Goal: Task Accomplishment & Management: Use online tool/utility

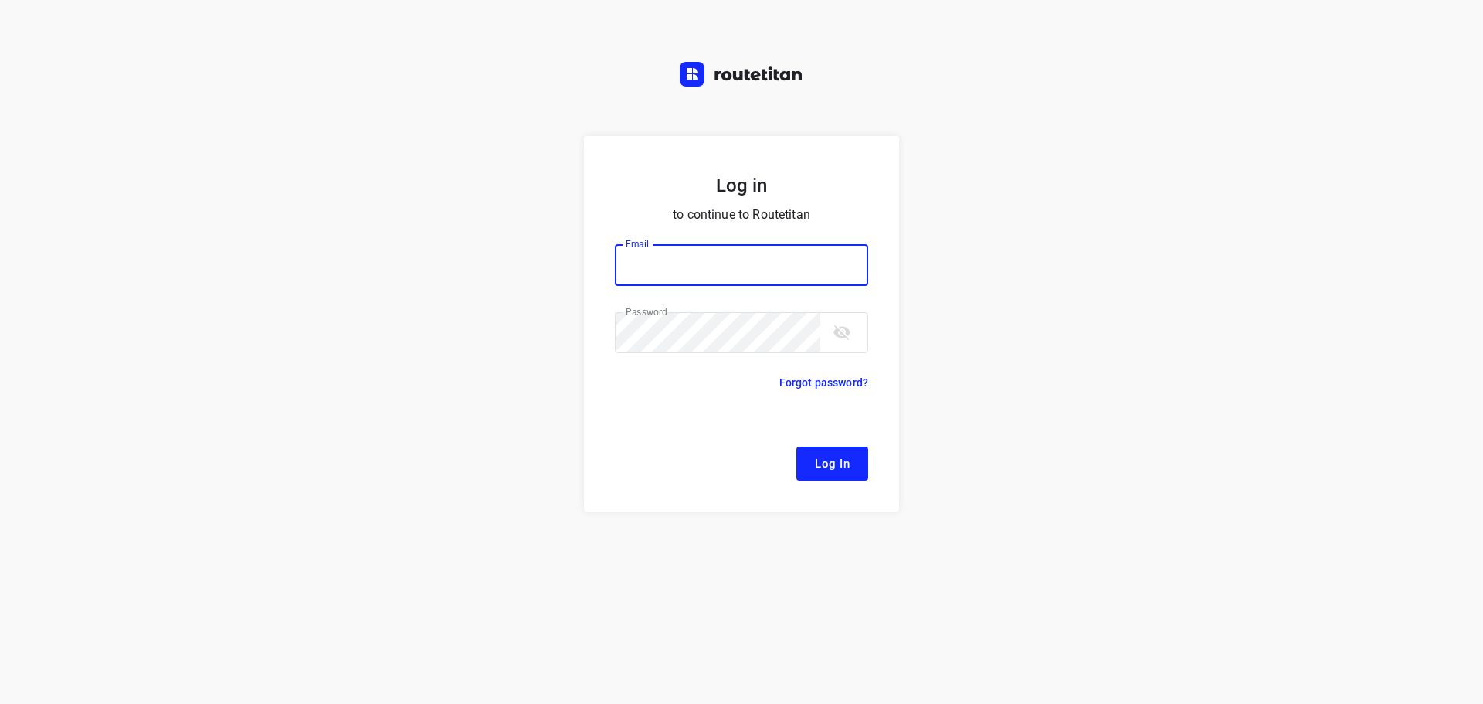
type input "[EMAIL_ADDRESS][DOMAIN_NAME]"
click at [849, 448] on button "Log In" at bounding box center [832, 464] width 72 height 34
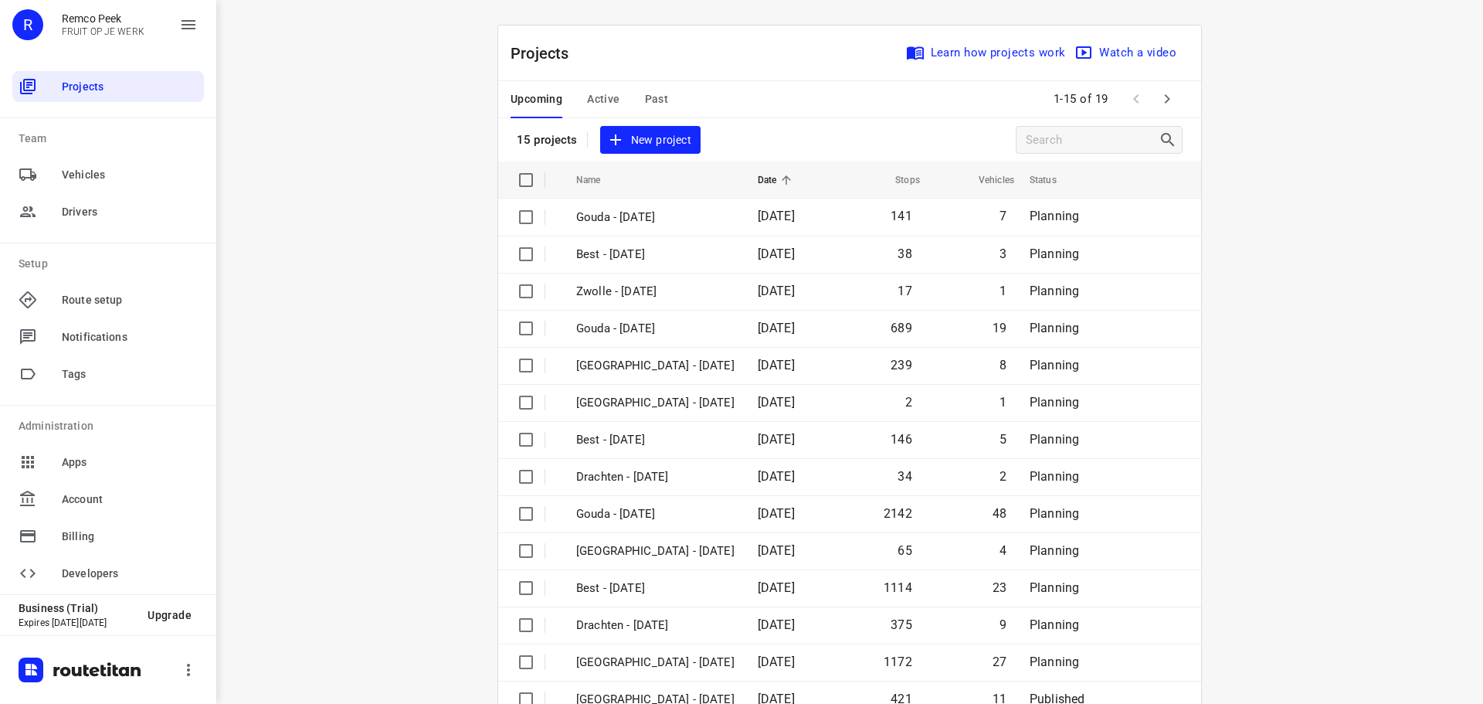
click at [593, 100] on span "Active" at bounding box center [603, 99] width 32 height 19
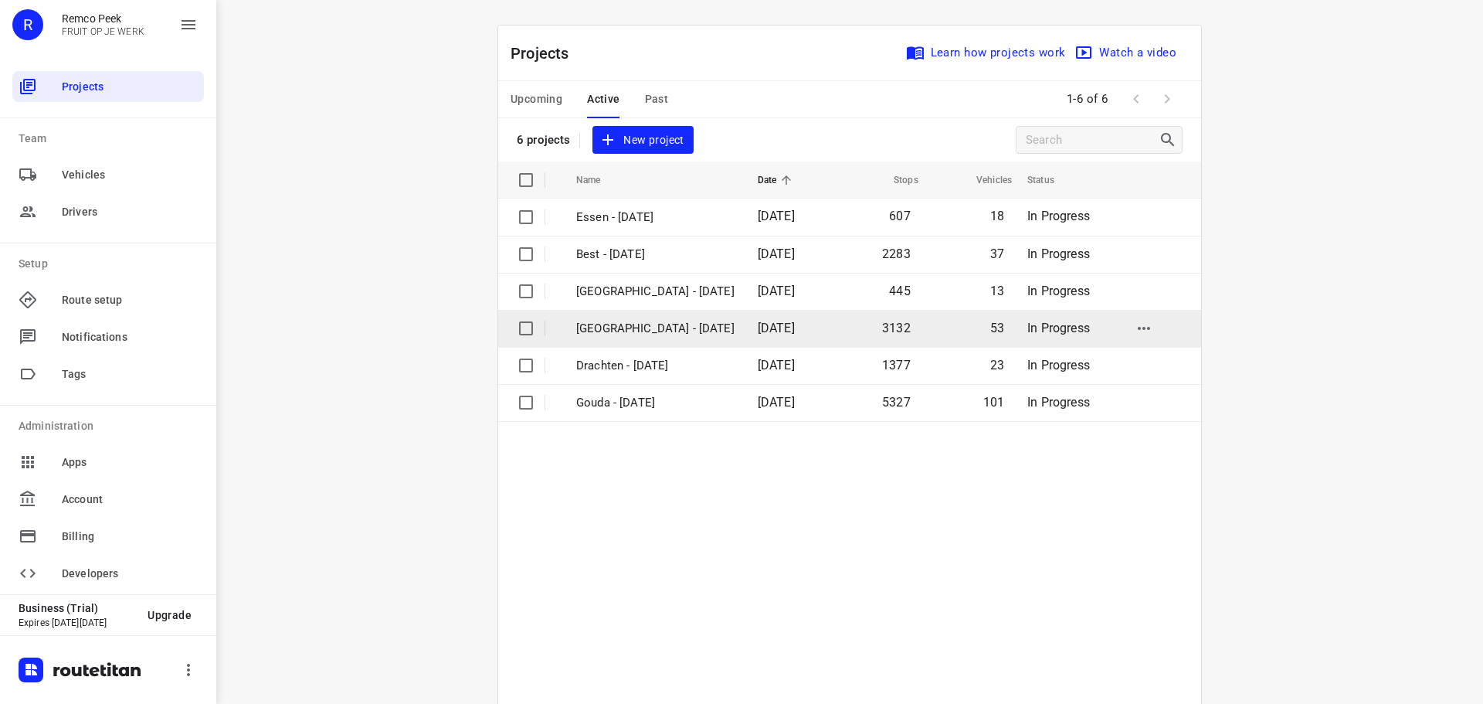
click at [630, 328] on p "[GEOGRAPHIC_DATA] - [DATE]" at bounding box center [655, 329] width 158 height 18
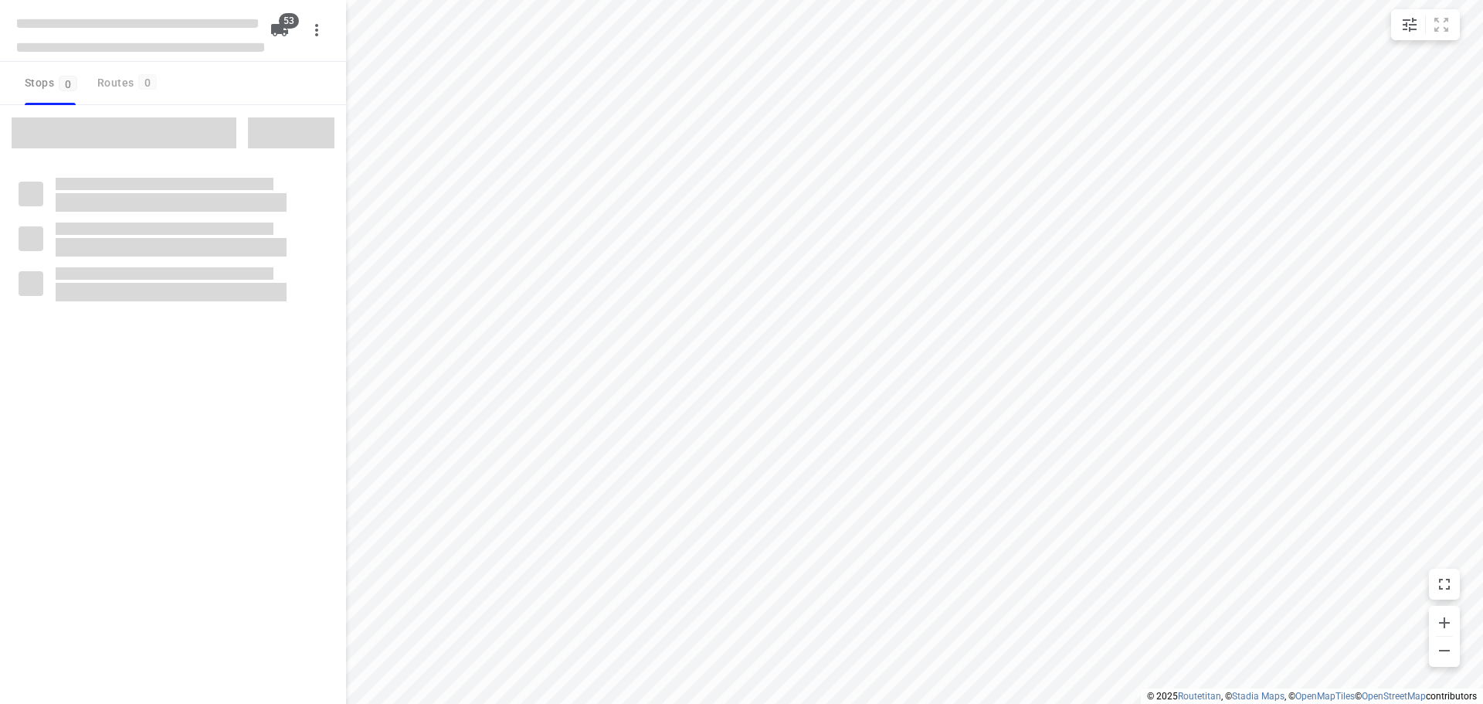
checkbox input "true"
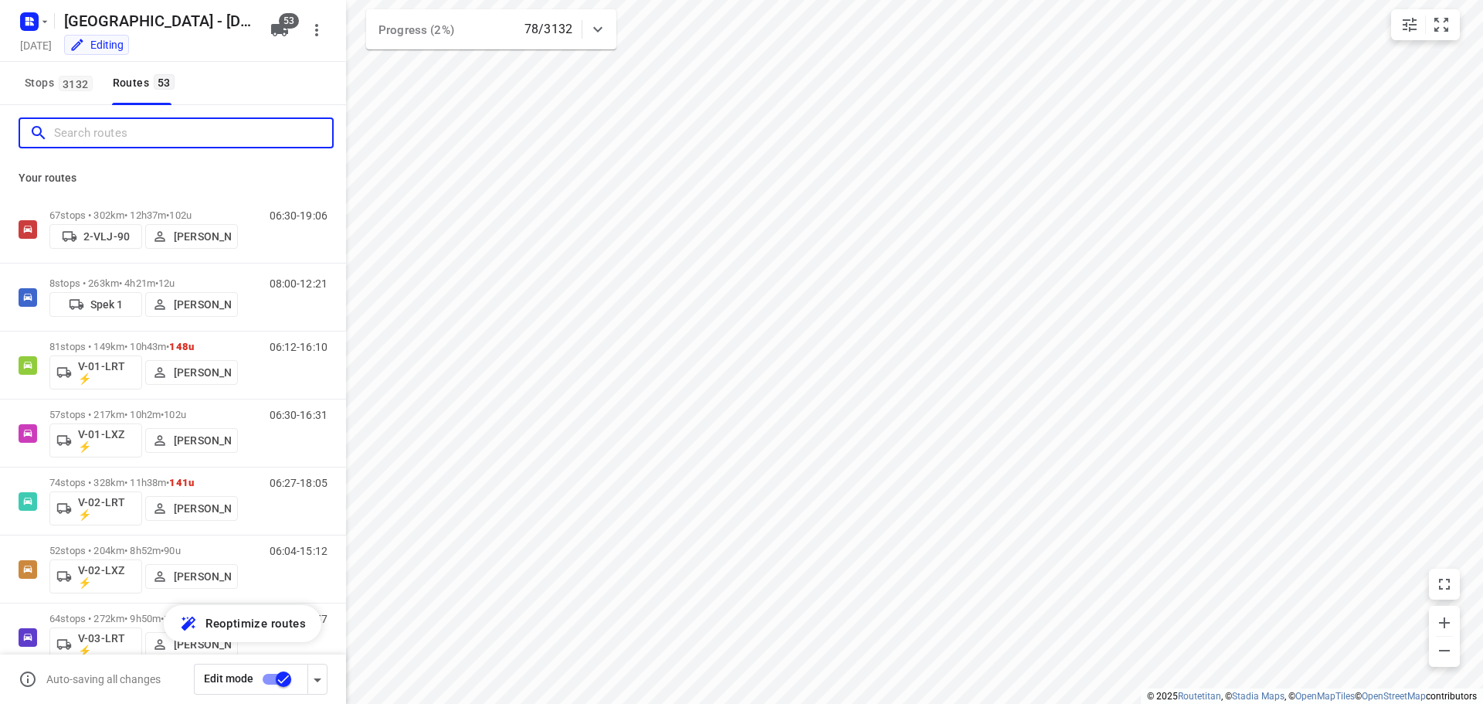
click at [209, 138] on input "Search routes" at bounding box center [193, 133] width 278 height 24
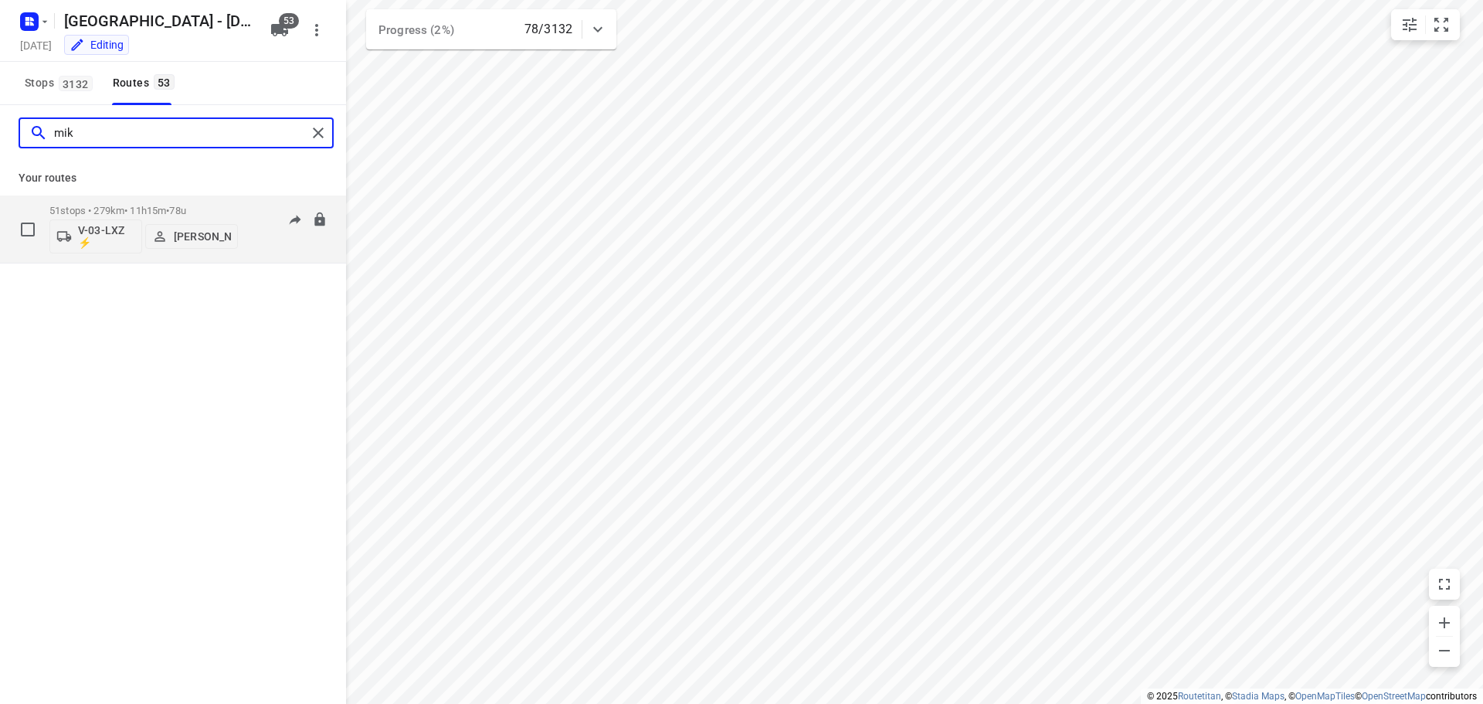
type input "mik"
click at [158, 209] on p "51 stops • 279km • 11h15m • 78u" at bounding box center [143, 211] width 188 height 12
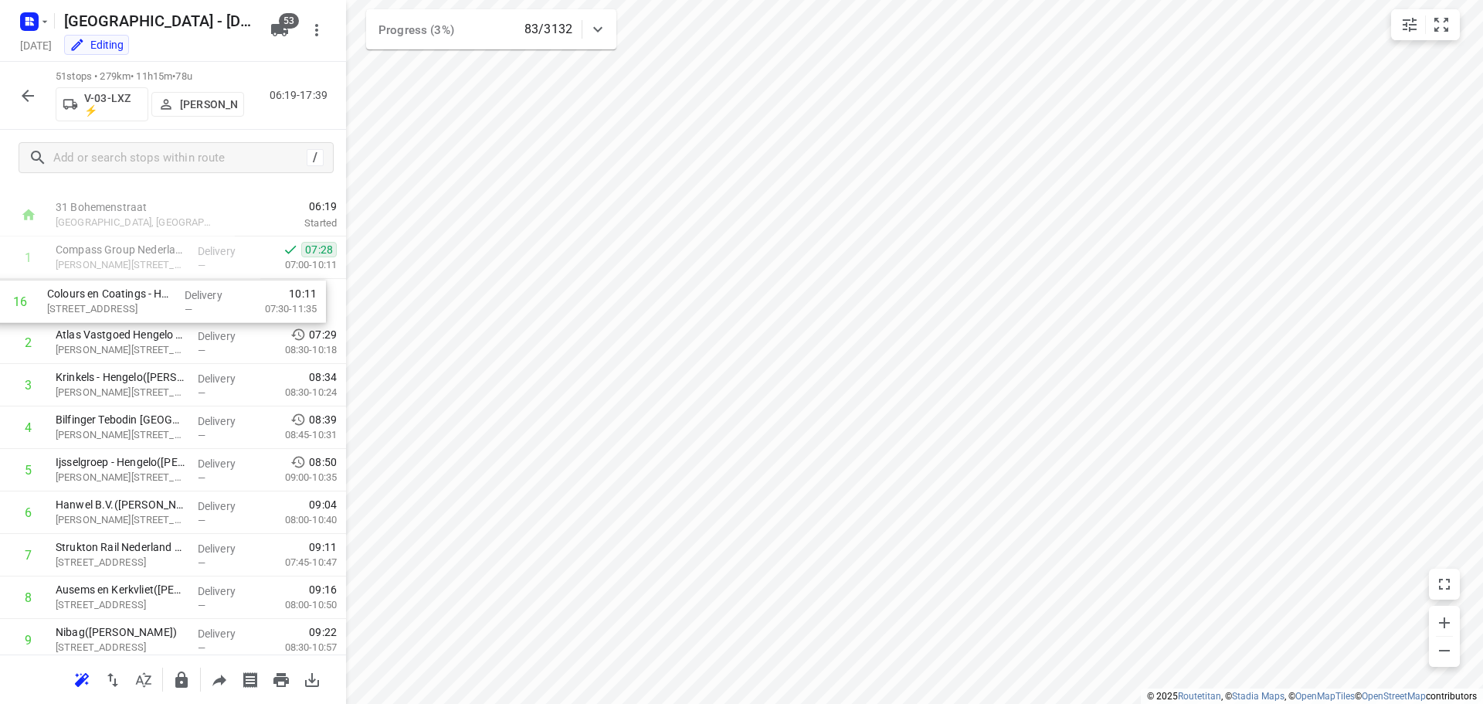
scroll to position [23, 0]
drag, startPoint x: 163, startPoint y: 621, endPoint x: 155, endPoint y: 306, distance: 315.3
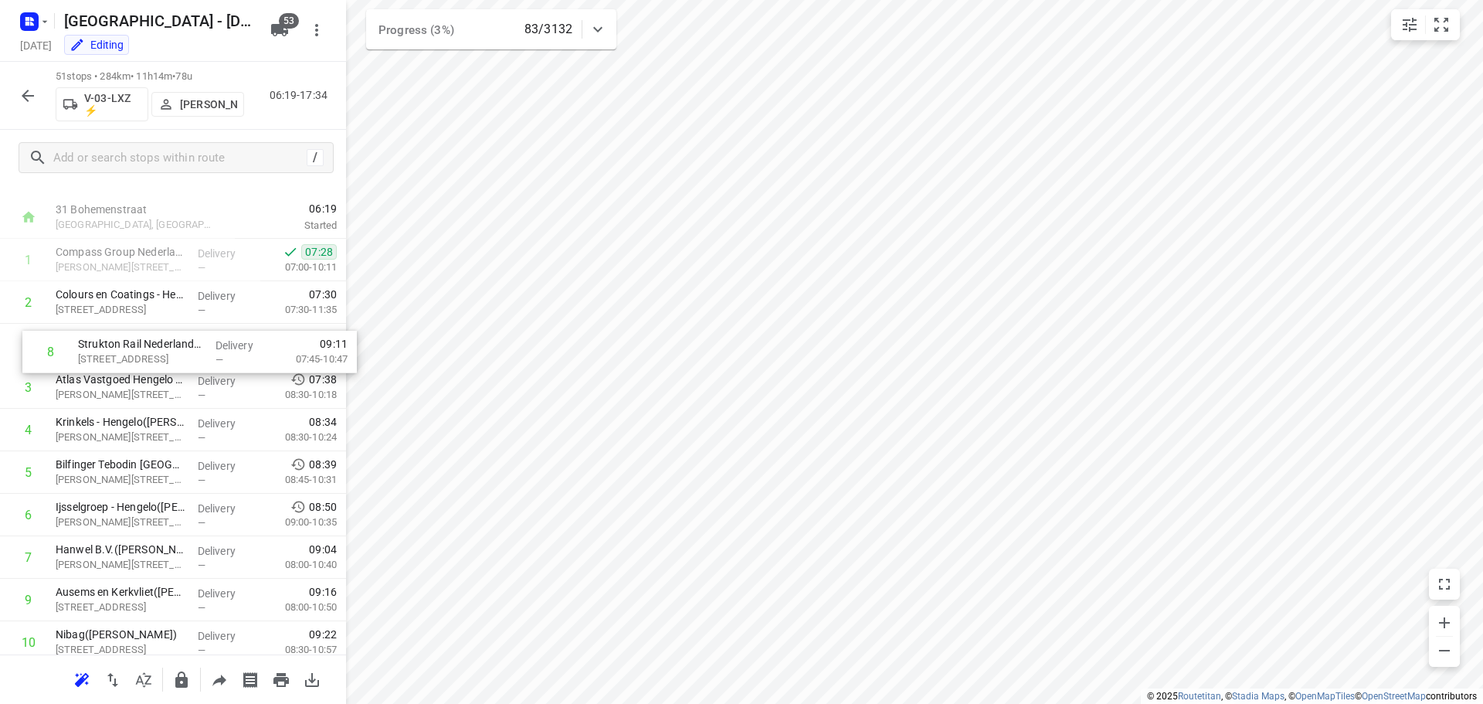
drag, startPoint x: 165, startPoint y: 556, endPoint x: 193, endPoint y: 341, distance: 217.3
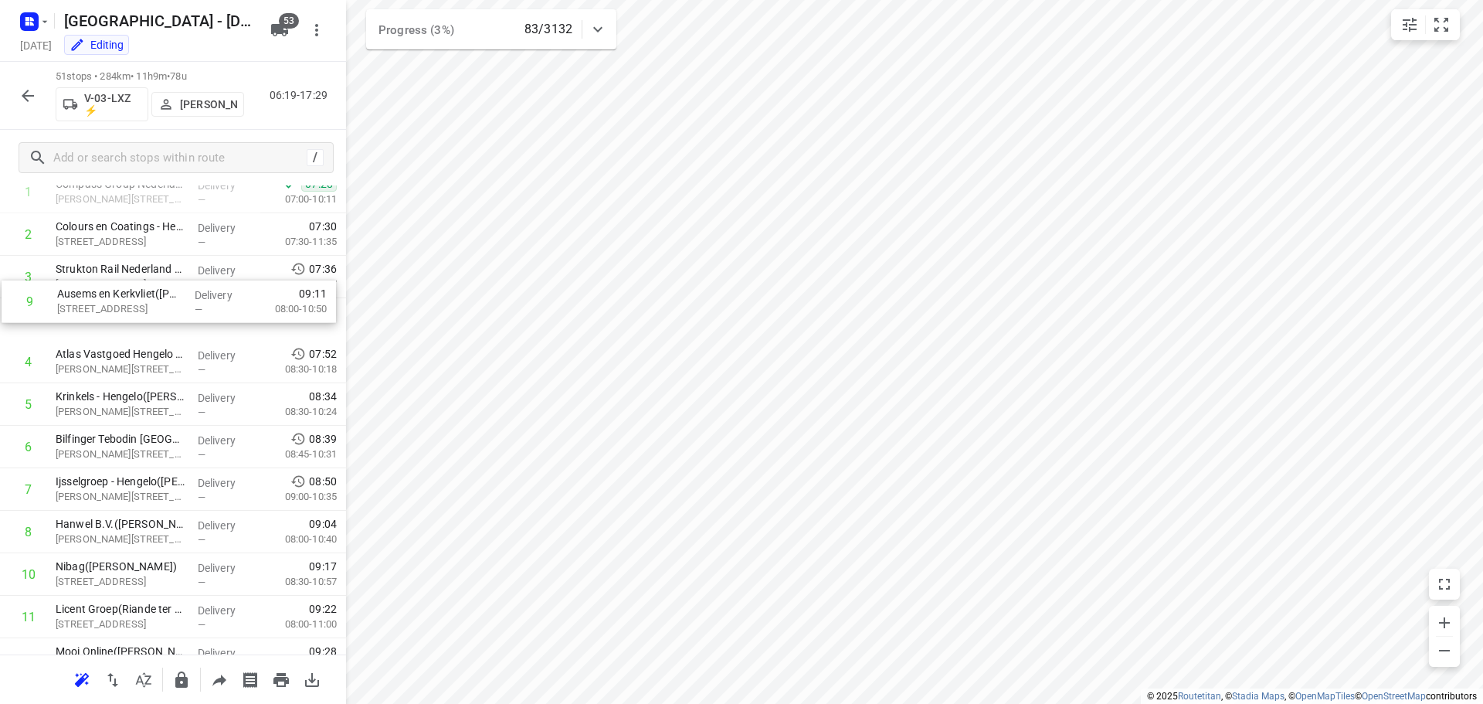
scroll to position [90, 0]
drag, startPoint x: 178, startPoint y: 521, endPoint x: 179, endPoint y: 314, distance: 207.0
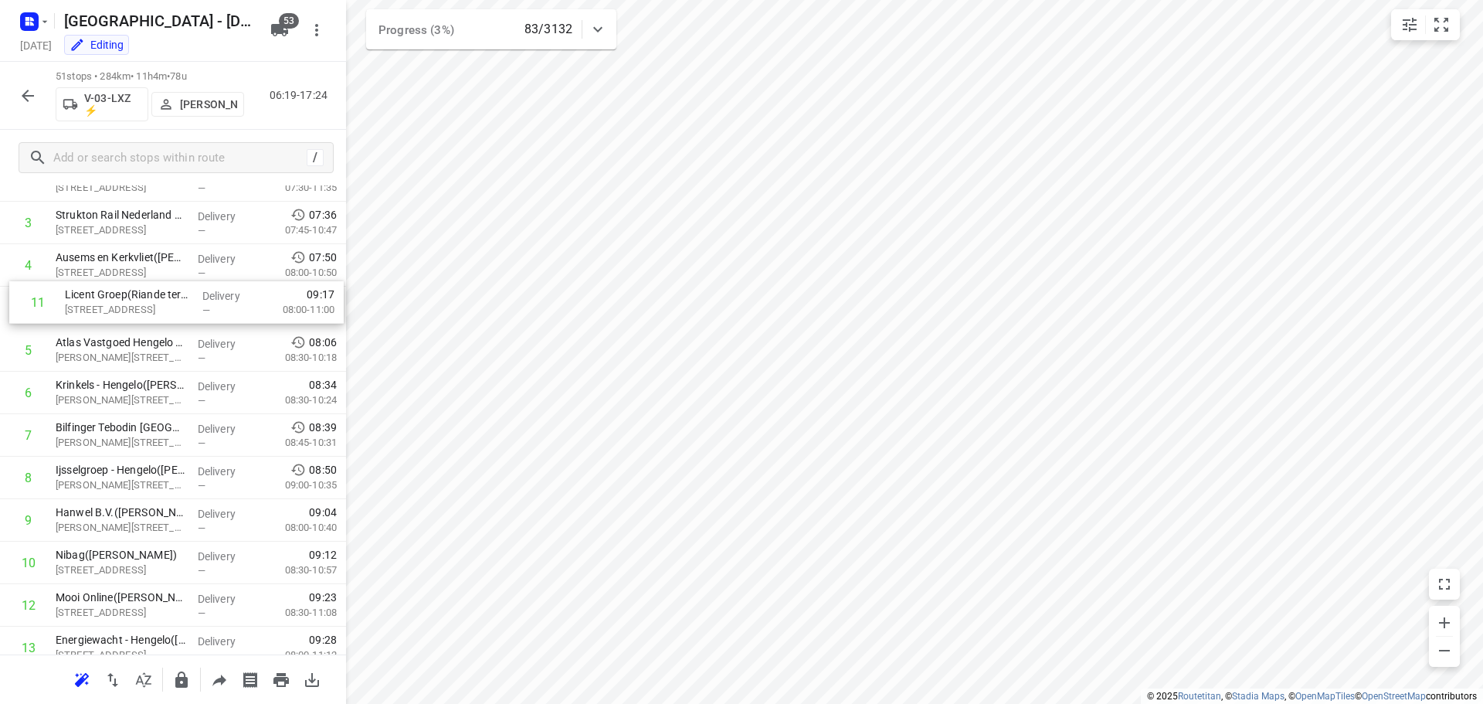
scroll to position [145, 0]
drag, startPoint x: 167, startPoint y: 552, endPoint x: 178, endPoint y: 325, distance: 227.4
drag, startPoint x: 158, startPoint y: 578, endPoint x: 179, endPoint y: 310, distance: 268.9
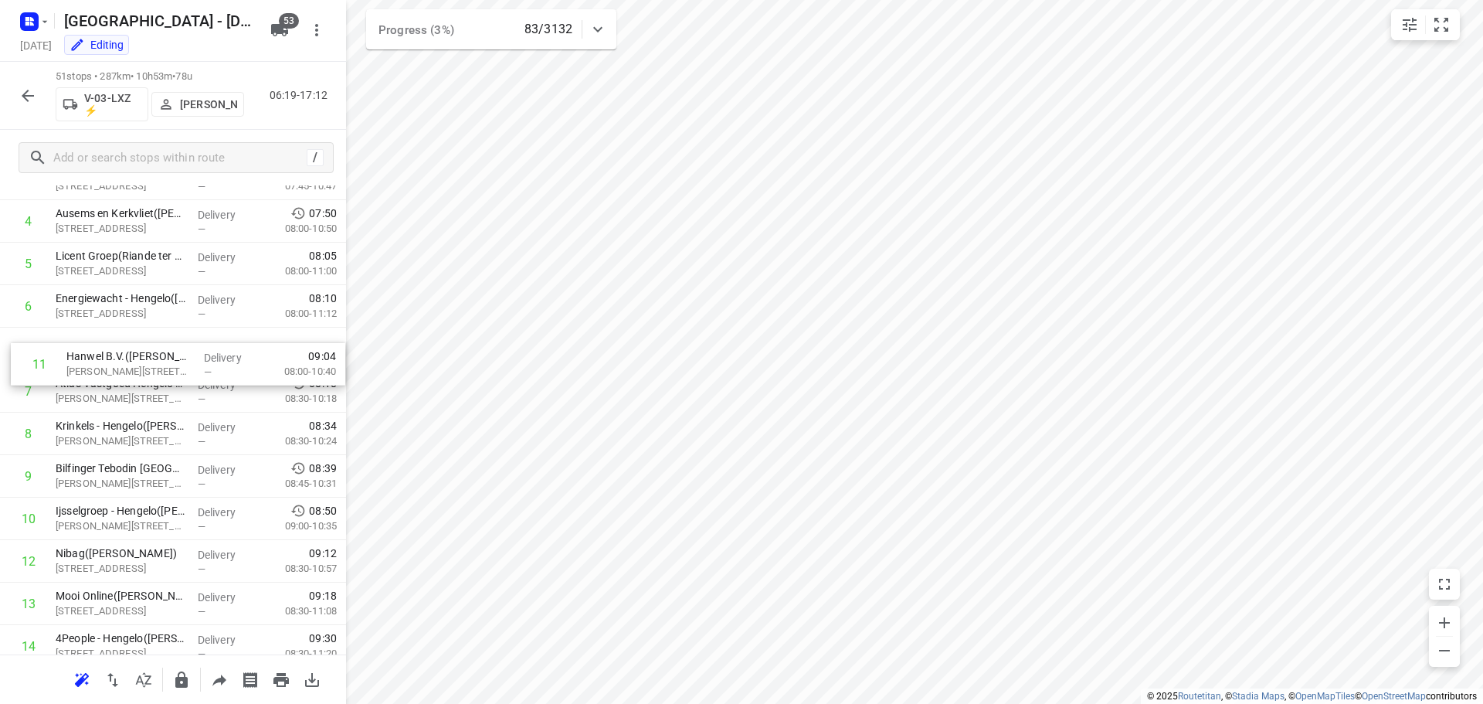
drag, startPoint x: 169, startPoint y: 525, endPoint x: 182, endPoint y: 365, distance: 159.6
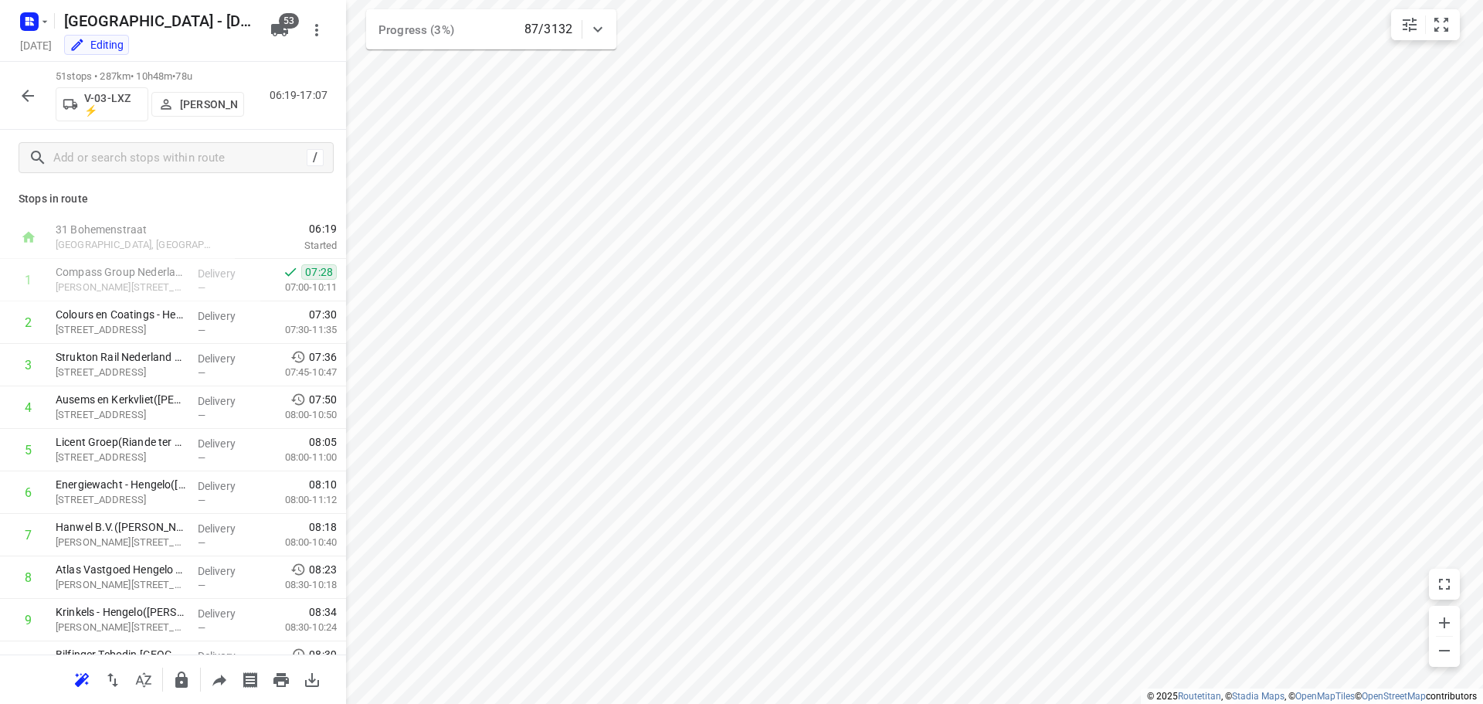
scroll to position [0, 0]
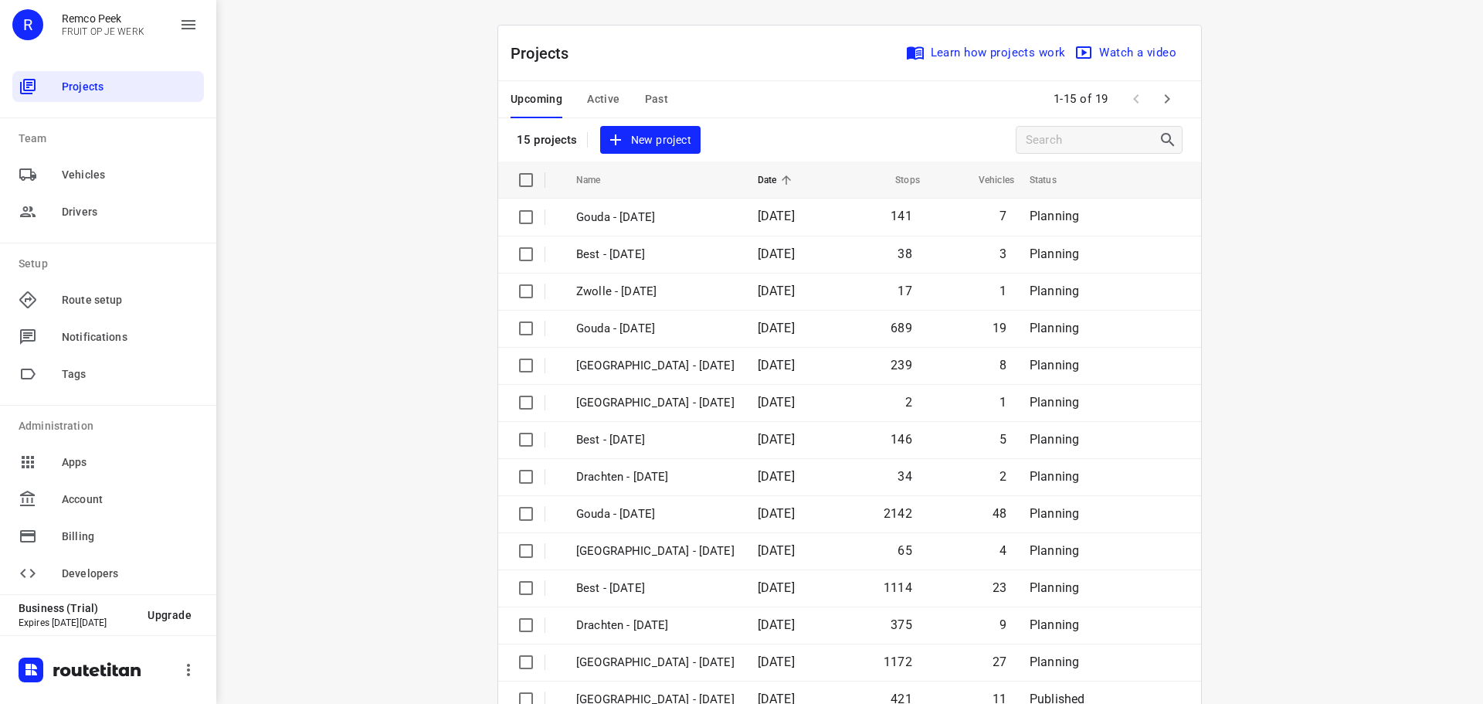
click at [614, 93] on div "Upcoming Active Past" at bounding box center [602, 99] width 182 height 37
click at [603, 96] on span "Active" at bounding box center [603, 99] width 32 height 19
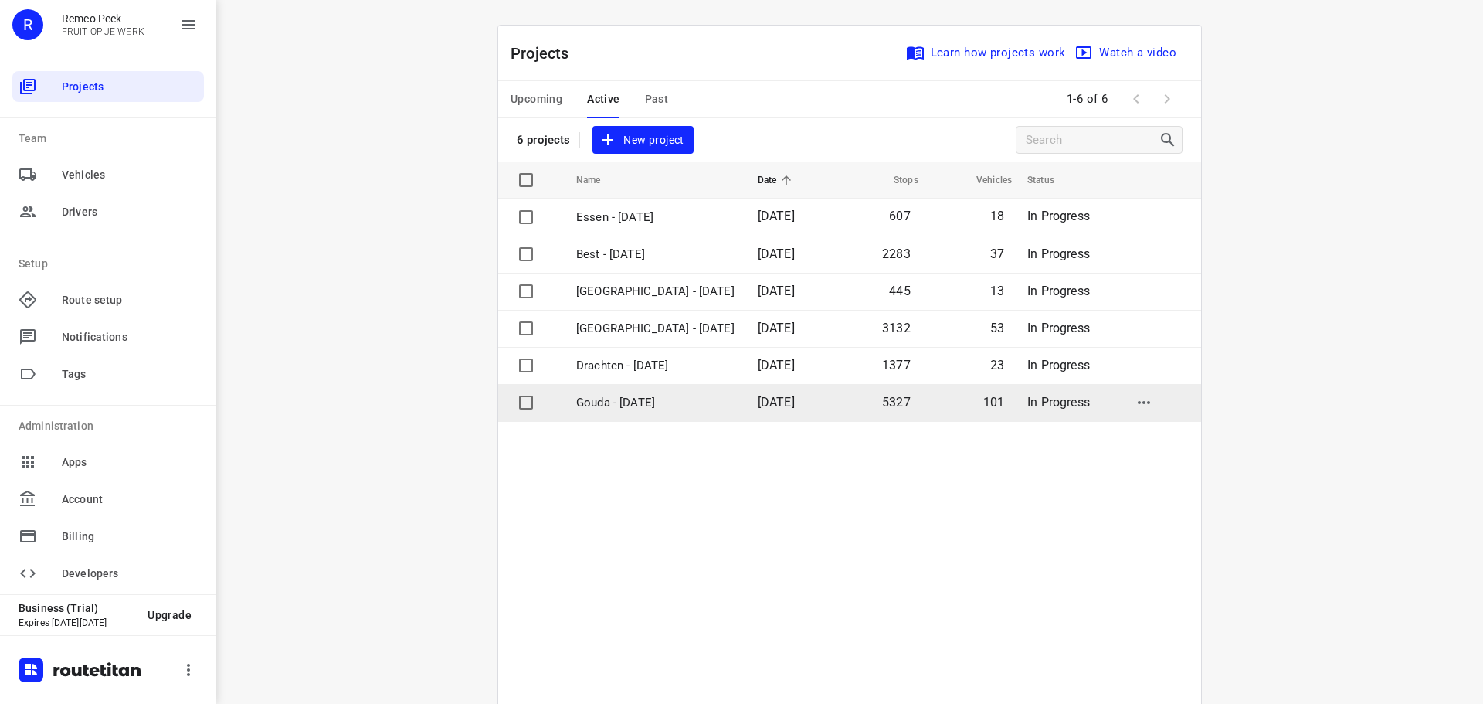
click at [624, 396] on p "Gouda - [DATE]" at bounding box center [655, 403] width 158 height 18
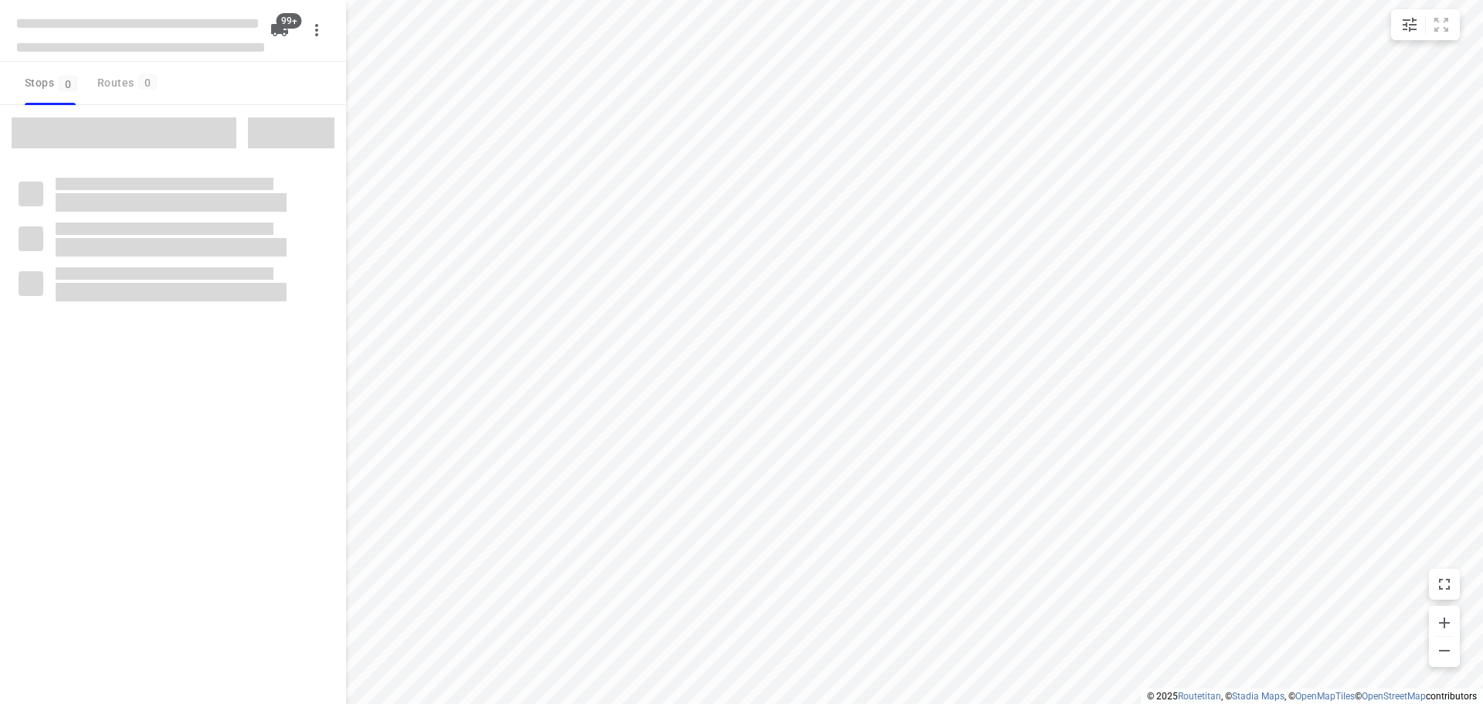
checkbox input "true"
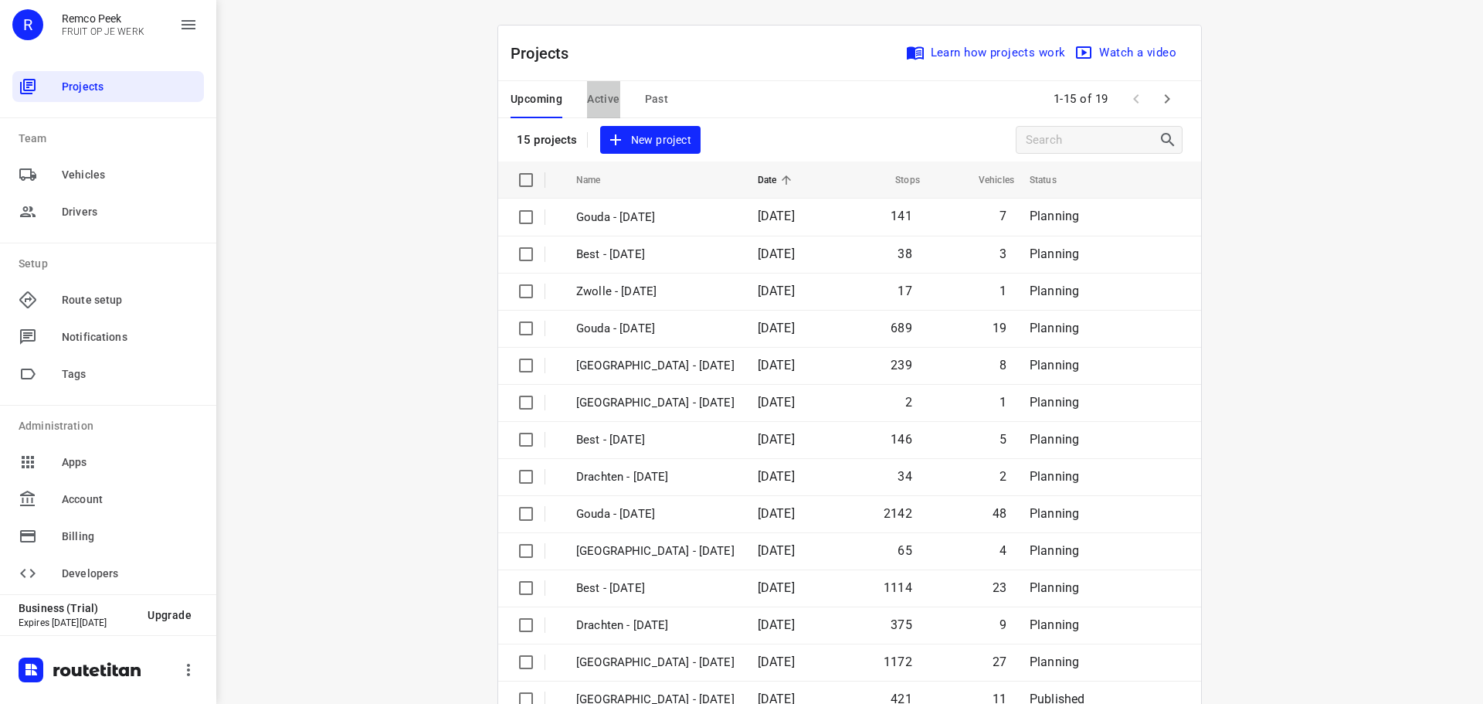
click at [598, 108] on button "Active" at bounding box center [603, 99] width 32 height 37
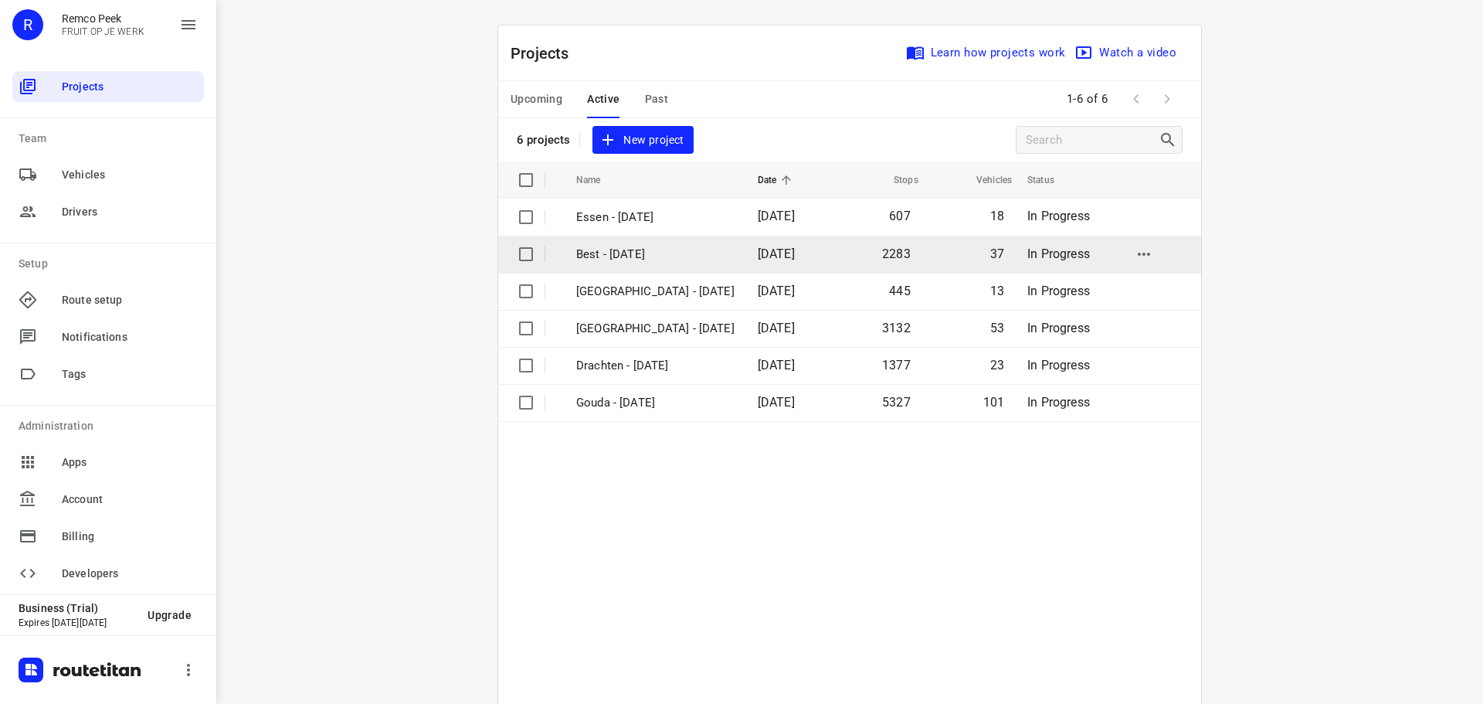
click at [619, 257] on p "Best - [DATE]" at bounding box center [655, 255] width 158 height 18
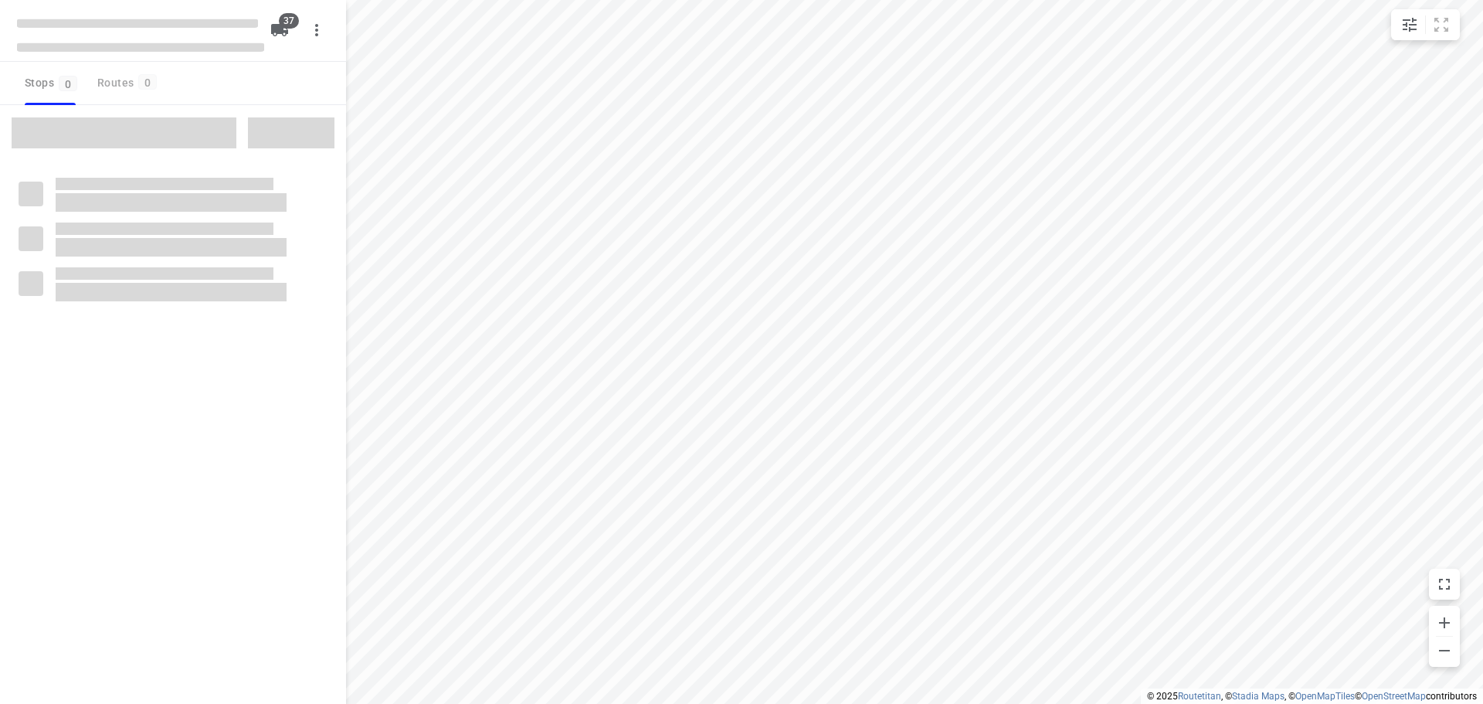
checkbox input "true"
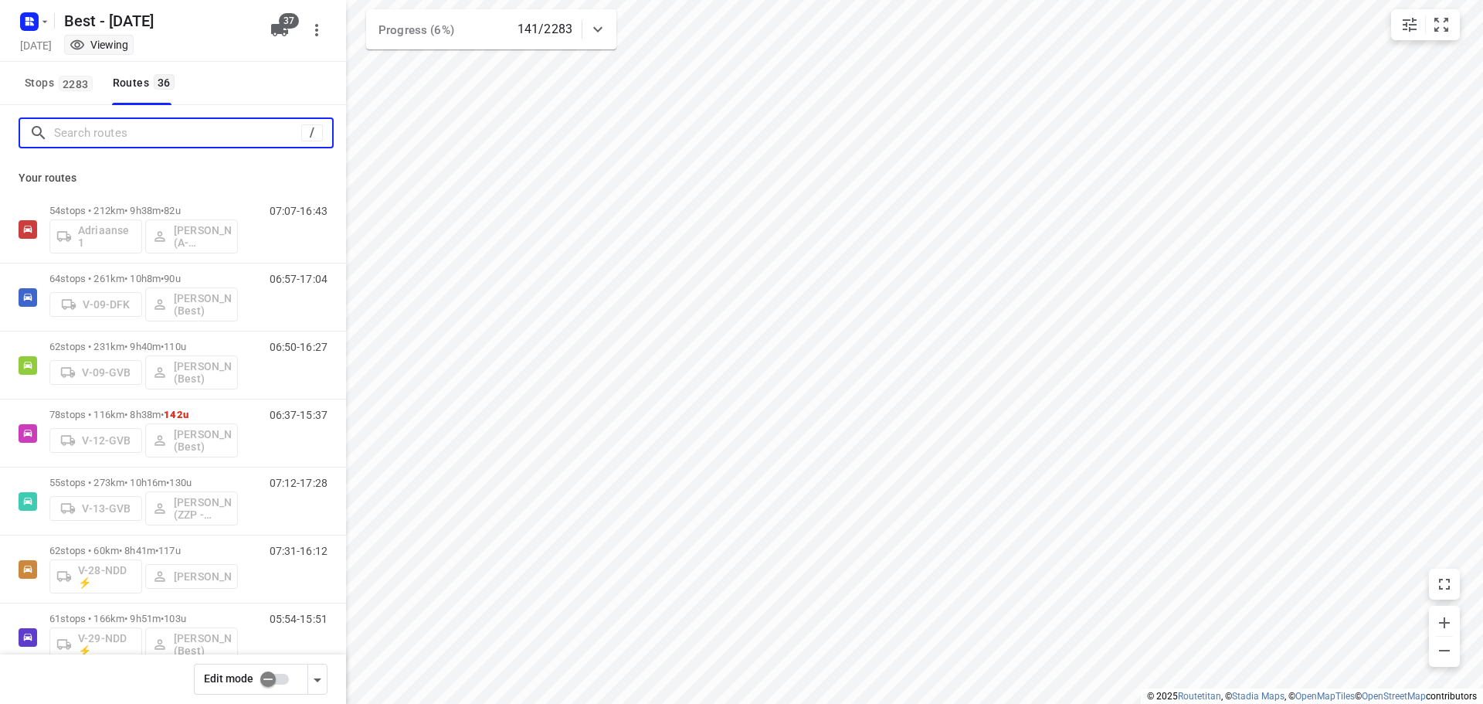
click at [208, 122] on input "Search routes" at bounding box center [177, 133] width 247 height 24
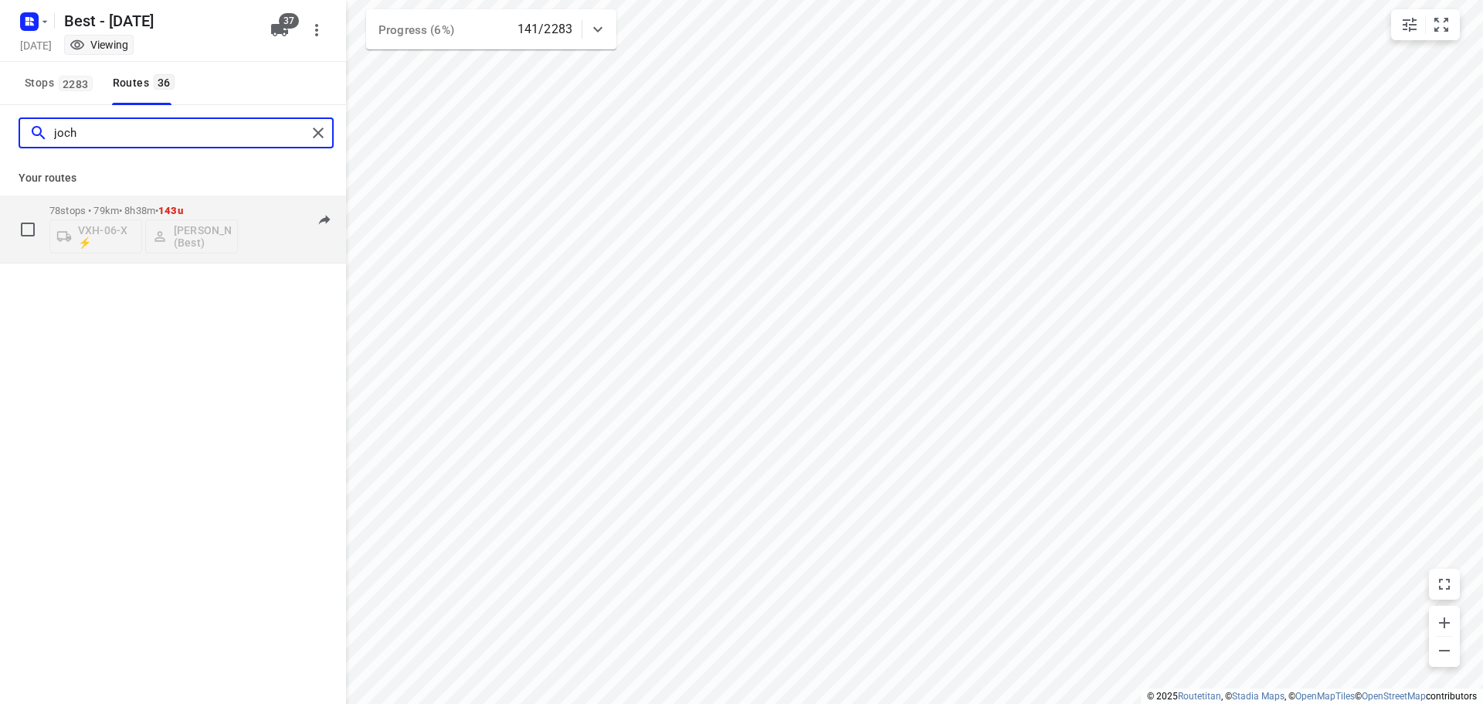
type input "joch"
click at [93, 203] on div "78 stops • 79km • 8h38m • 143u VXH-06-X ⚡ Jochem Hoffard (Best)" at bounding box center [143, 229] width 188 height 64
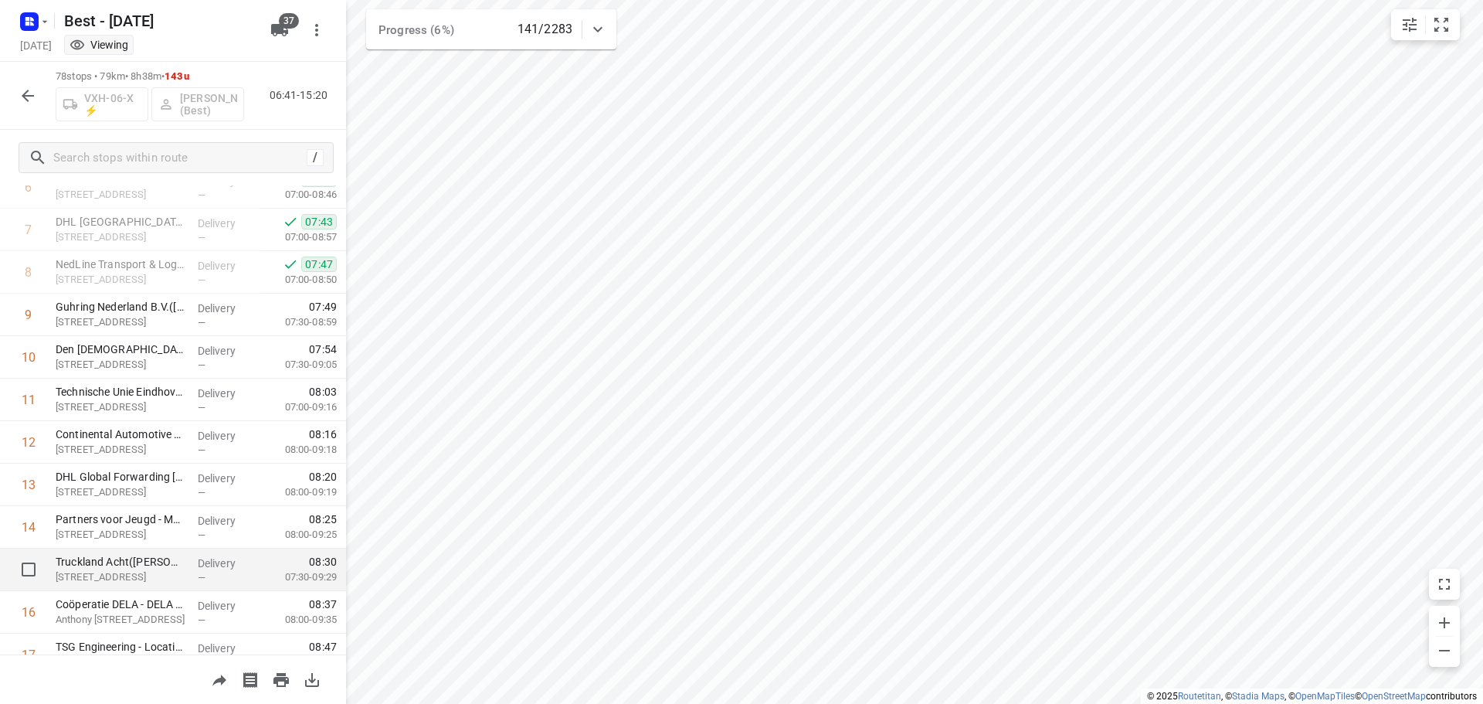
scroll to position [386, 0]
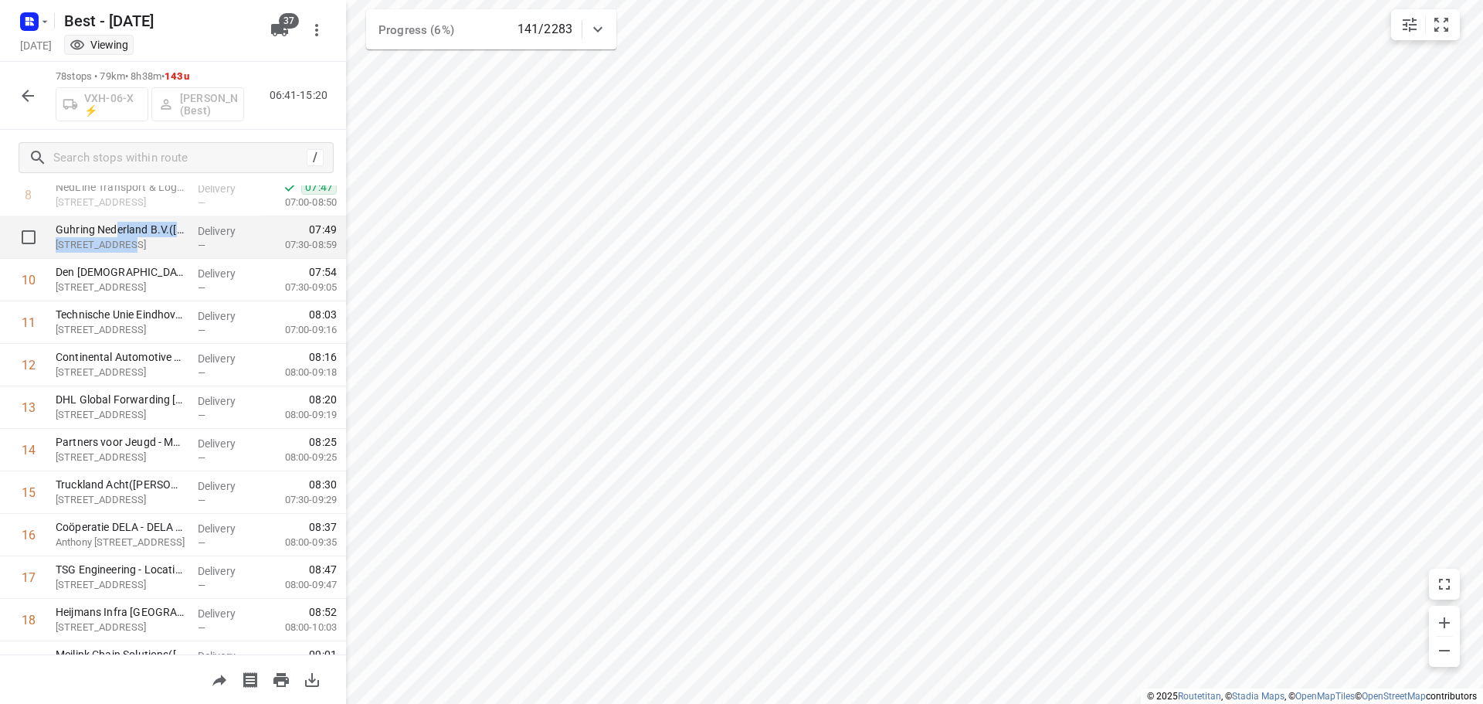
drag, startPoint x: 119, startPoint y: 235, endPoint x: 134, endPoint y: 256, distance: 26.1
click at [134, 256] on div "Guhring Nederland B.V.(Kelly Bibi) Achtseweg Noord 12f, Eindhoven" at bounding box center [120, 237] width 142 height 42
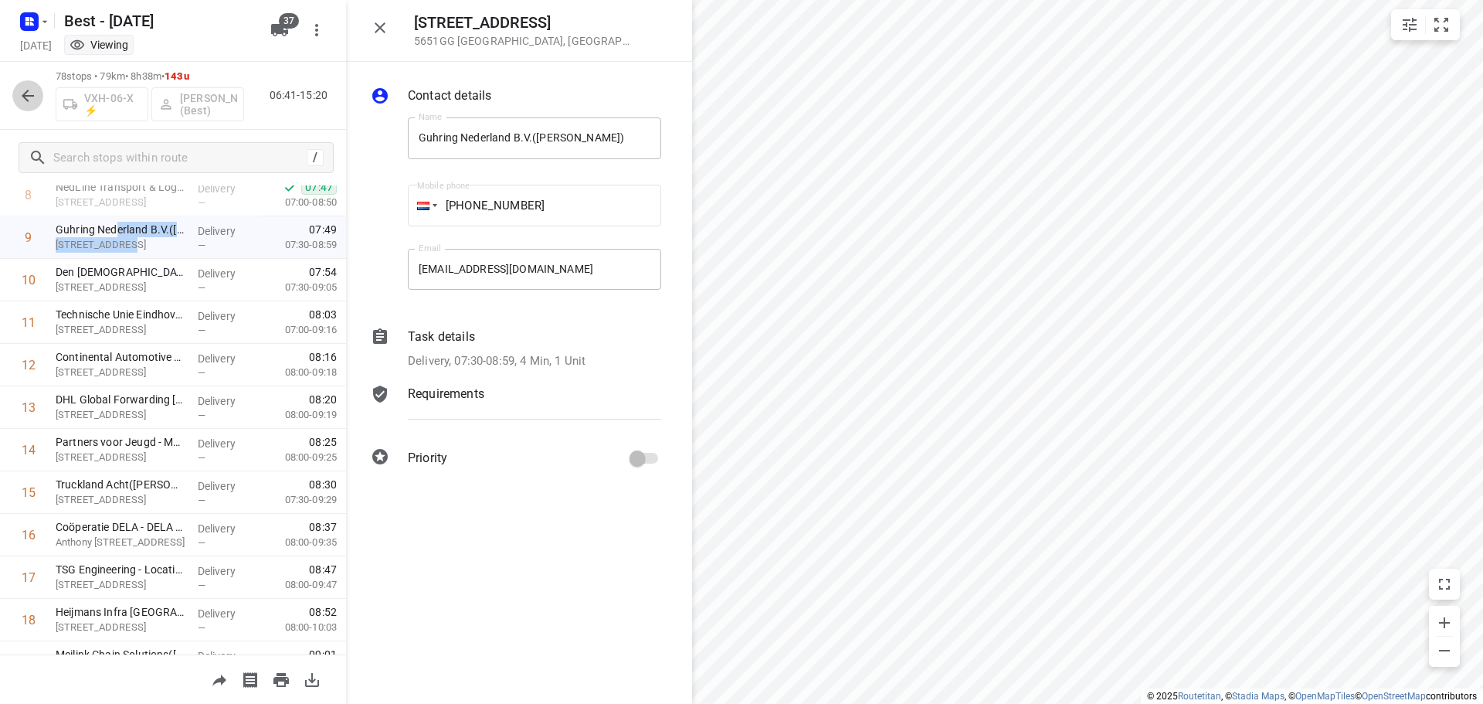
click at [30, 93] on icon "button" at bounding box center [28, 96] width 19 height 19
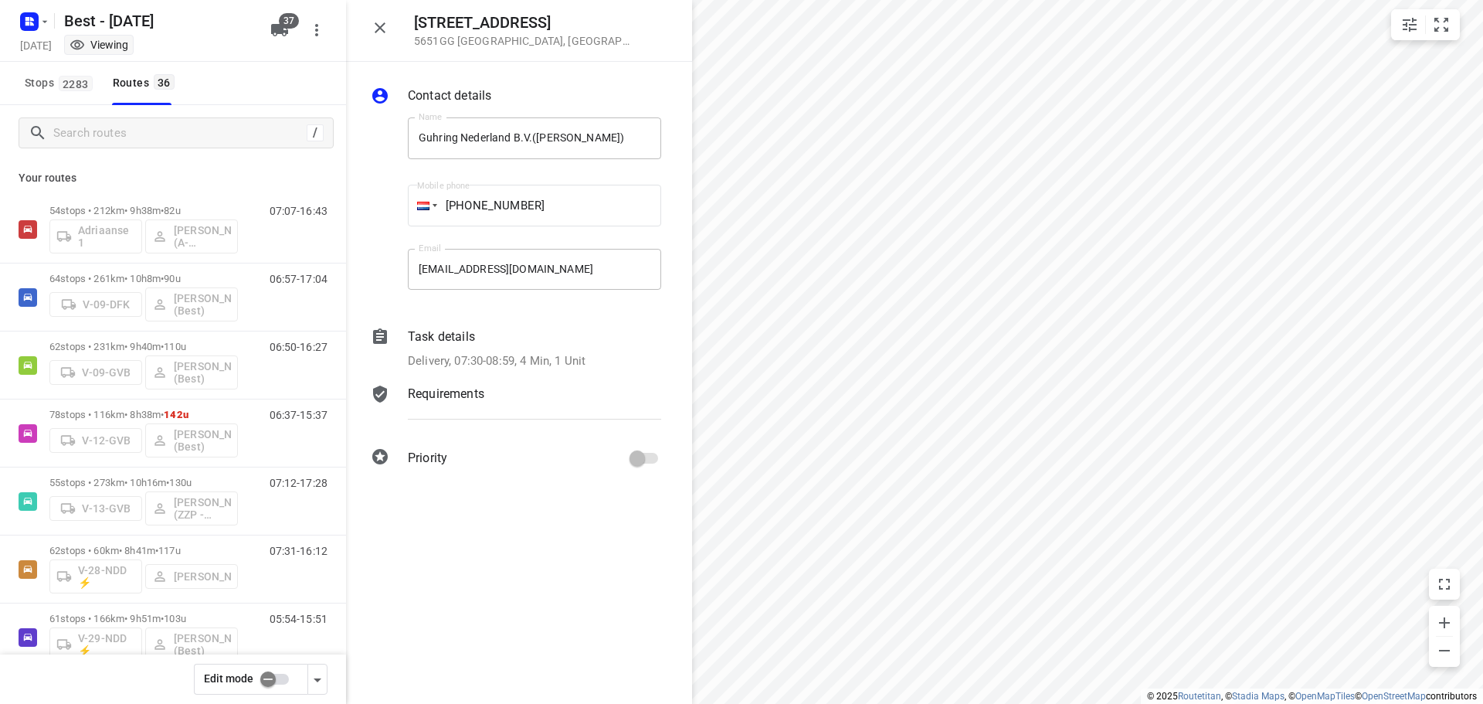
click at [274, 684] on input "checkbox" at bounding box center [268, 678] width 88 height 29
checkbox input "false"
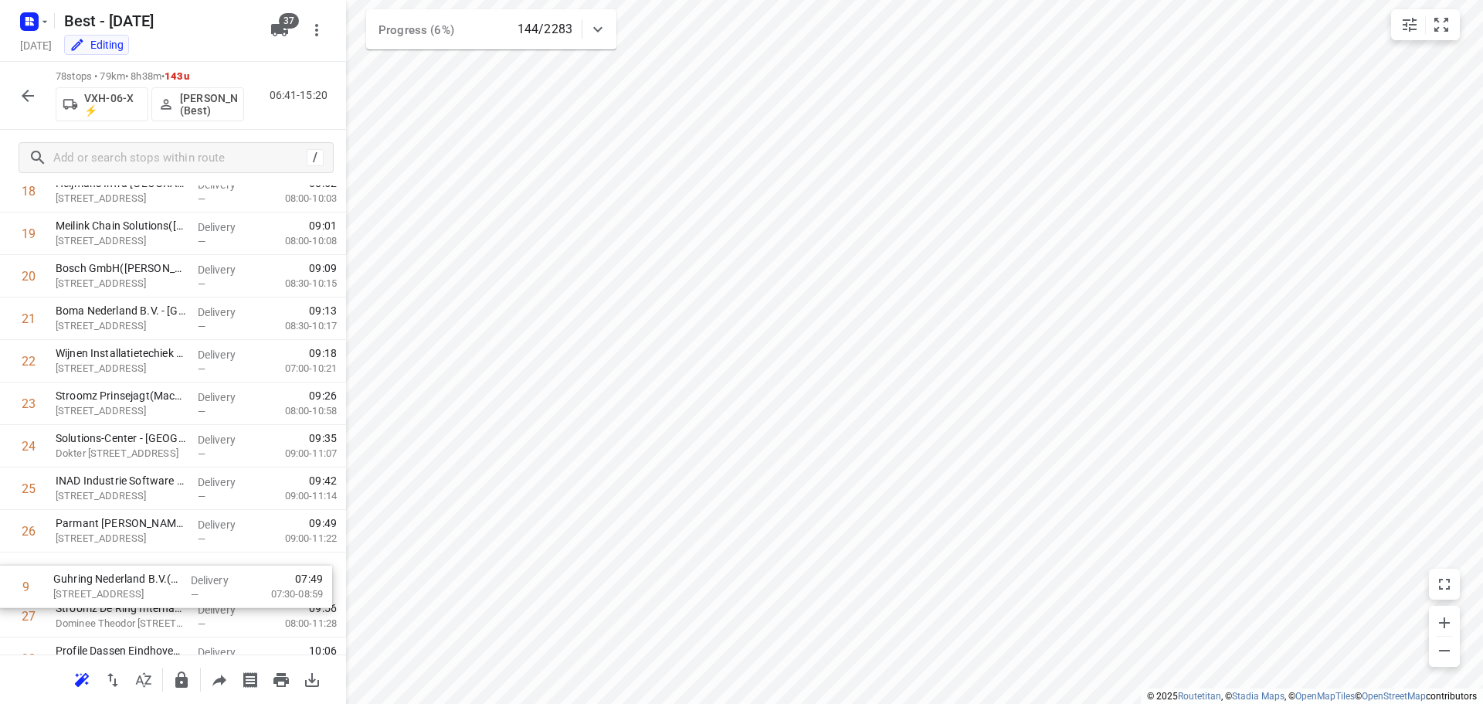
scroll to position [783, 0]
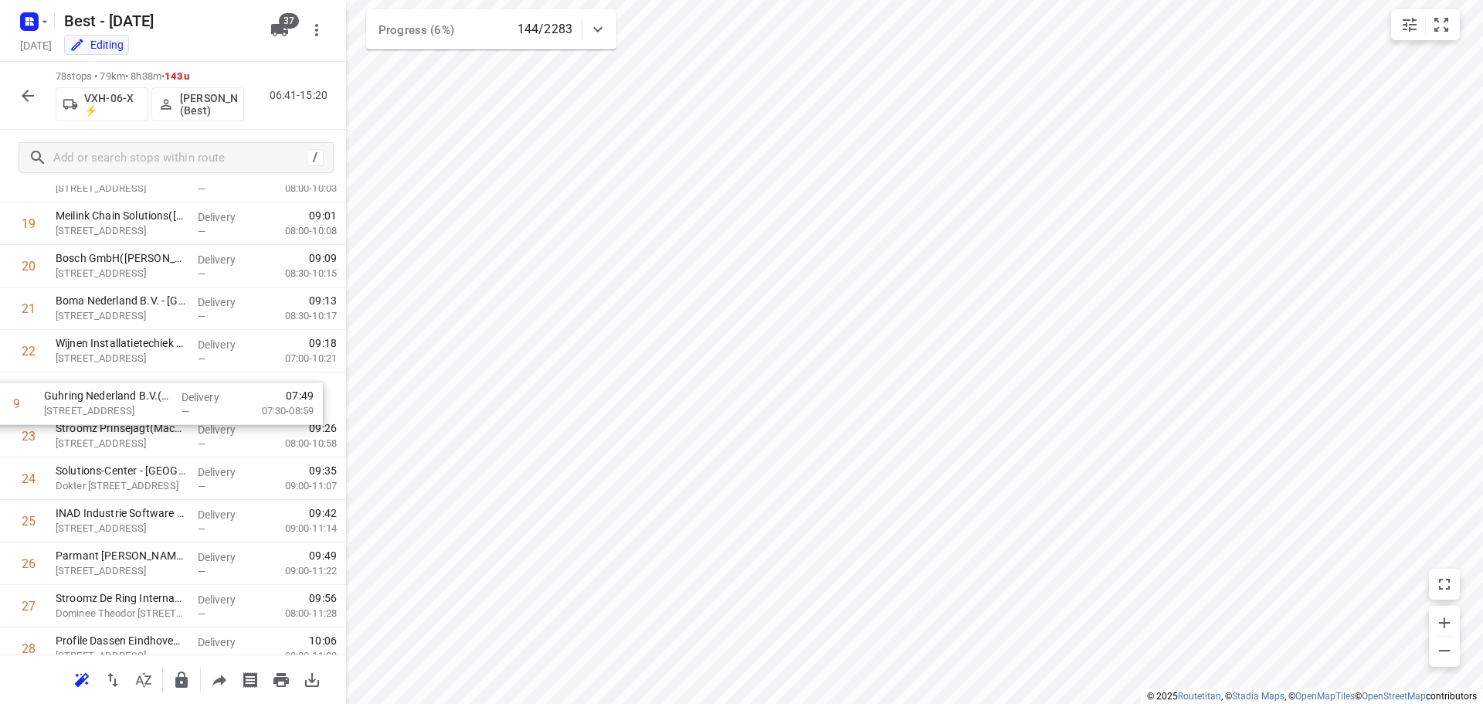
drag, startPoint x: 147, startPoint y: 291, endPoint x: 134, endPoint y: 420, distance: 129.6
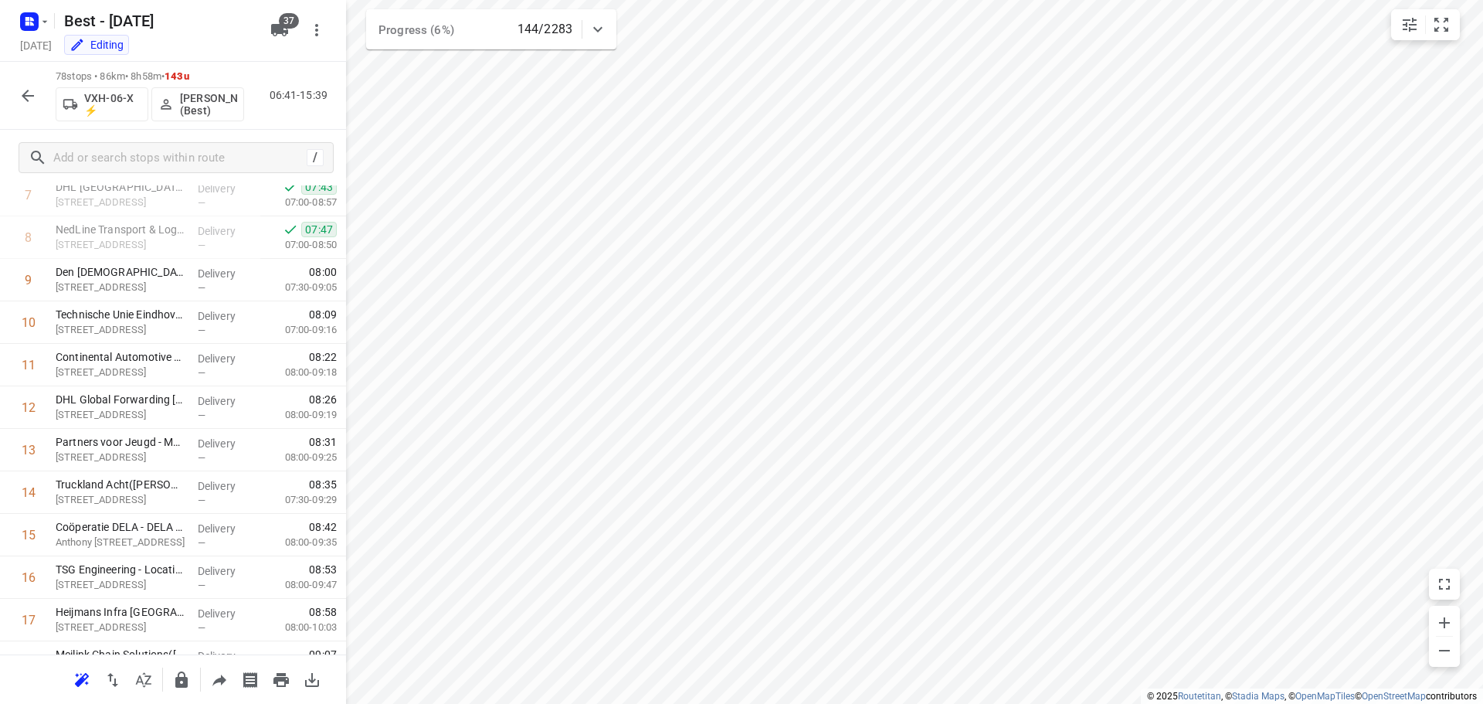
scroll to position [338, 0]
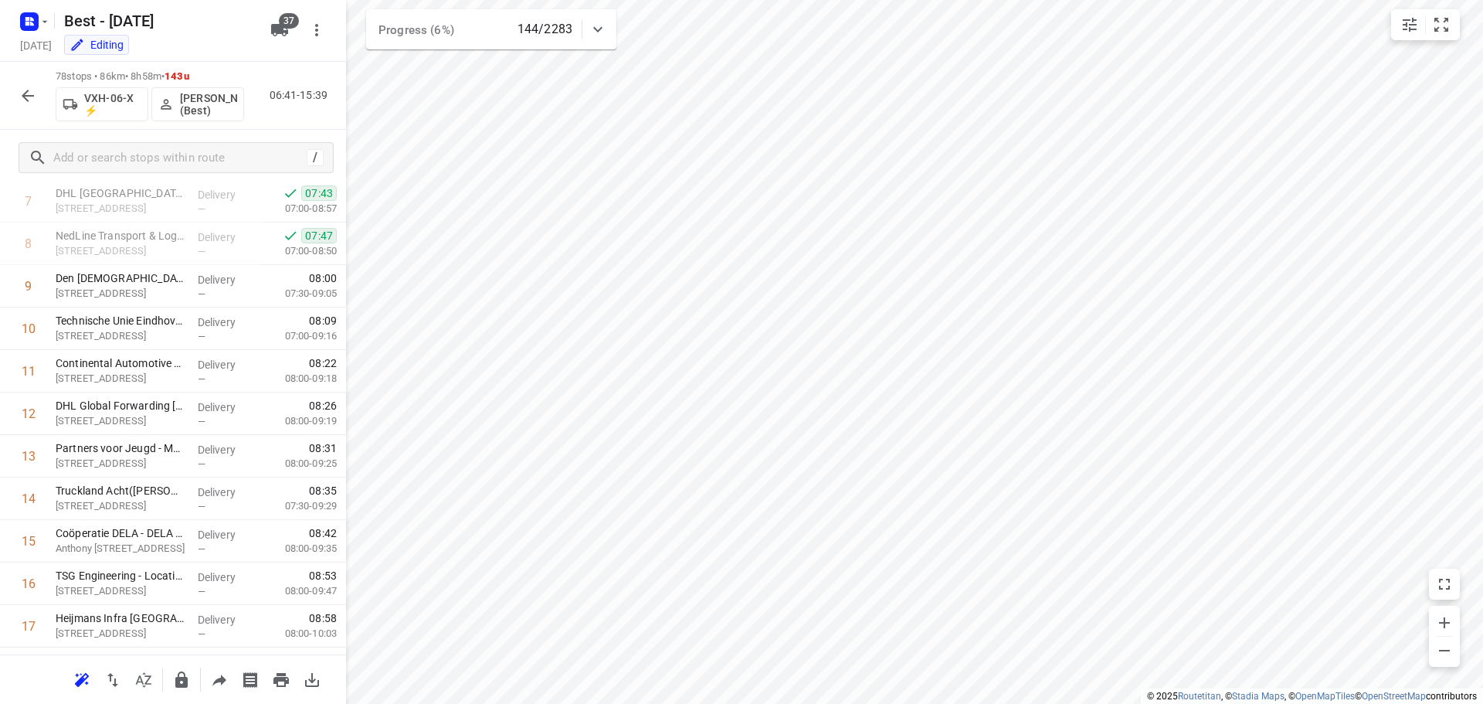
click at [32, 96] on icon "button" at bounding box center [28, 96] width 12 height 12
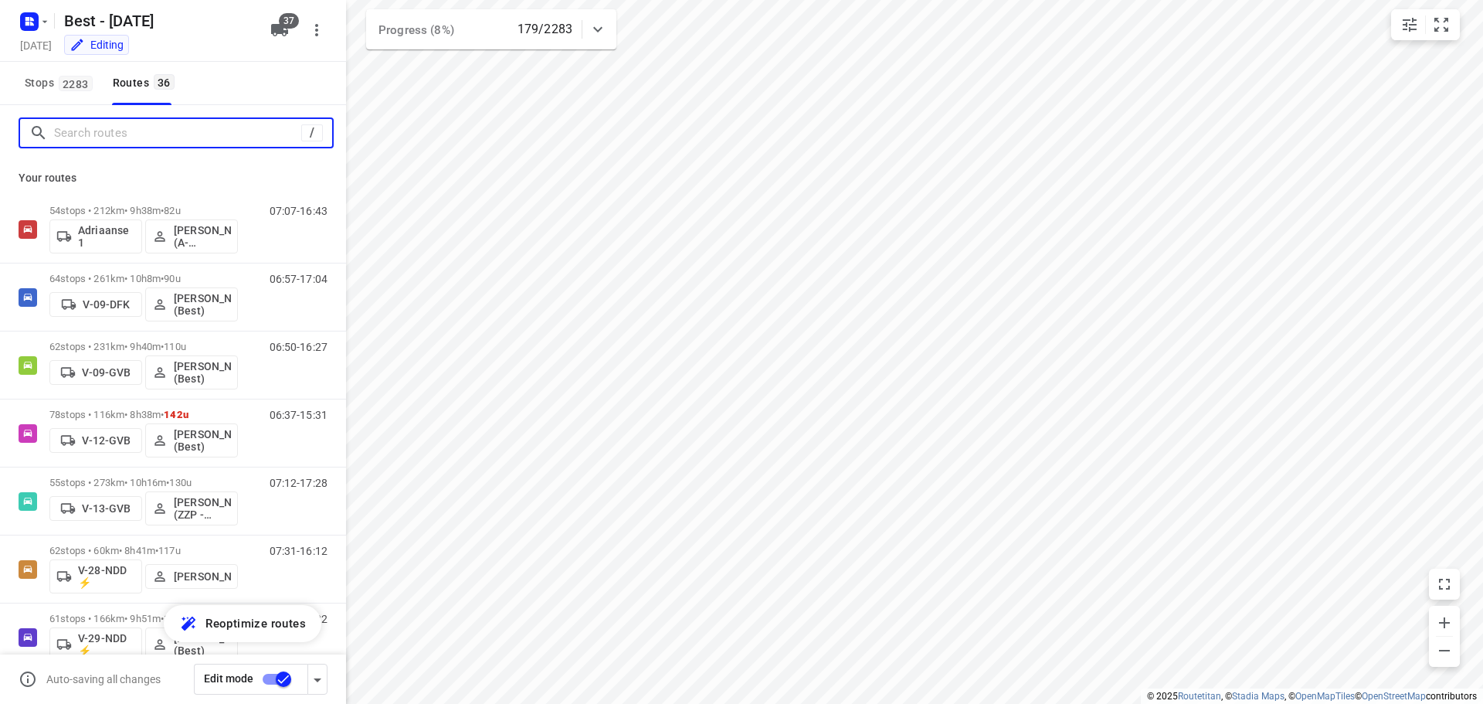
click at [138, 144] on input "Search routes" at bounding box center [177, 133] width 247 height 24
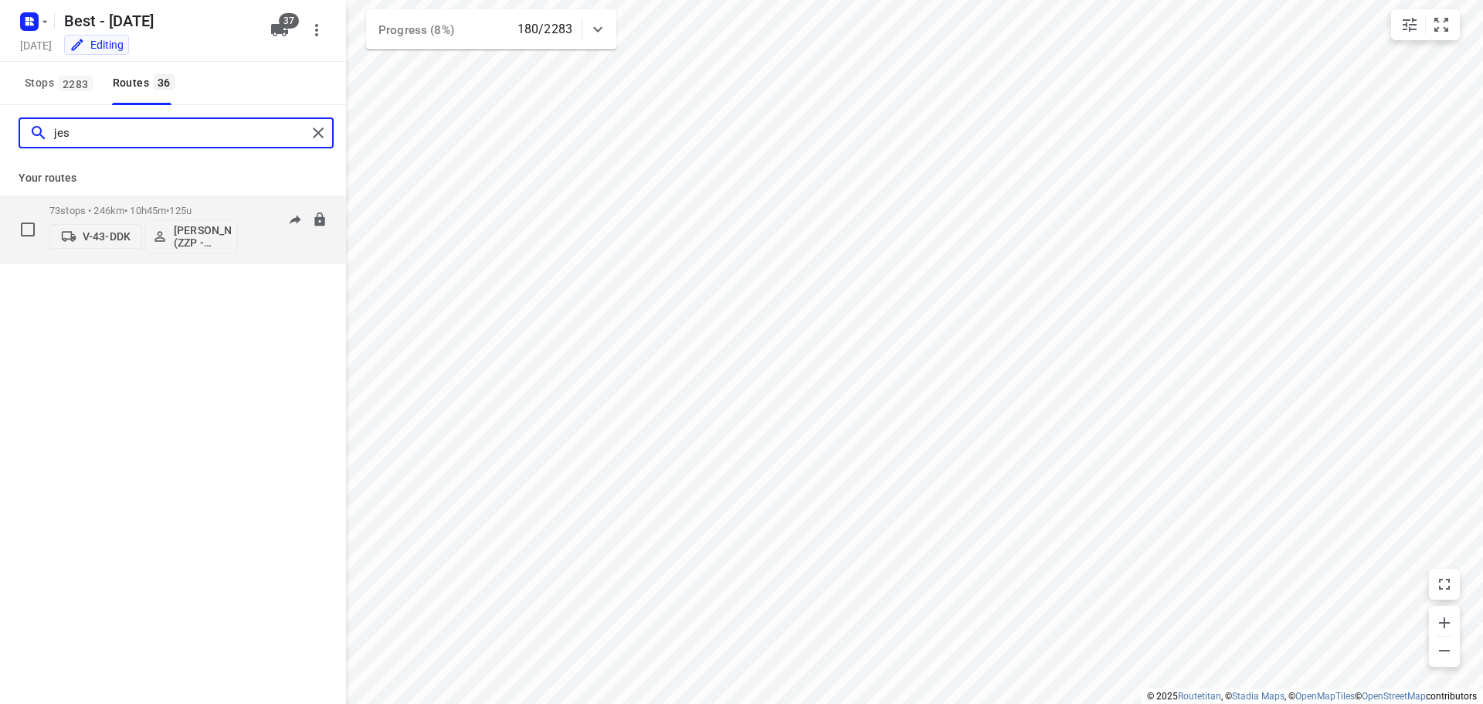
type input "jes"
click at [112, 205] on p "73 stops • 246km • 10h45m • 125u" at bounding box center [143, 211] width 188 height 12
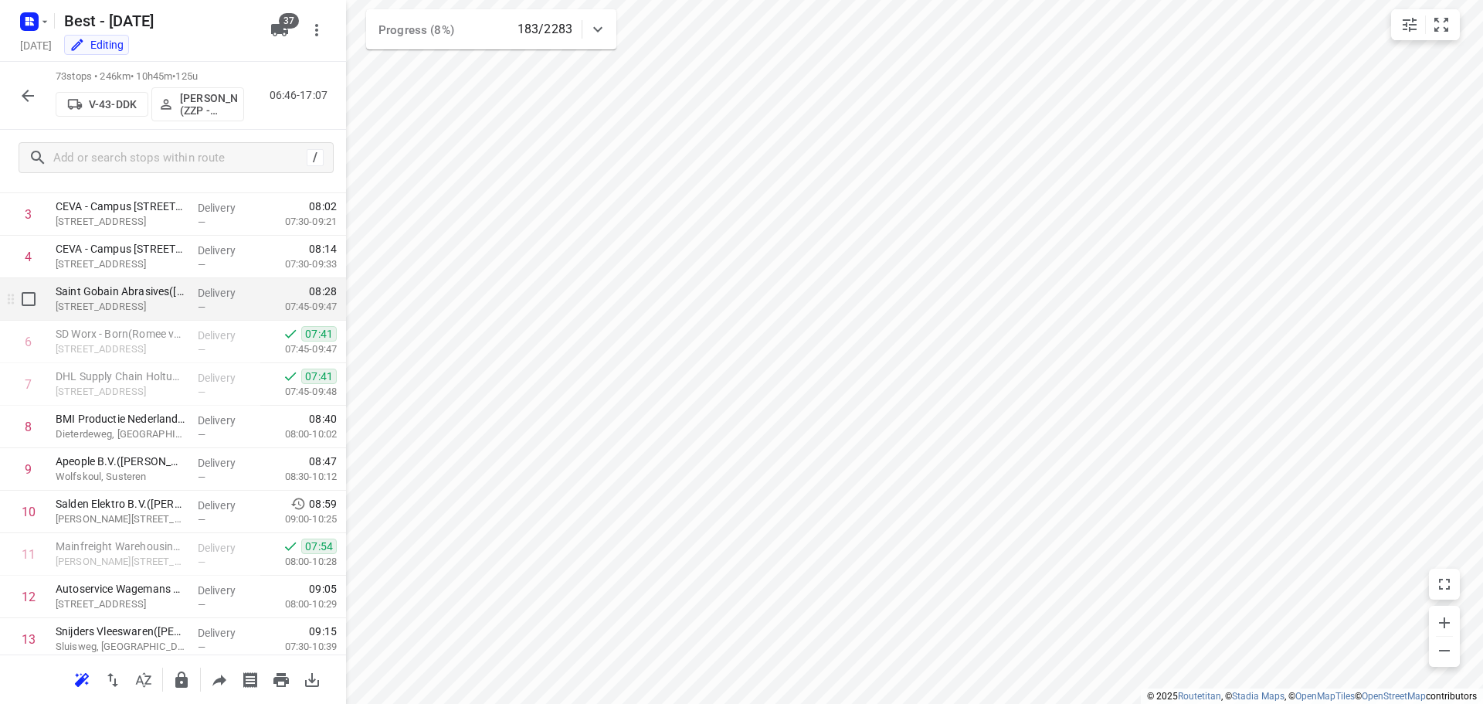
scroll to position [77, 0]
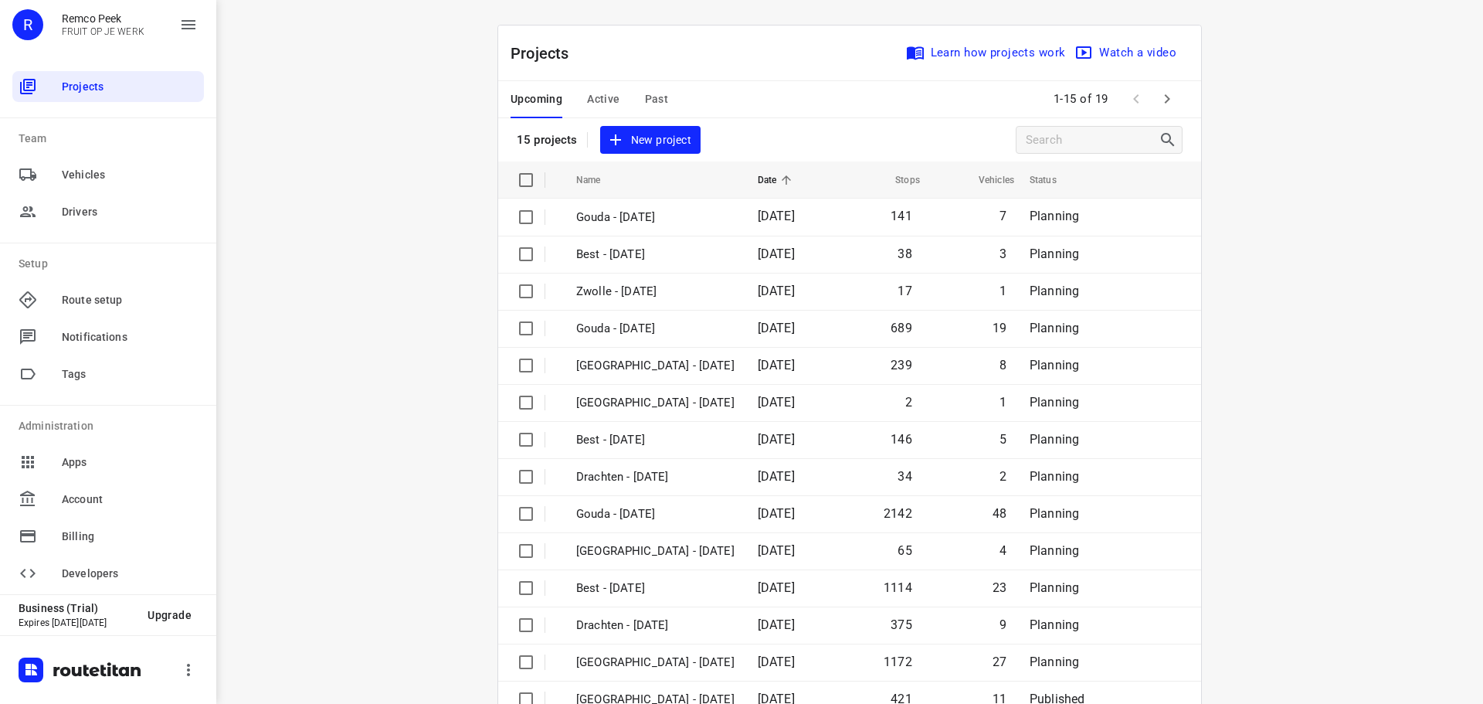
click at [667, 98] on div "Upcoming Active Past" at bounding box center [602, 99] width 182 height 37
click at [663, 94] on div "Upcoming Active Past" at bounding box center [602, 99] width 182 height 37
click at [658, 100] on span "Past" at bounding box center [657, 99] width 24 height 19
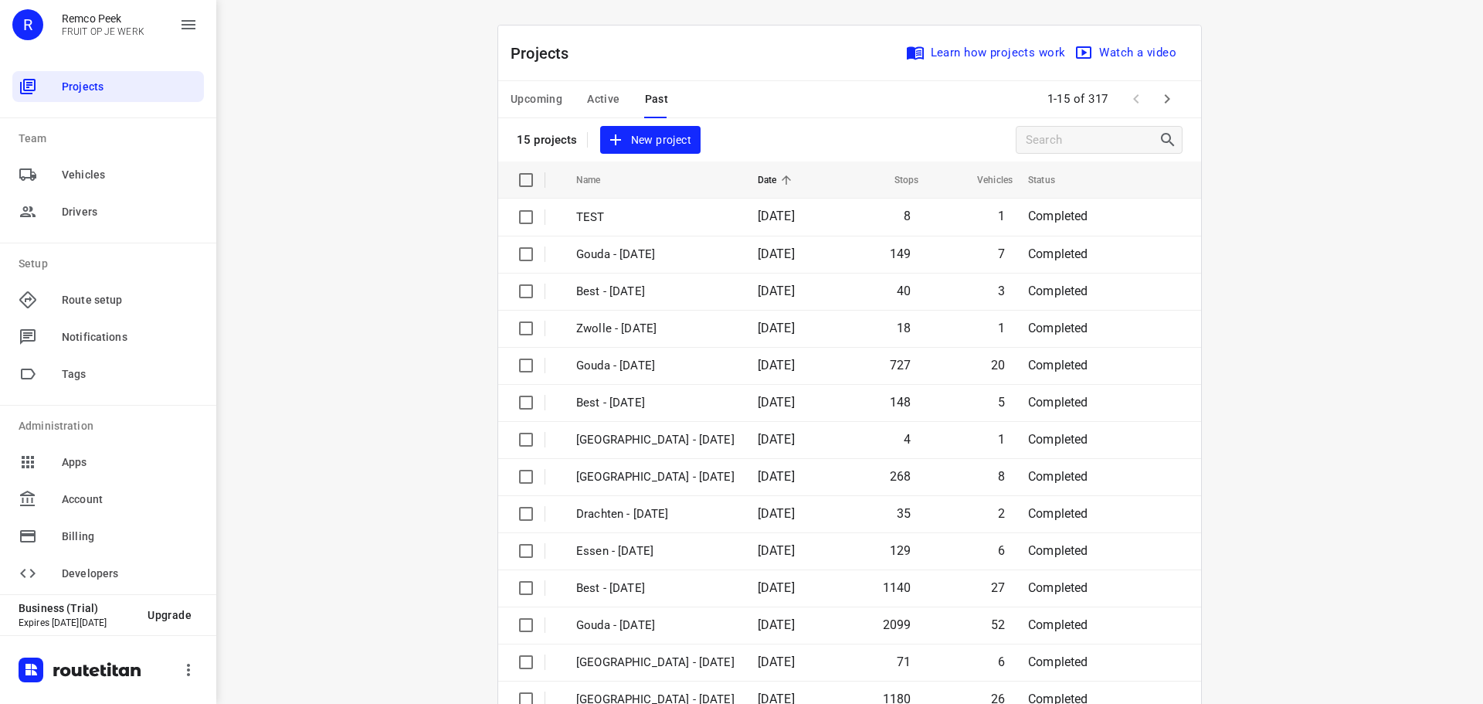
click at [1164, 96] on icon "button" at bounding box center [1167, 99] width 19 height 19
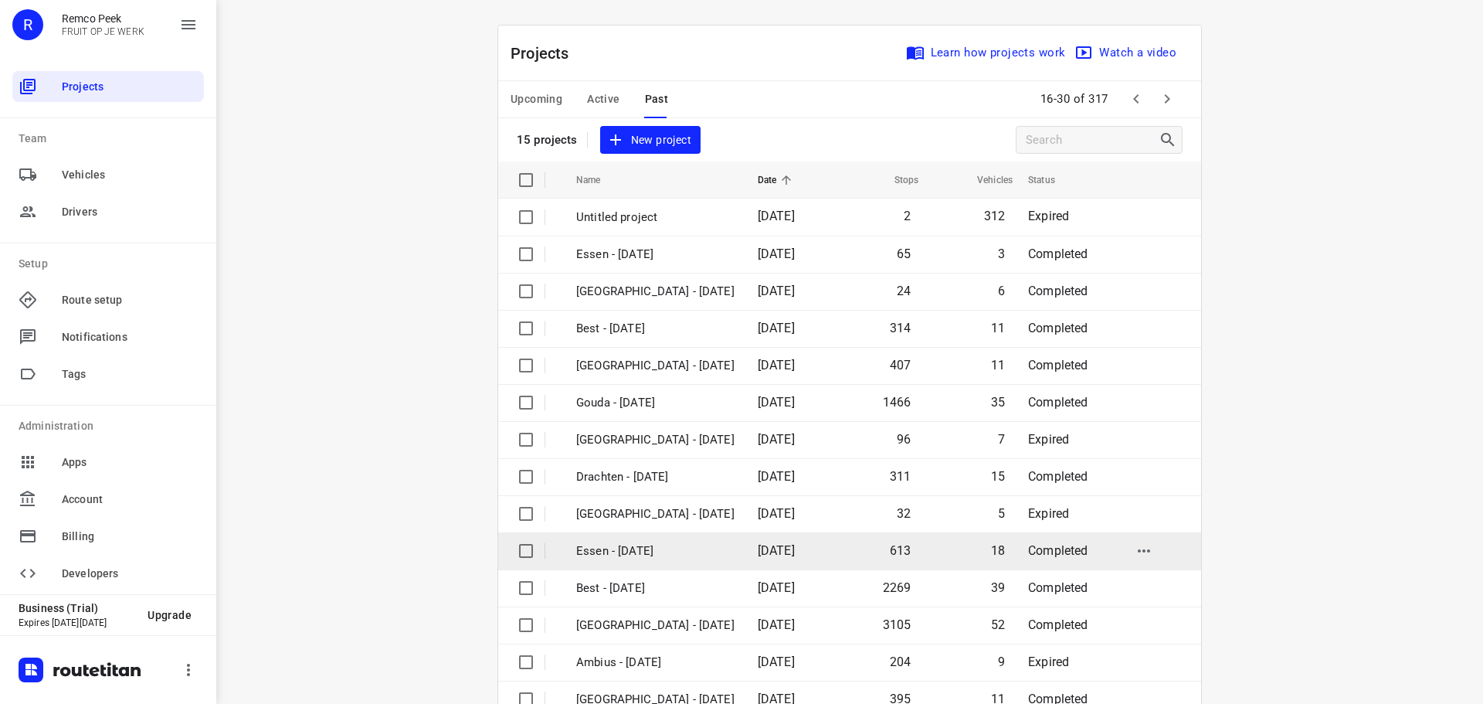
scroll to position [77, 0]
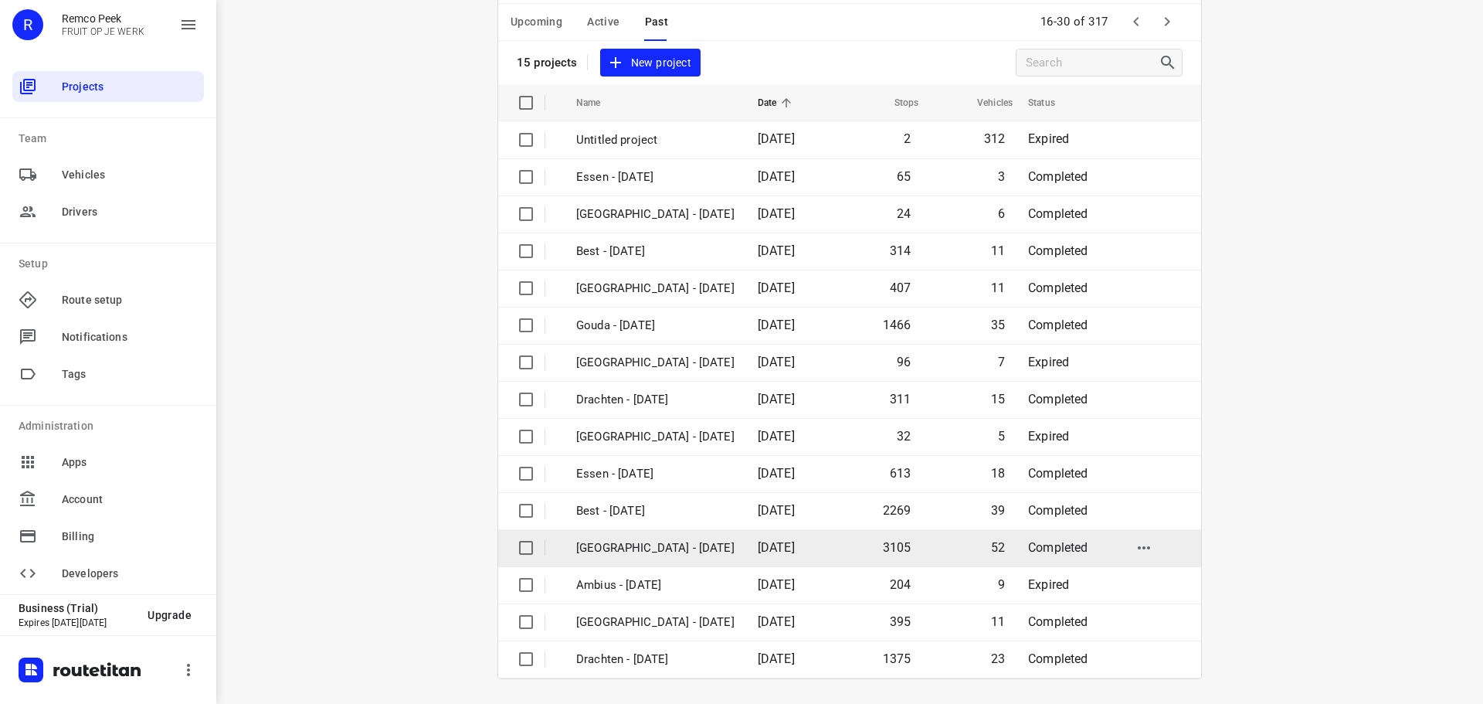
click at [662, 555] on p "[GEOGRAPHIC_DATA] - [DATE]" at bounding box center [655, 548] width 158 height 18
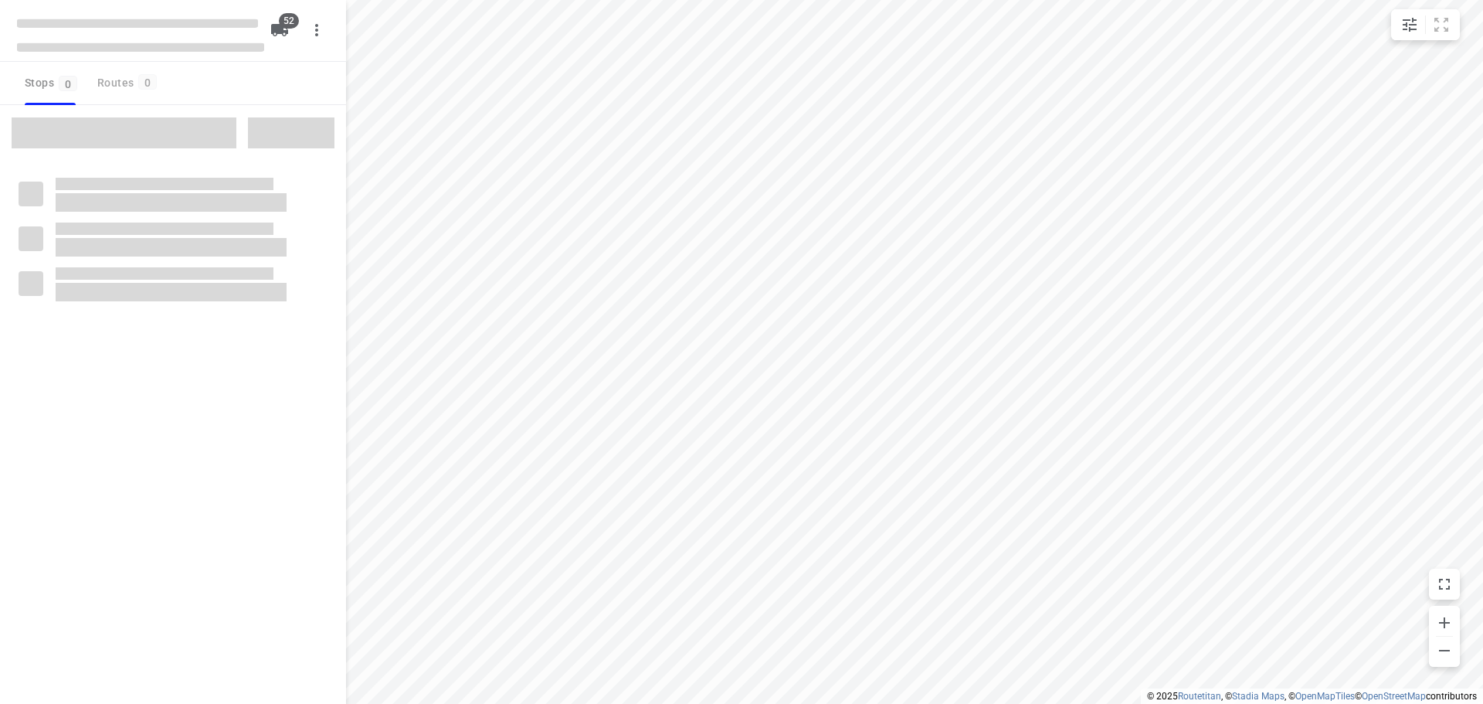
checkbox input "true"
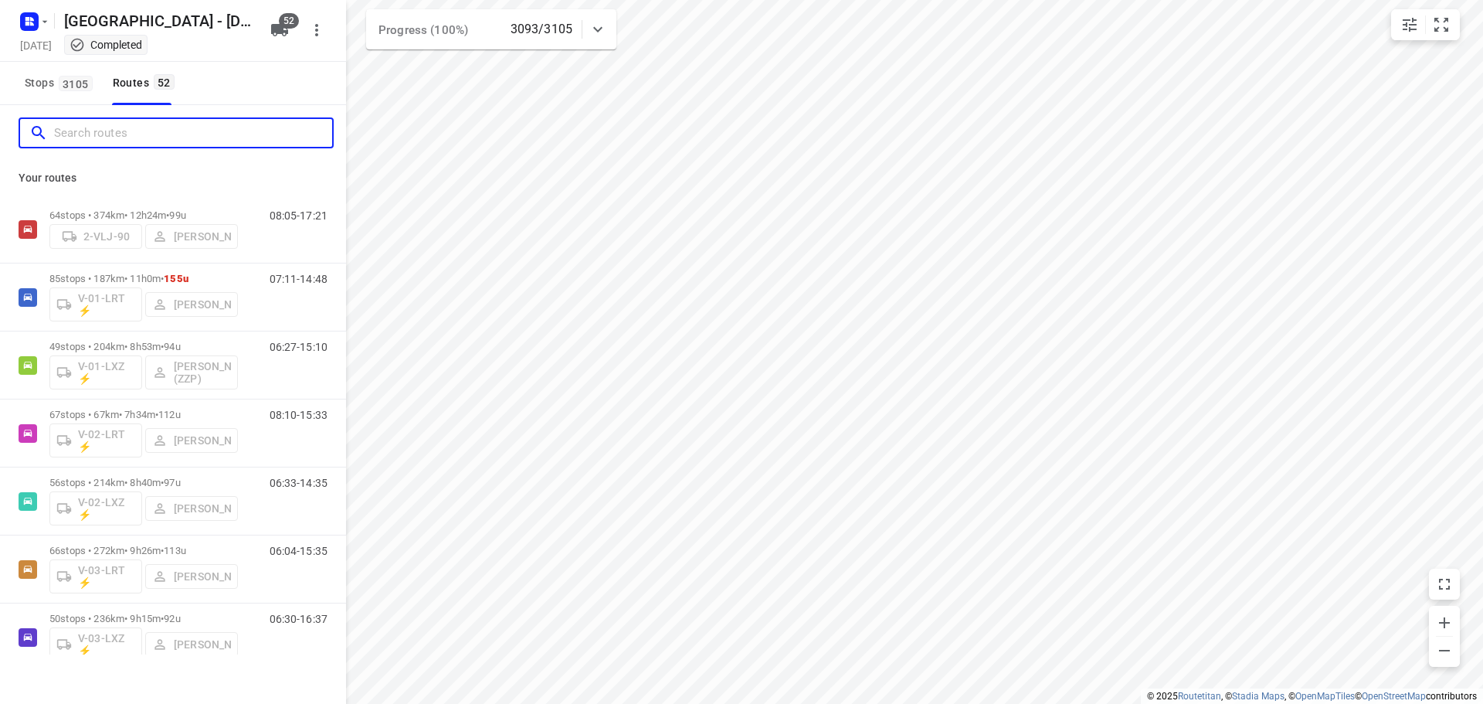
click at [167, 138] on input "Search routes" at bounding box center [193, 133] width 278 height 24
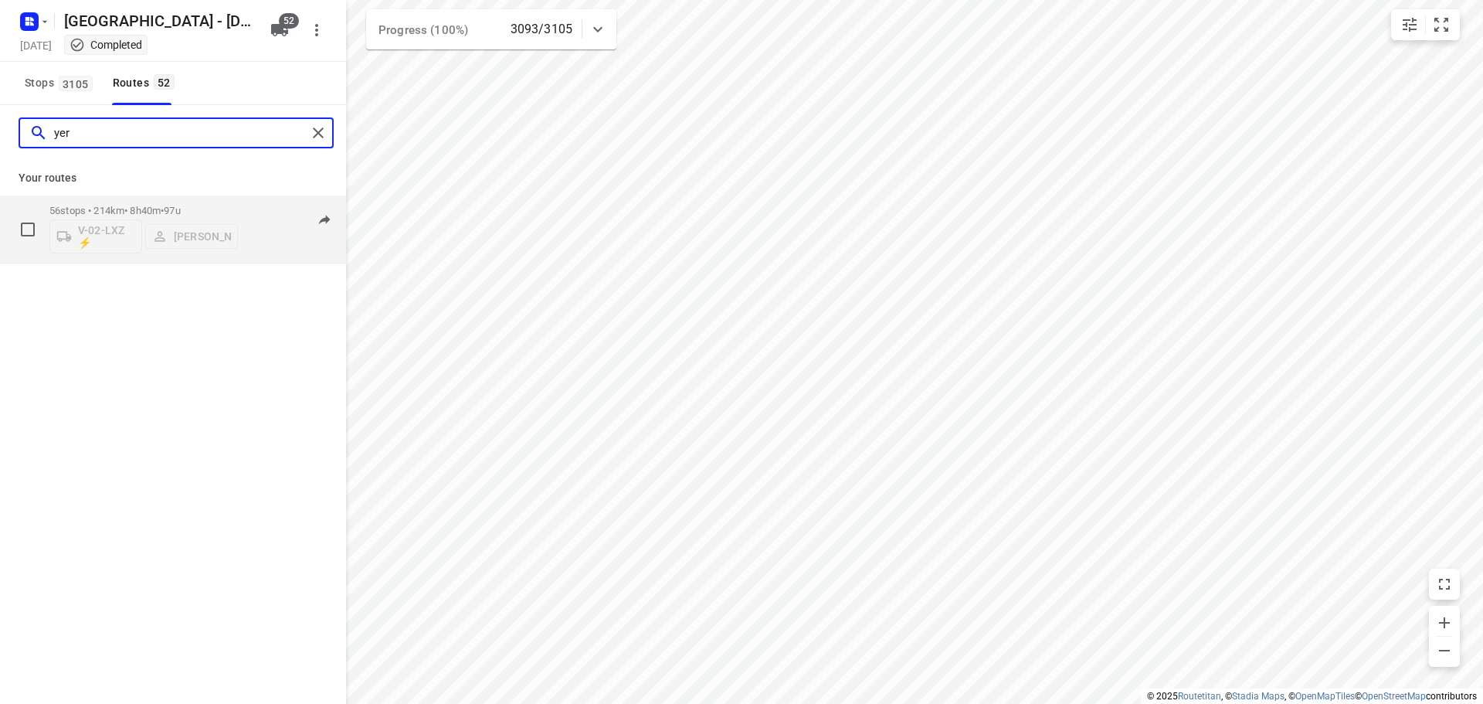
type input "yer"
click at [119, 212] on p "56 stops • 214km • 8h40m • 97u" at bounding box center [143, 211] width 188 height 12
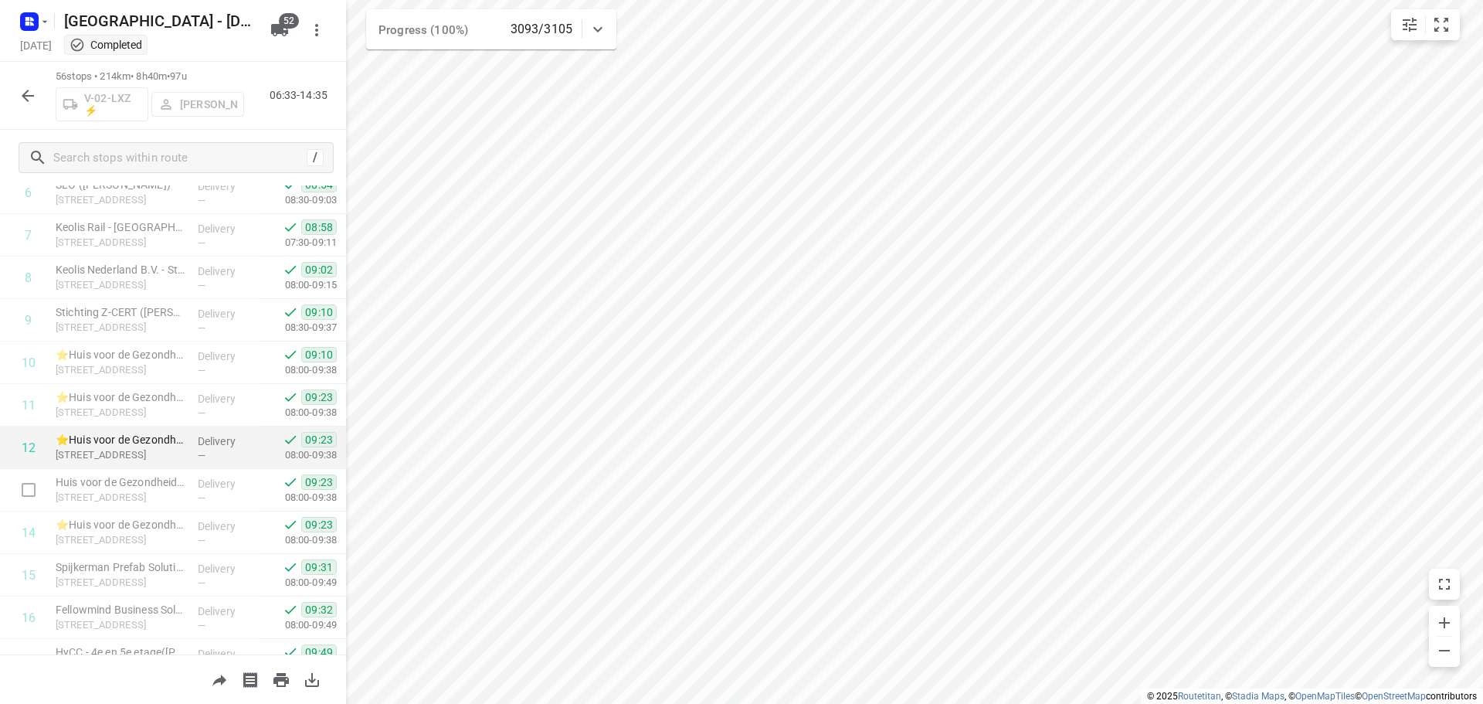
scroll to position [309, 0]
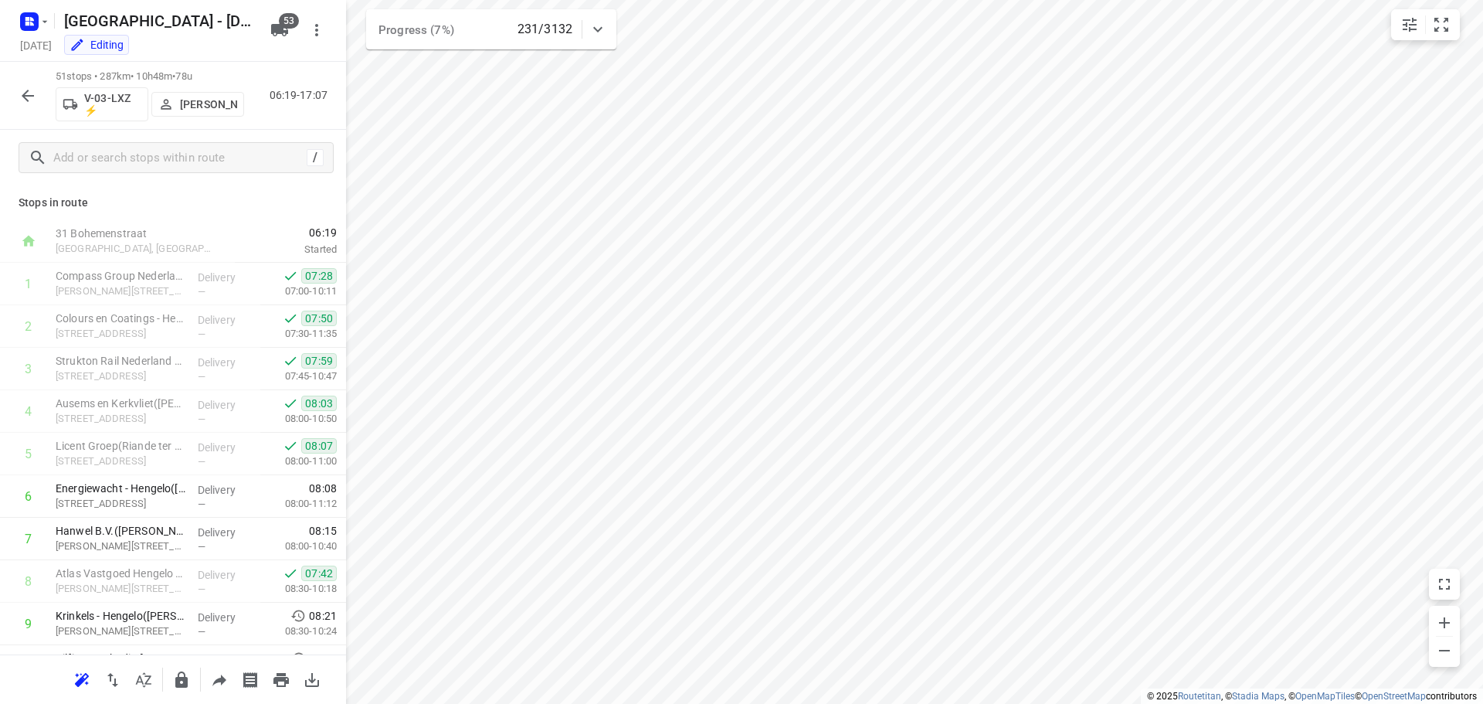
click at [36, 91] on icon "button" at bounding box center [28, 96] width 19 height 19
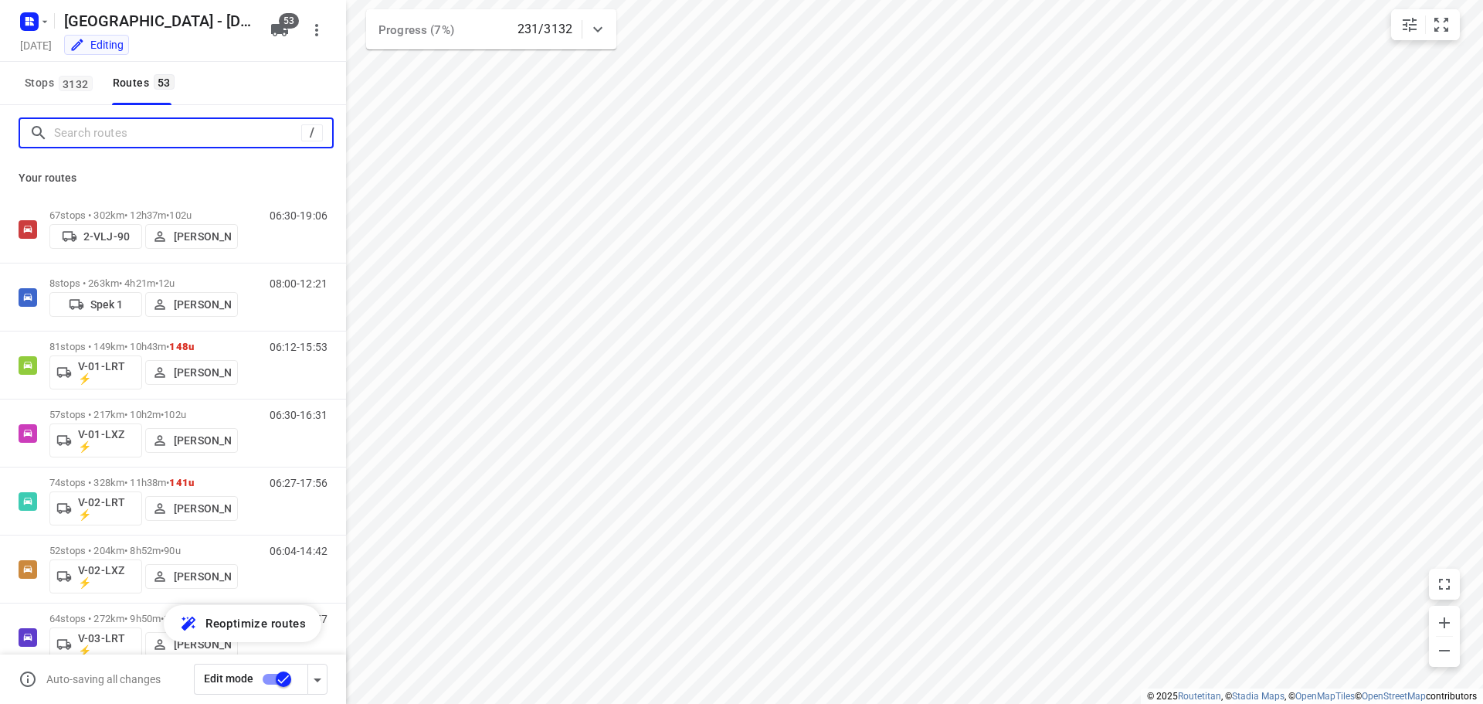
click at [107, 141] on input "Search routes" at bounding box center [177, 133] width 247 height 24
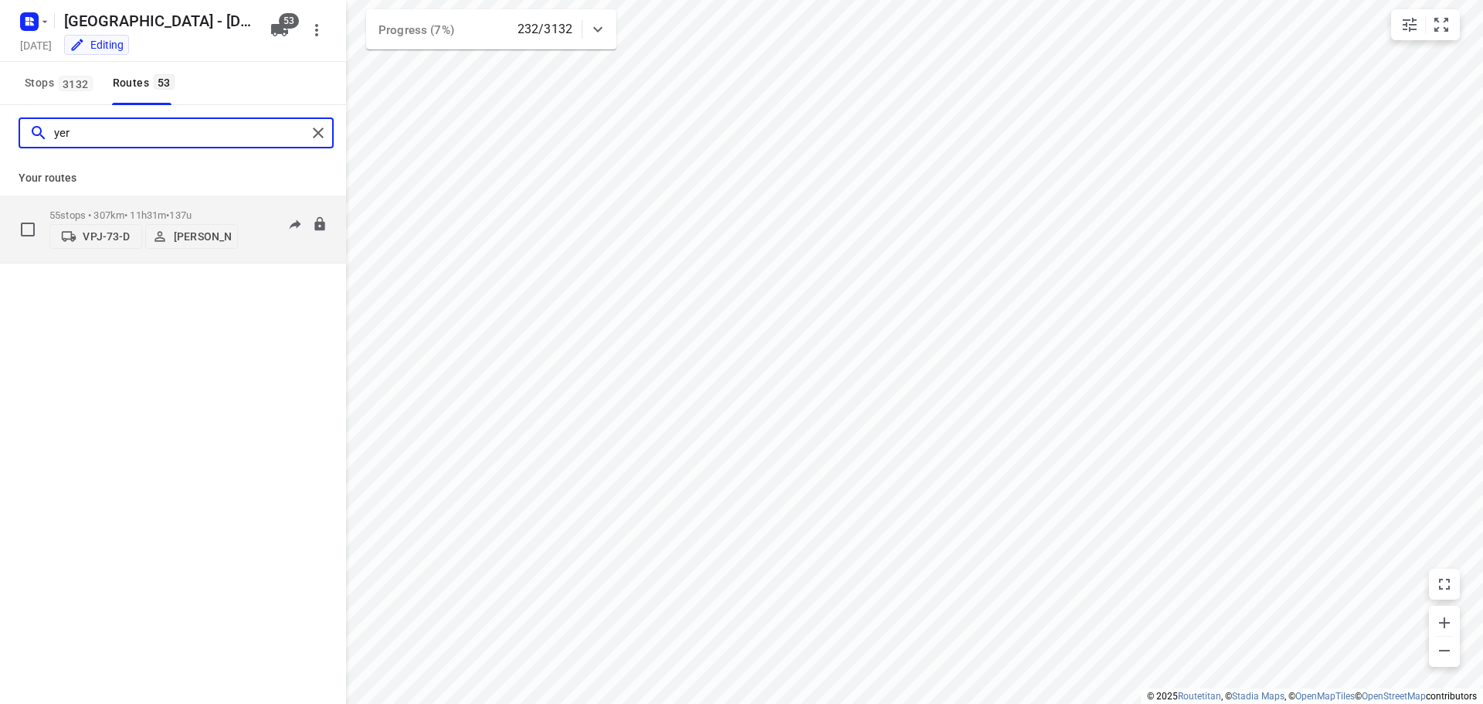
type input "yer"
click at [106, 202] on div "55 stops • 307km • 11h31m • 137u VPJ-73-D Yermo Broekman" at bounding box center [143, 229] width 188 height 55
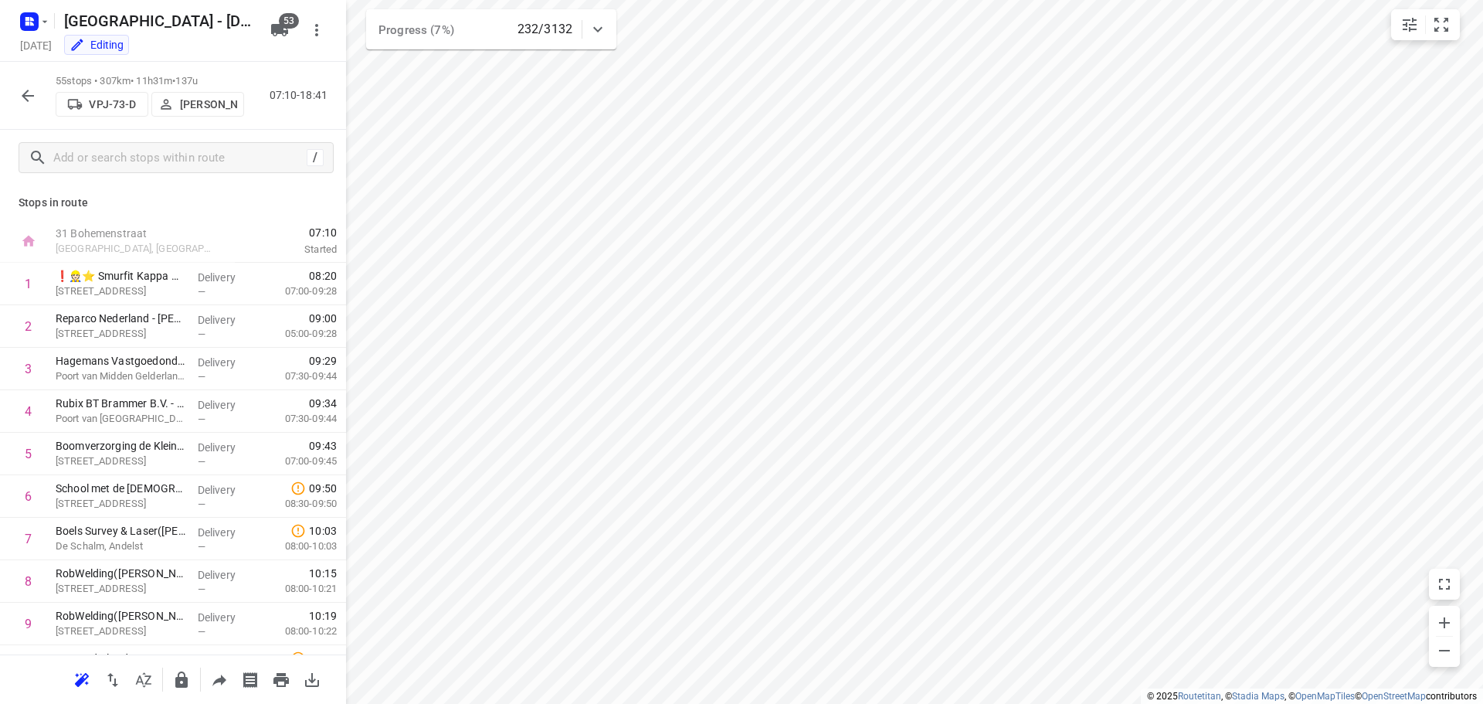
click at [19, 97] on icon "button" at bounding box center [28, 96] width 19 height 19
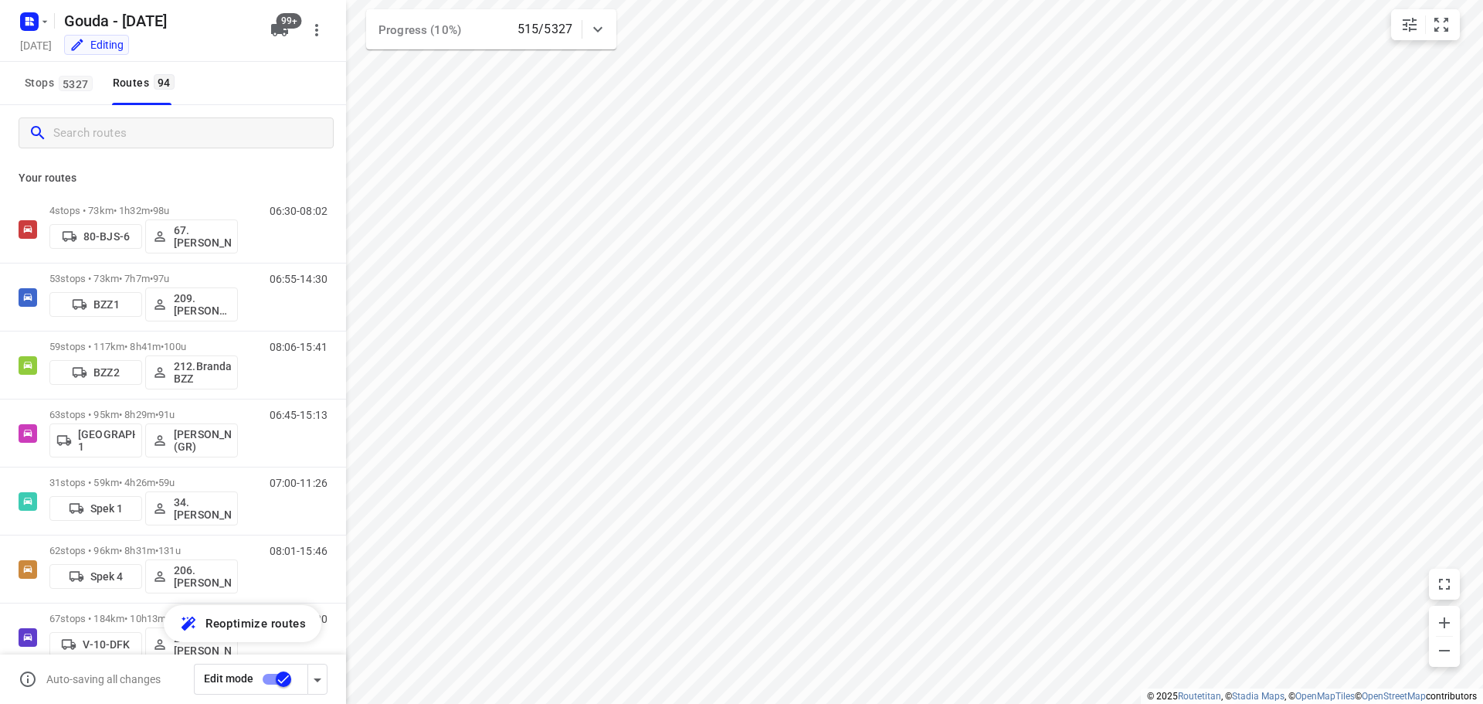
click at [144, 131] on input "Search routes" at bounding box center [193, 133] width 280 height 24
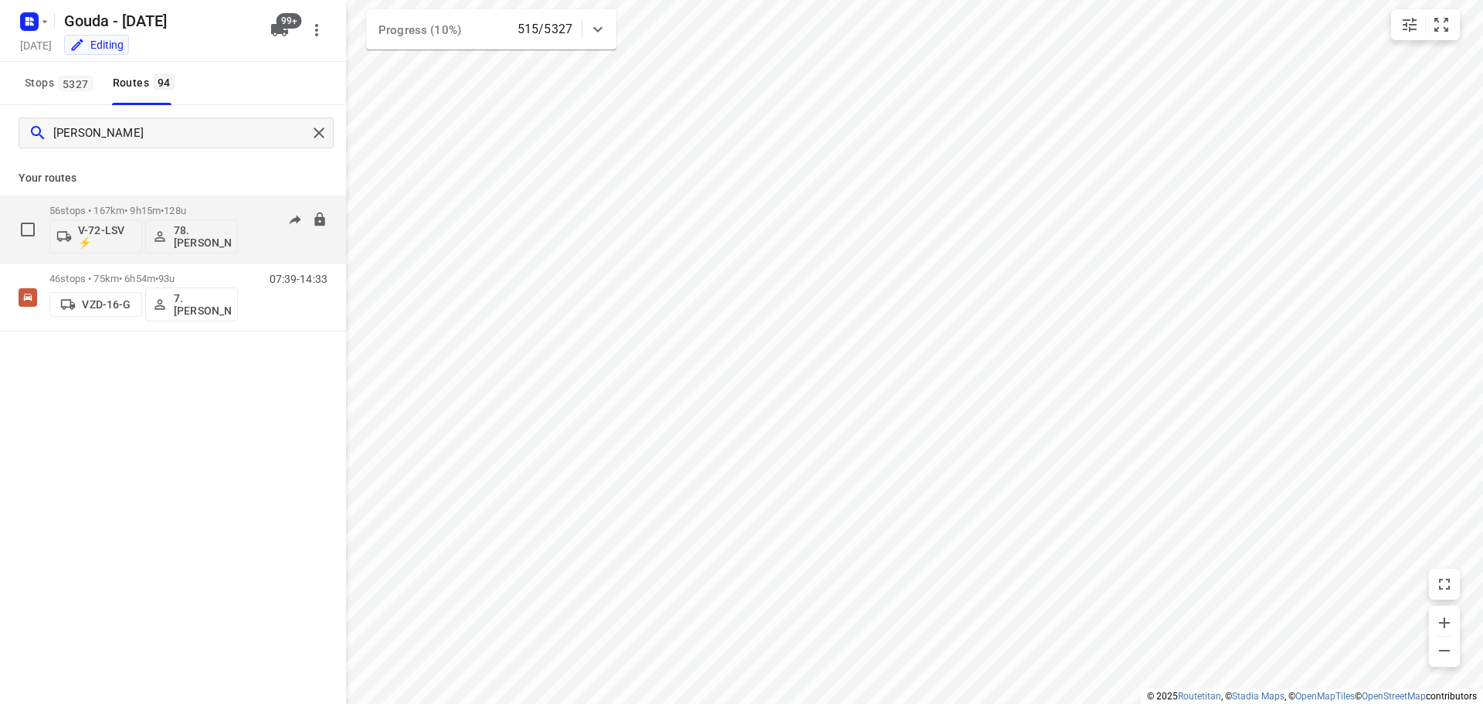
type input "[PERSON_NAME]"
click at [151, 213] on p "56 stops • 167km • 9h15m • 128u" at bounding box center [143, 211] width 188 height 12
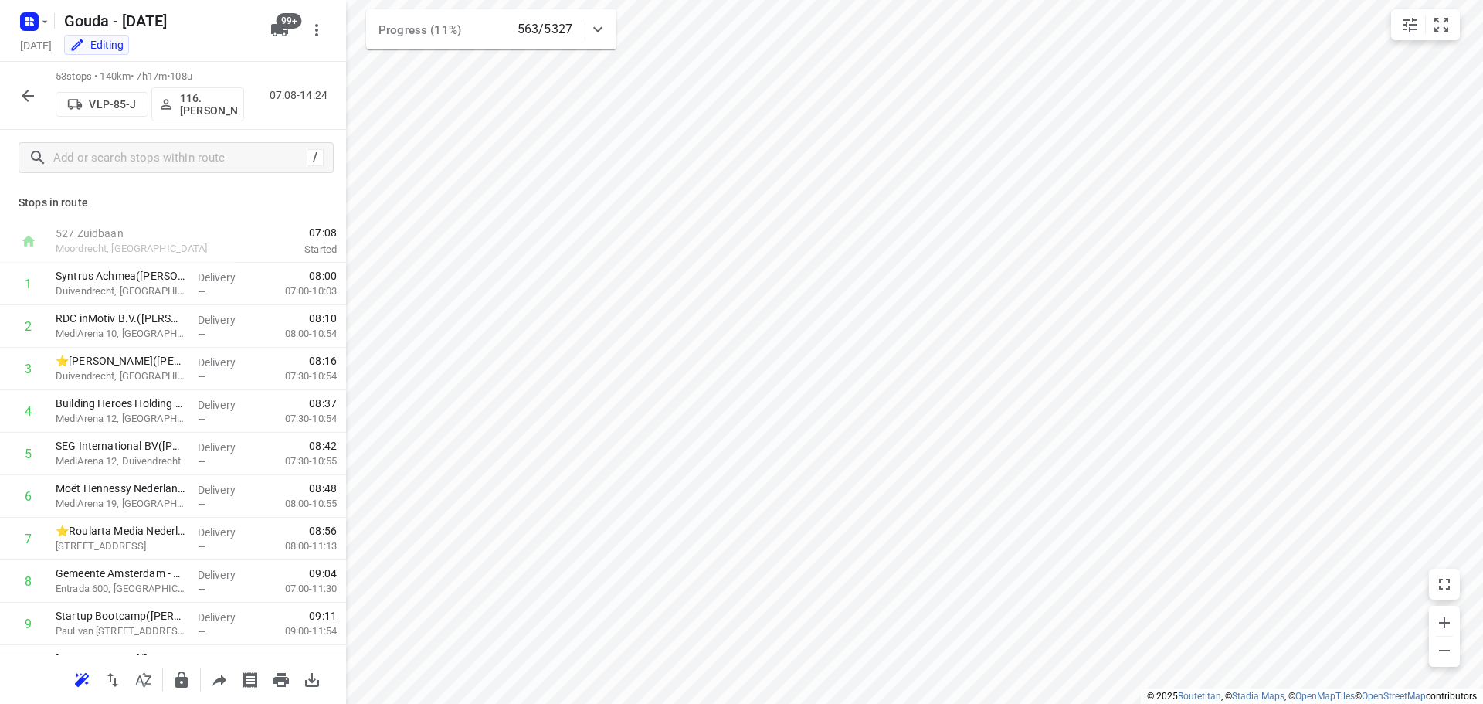
click at [32, 90] on icon "button" at bounding box center [28, 96] width 19 height 19
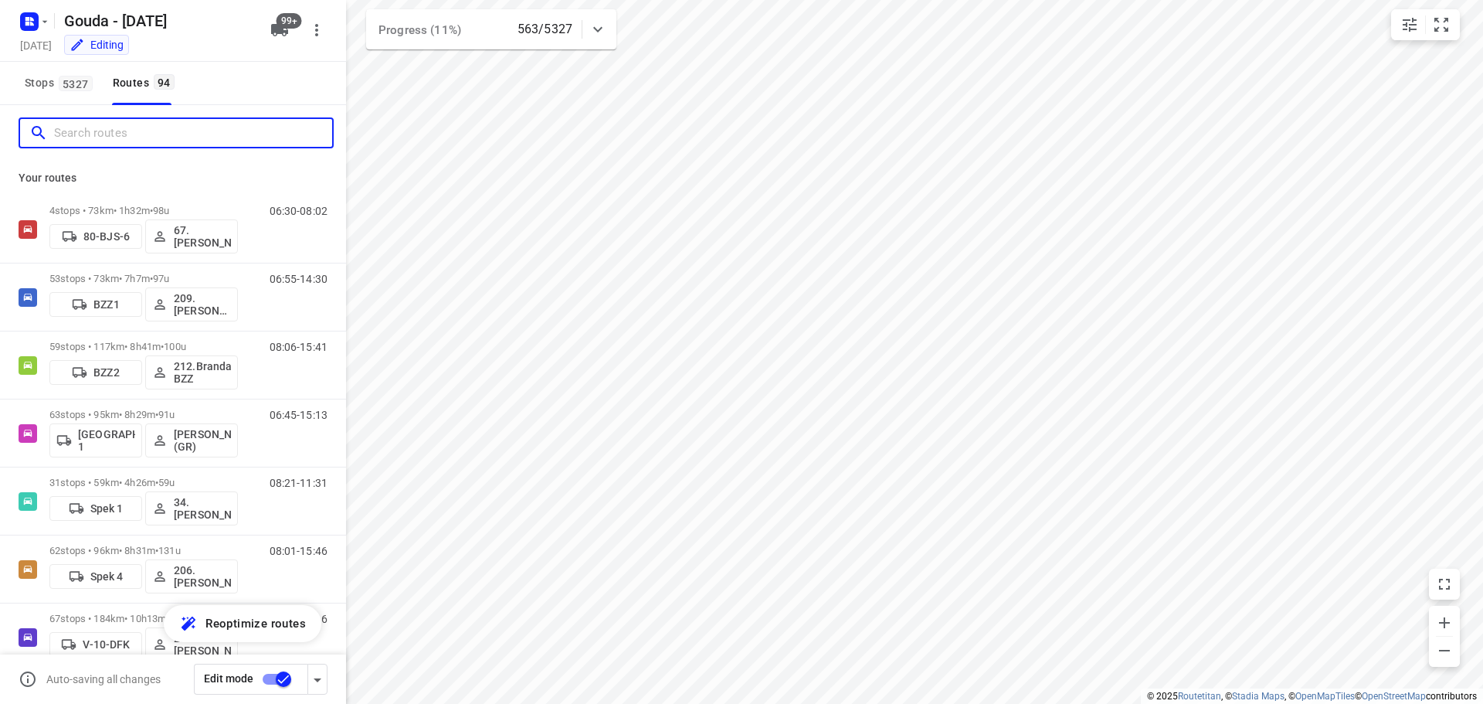
click at [140, 134] on input "Search routes" at bounding box center [193, 133] width 278 height 24
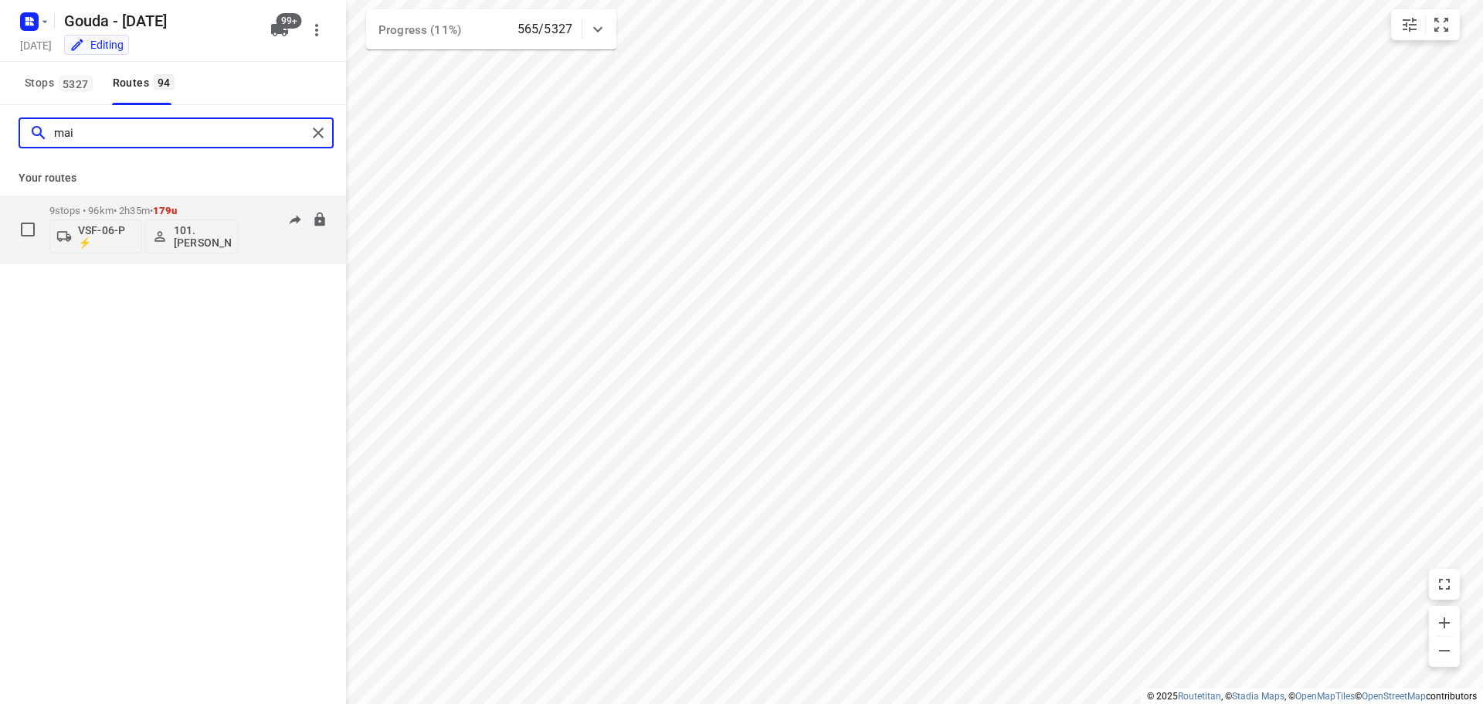
type input "mai"
click at [98, 202] on div "9 stops • 96km • 2h35m • 179u VSF-06-P ⚡ 101.[PERSON_NAME]" at bounding box center [143, 229] width 188 height 64
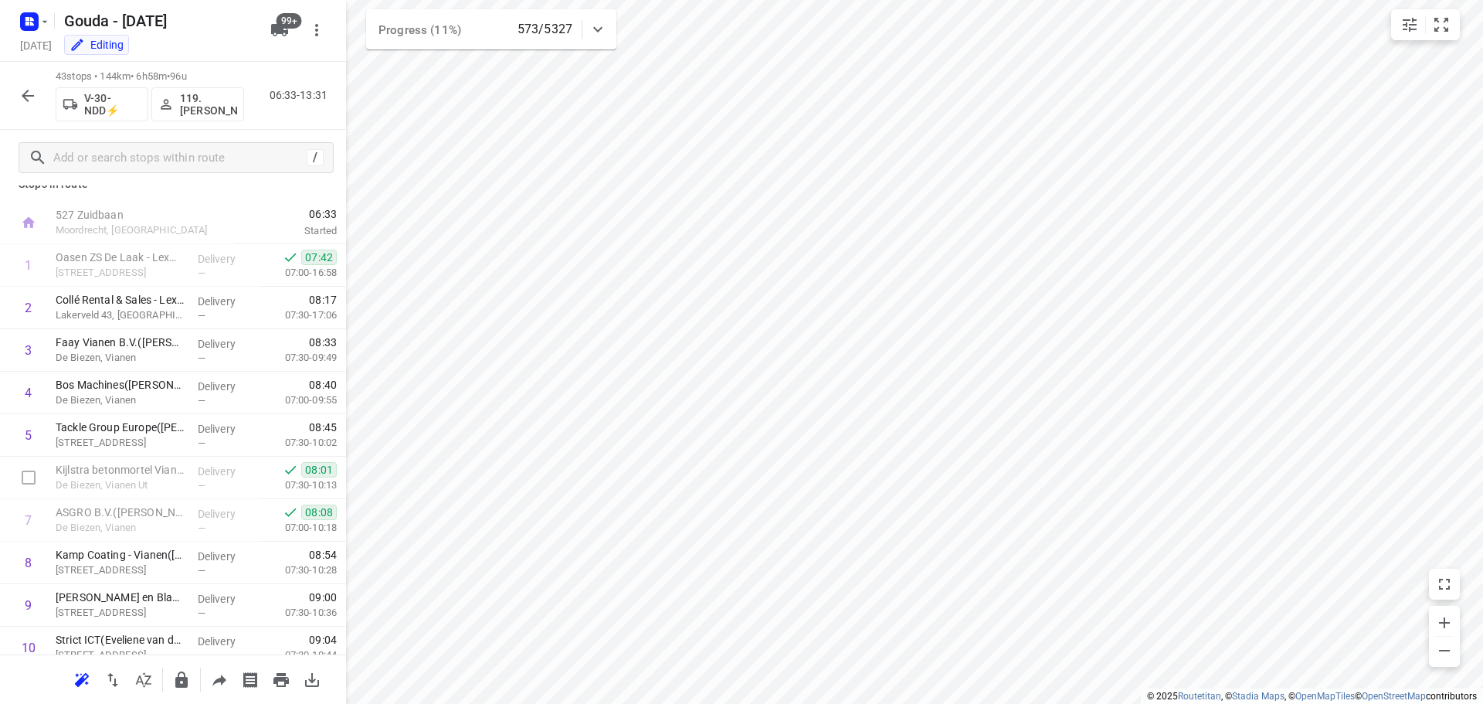
scroll to position [77, 0]
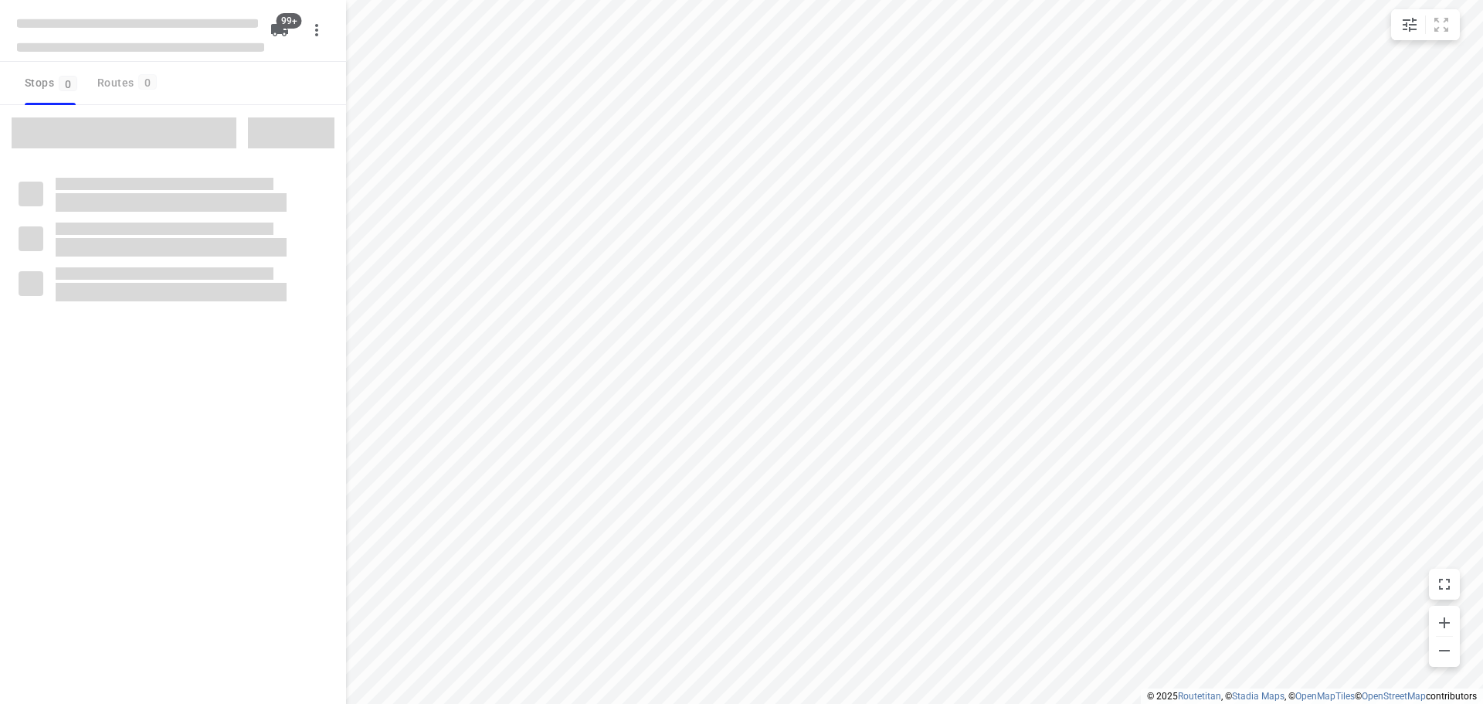
checkbox input "true"
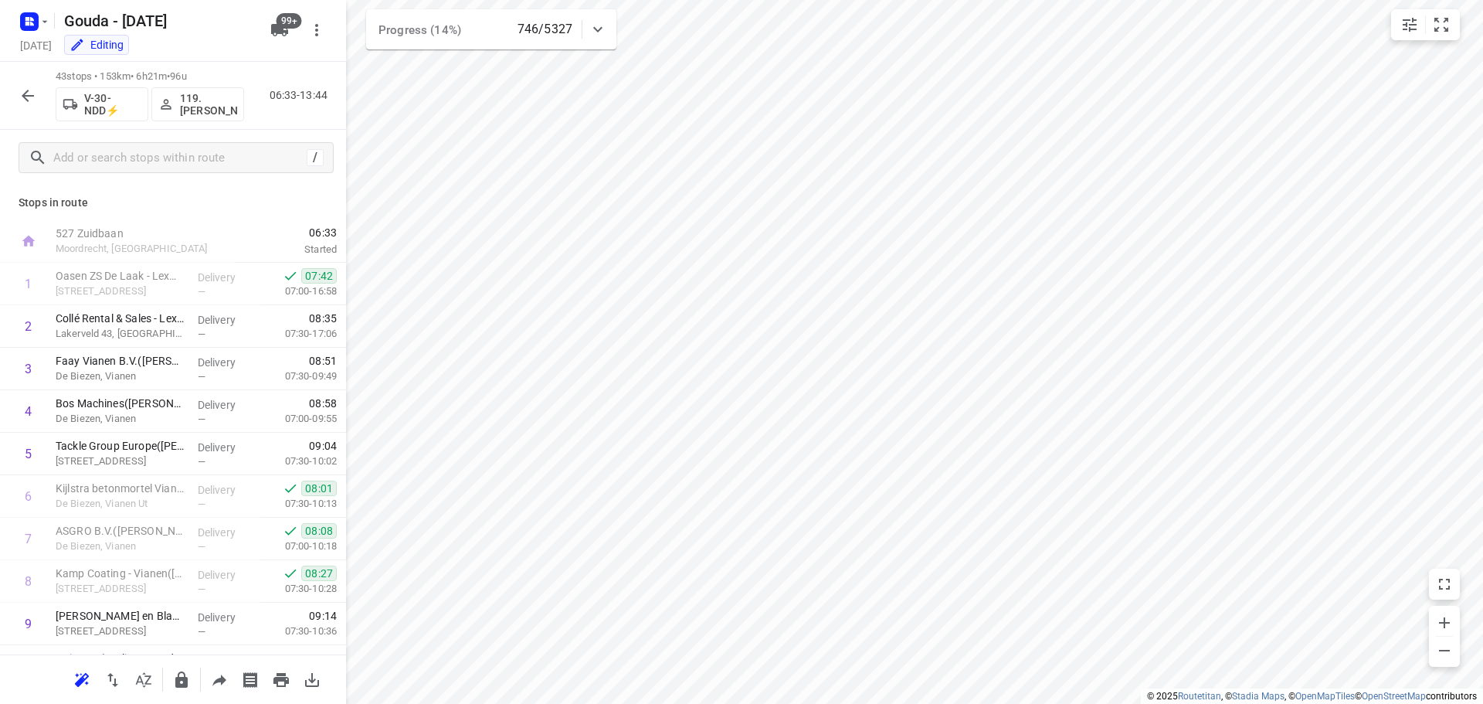
click at [33, 92] on icon "button" at bounding box center [28, 96] width 19 height 19
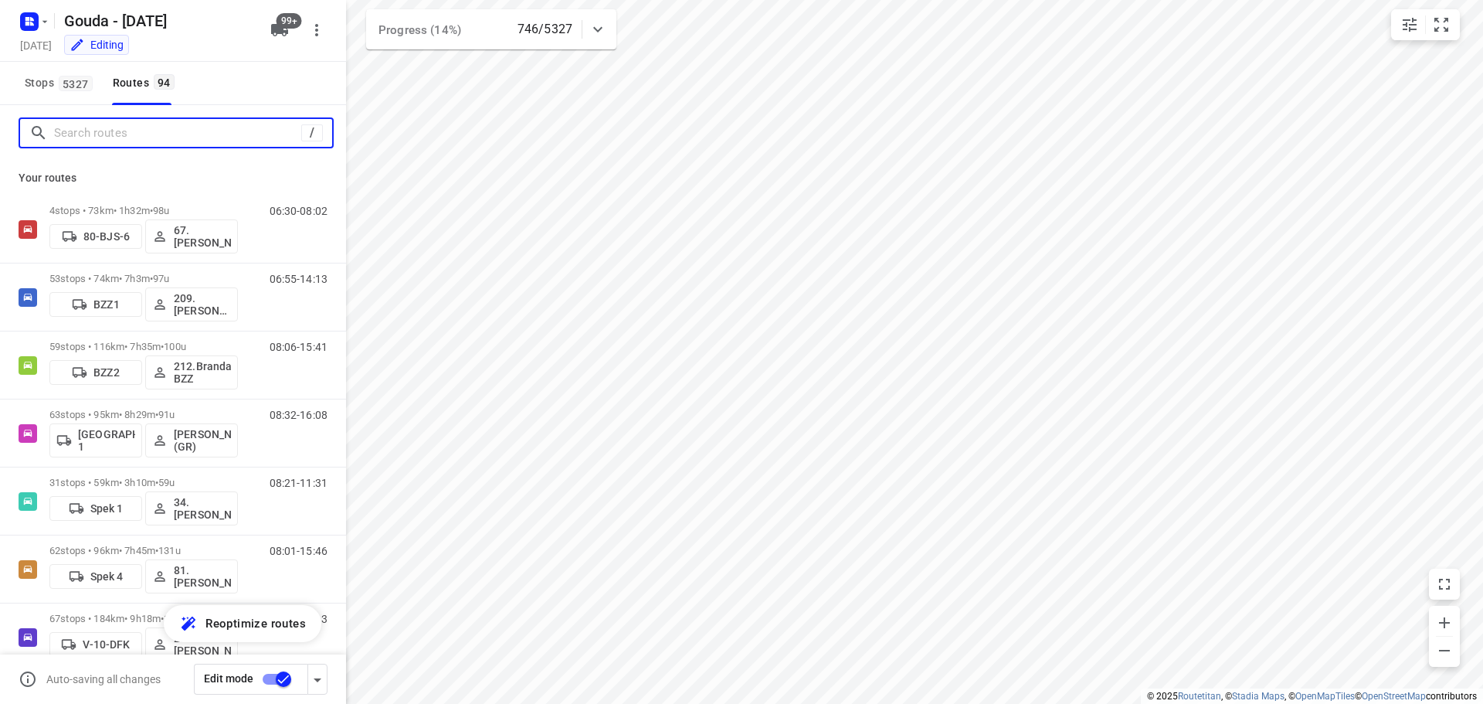
click at [140, 138] on input "Search routes" at bounding box center [177, 133] width 247 height 24
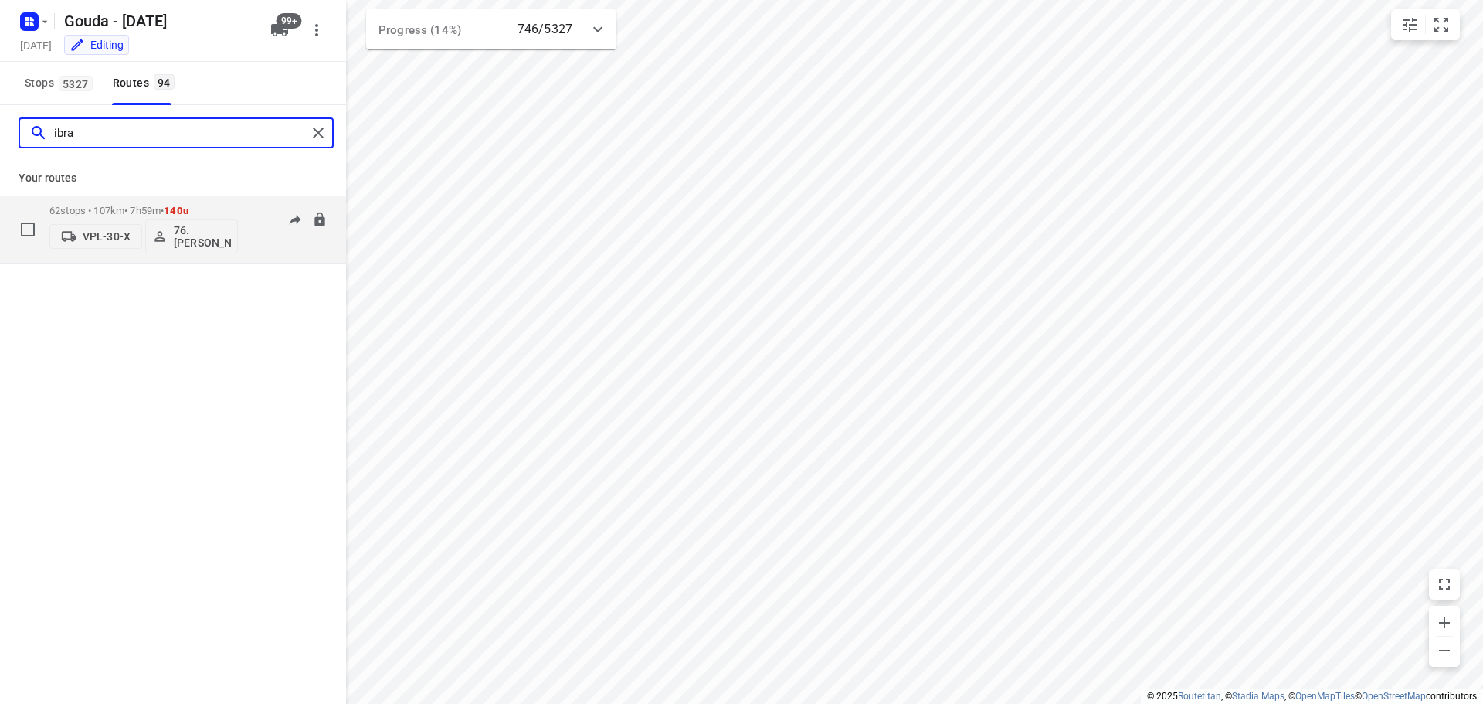
type input "ibra"
click at [70, 205] on p "62 stops • 107km • 7h59m • 140u" at bounding box center [143, 211] width 188 height 12
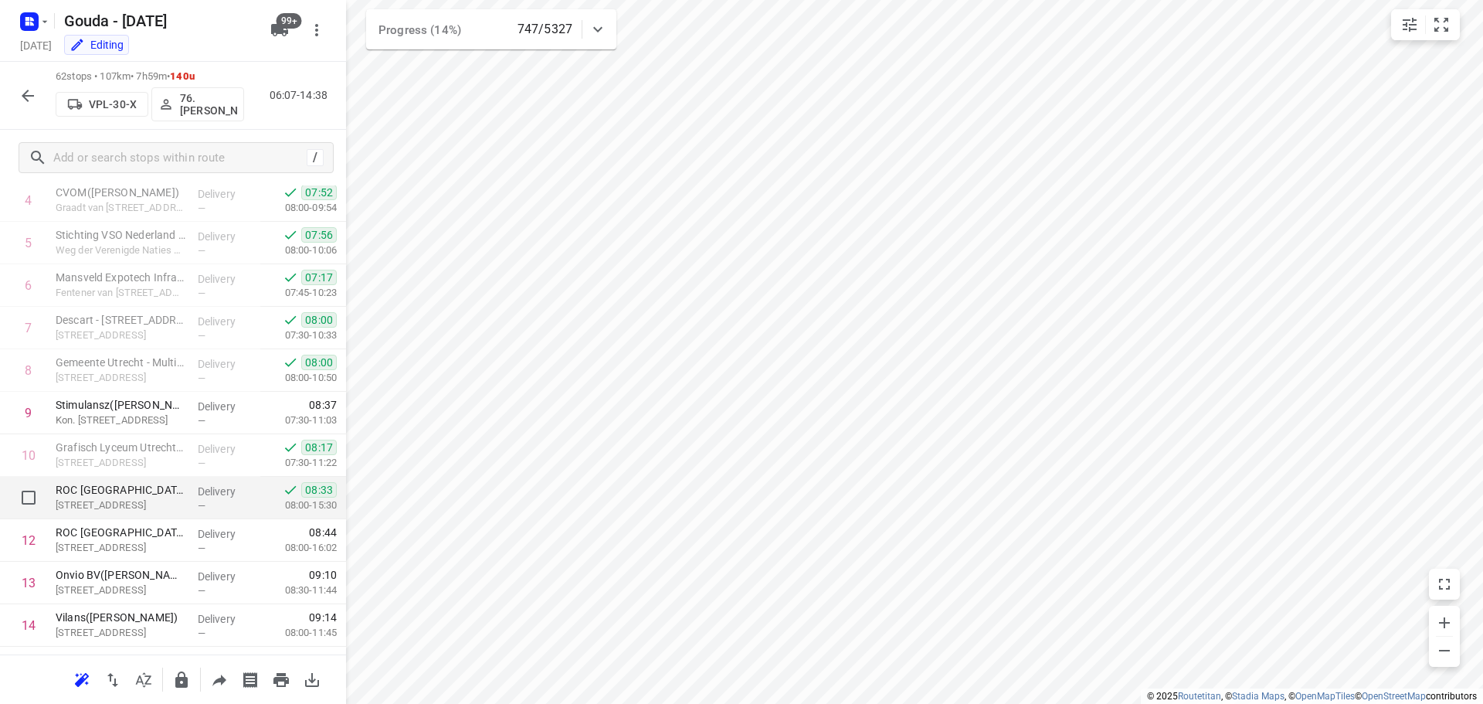
scroll to position [232, 0]
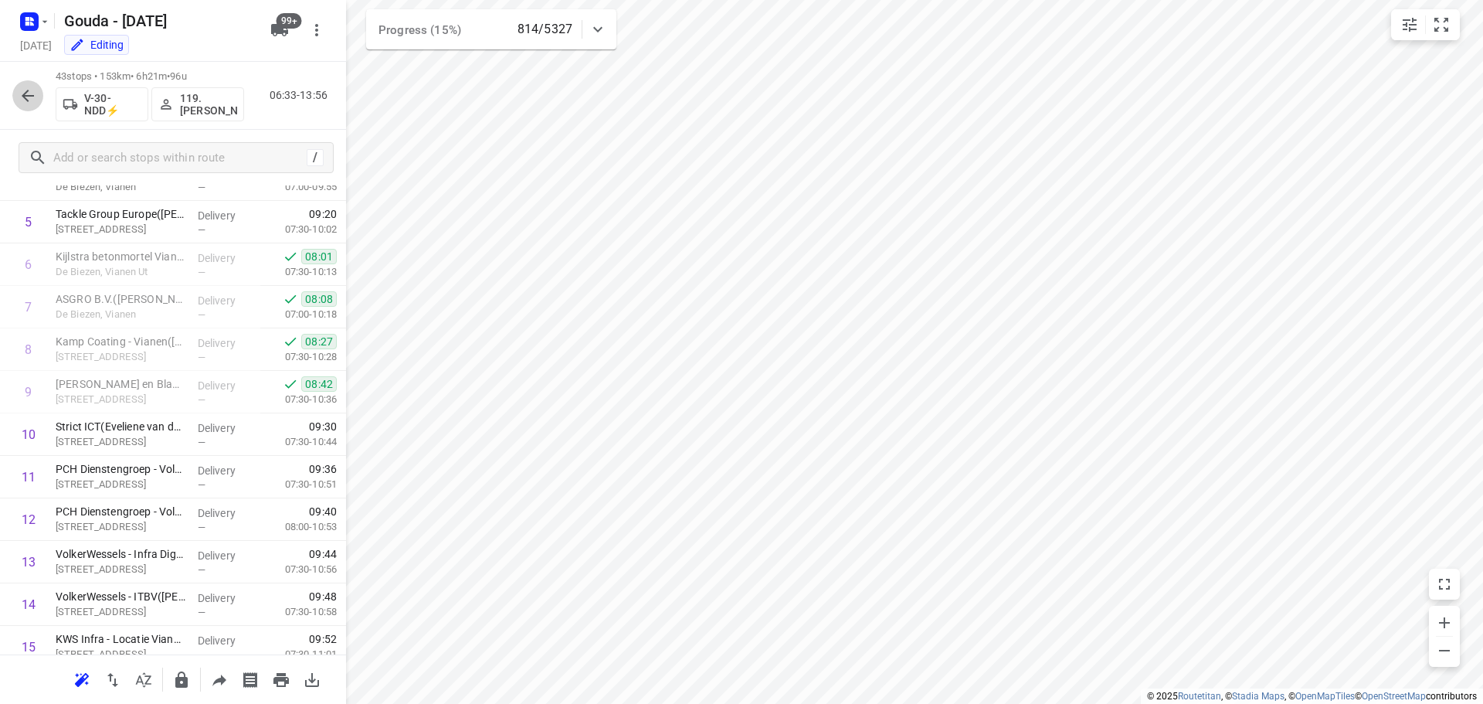
click at [22, 100] on icon "button" at bounding box center [28, 96] width 19 height 19
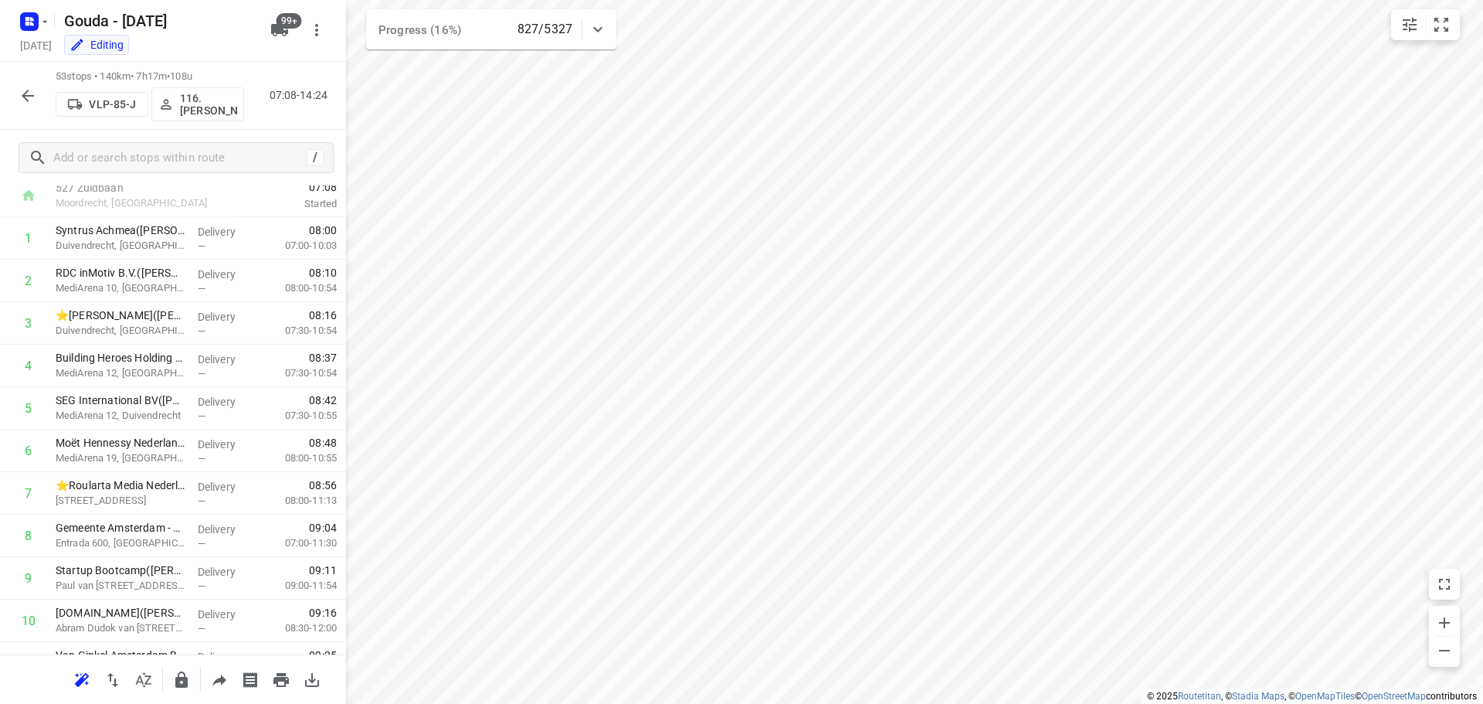
scroll to position [25, 0]
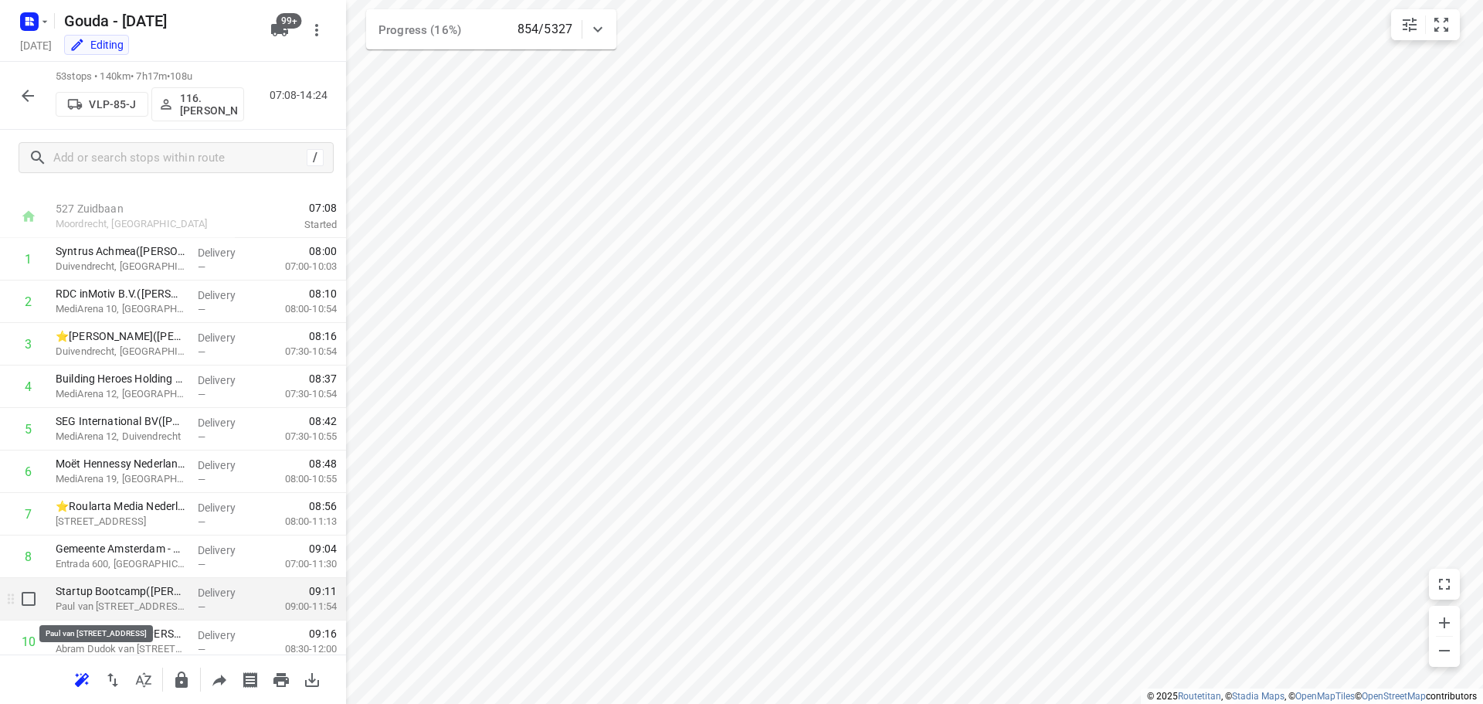
click at [131, 613] on p "Paul van Vlissingenstraat 10F, Amsterdam" at bounding box center [121, 606] width 130 height 15
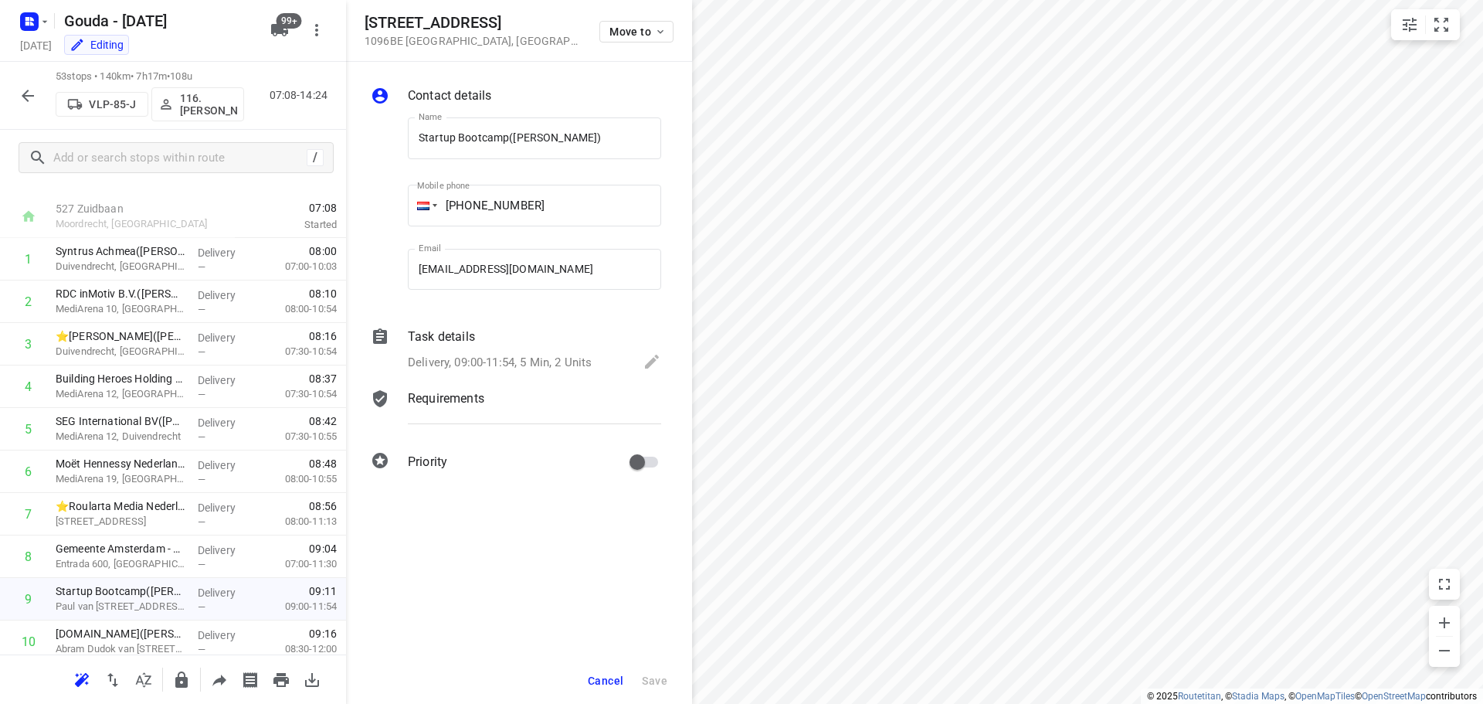
drag, startPoint x: 568, startPoint y: 22, endPoint x: 367, endPoint y: 19, distance: 200.9
click at [367, 19] on h5 "Paul van Vlissingenstraat 10F" at bounding box center [473, 23] width 216 height 18
copy h5 "Paul van Vlissingenstraat 10F"
click at [609, 677] on span "Cancel" at bounding box center [606, 680] width 36 height 12
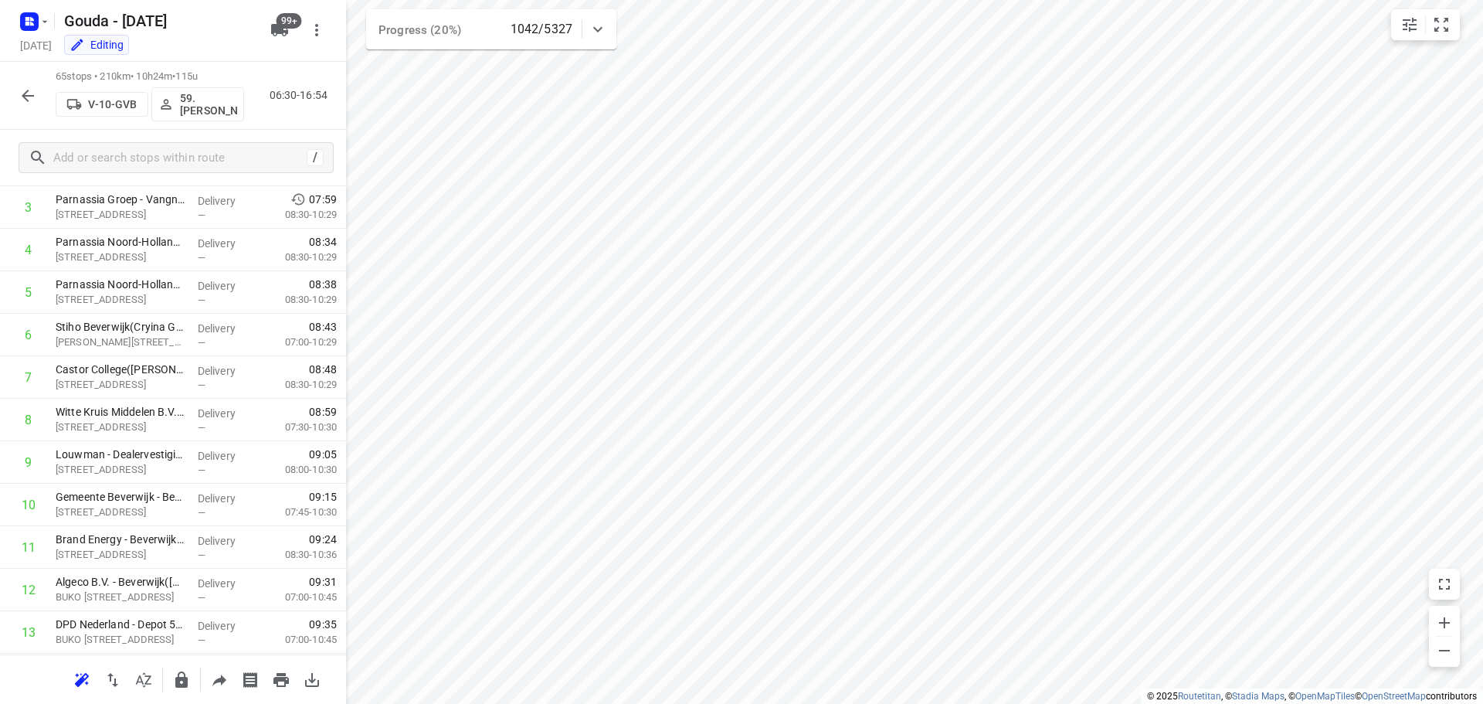
scroll to position [0, 0]
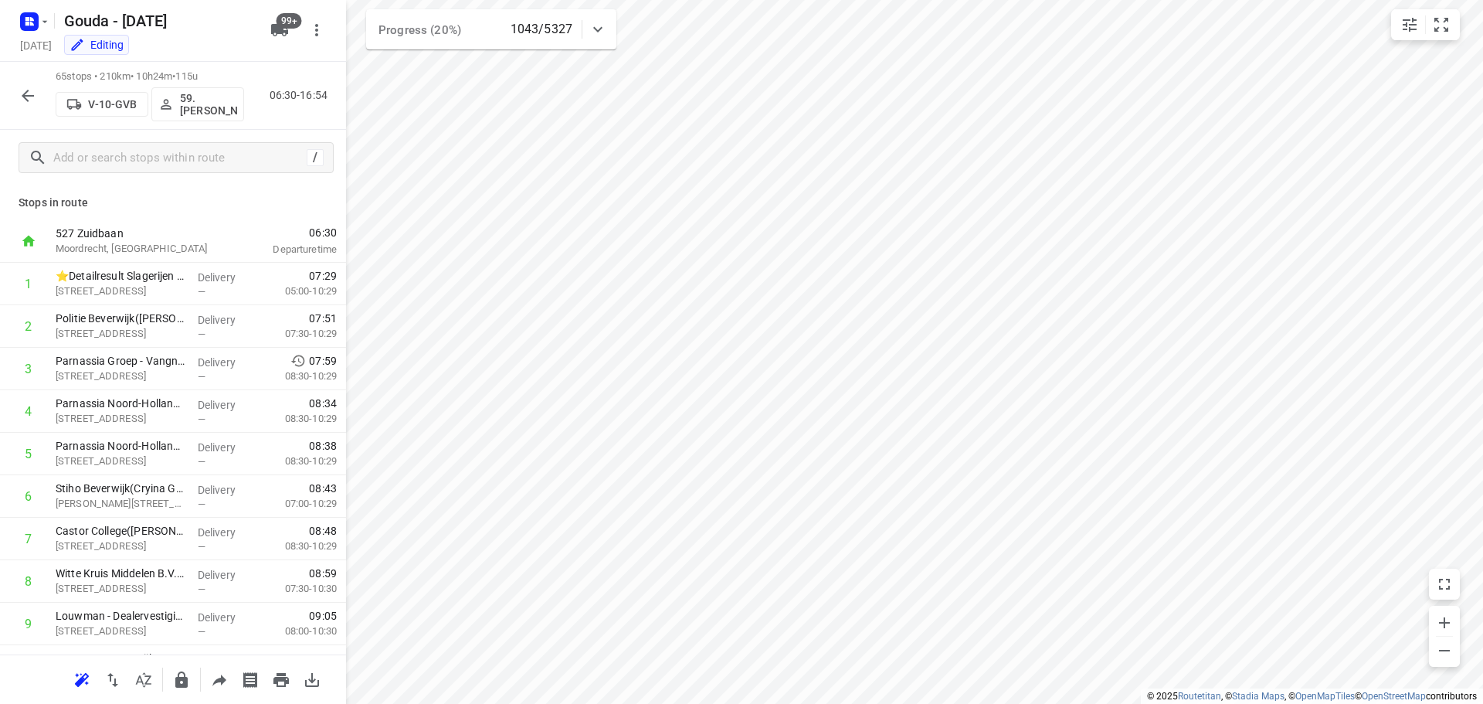
click at [29, 90] on icon "button" at bounding box center [28, 96] width 12 height 12
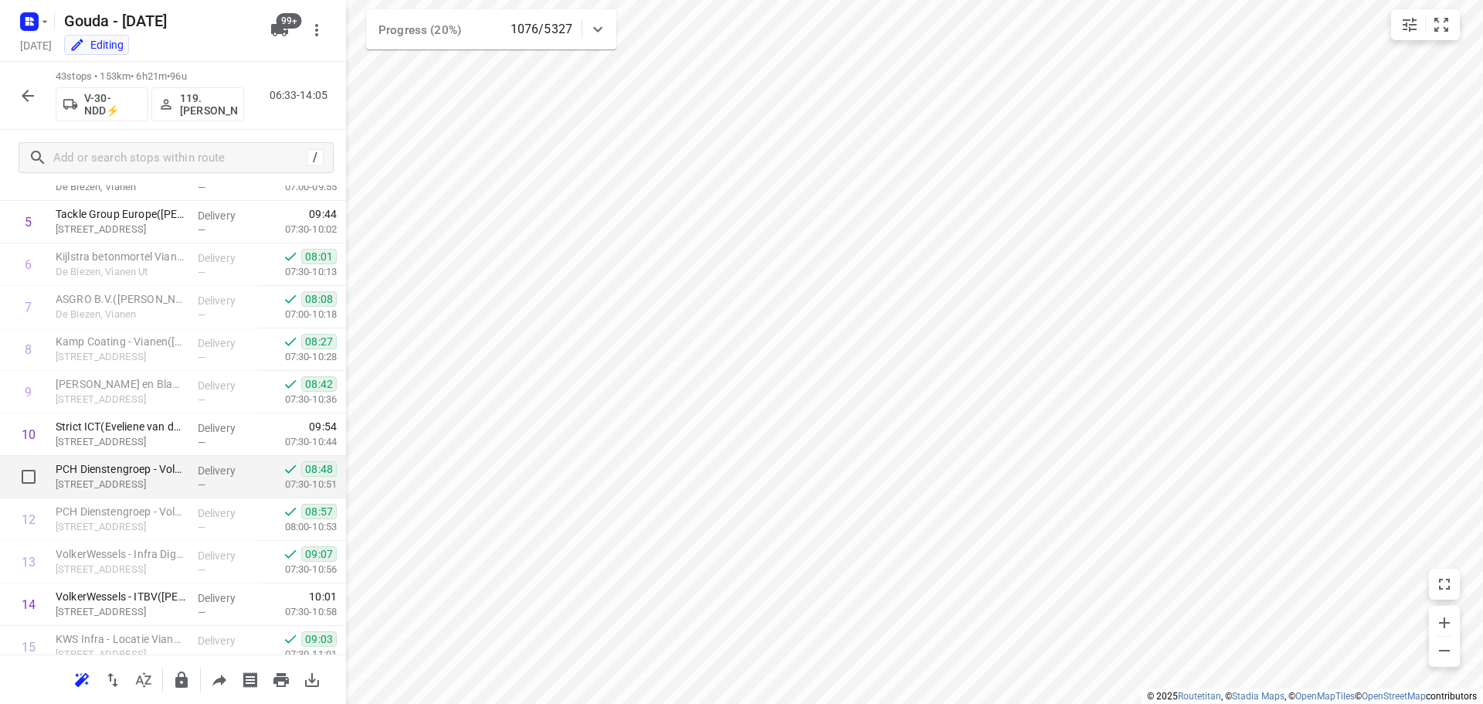
scroll to position [309, 0]
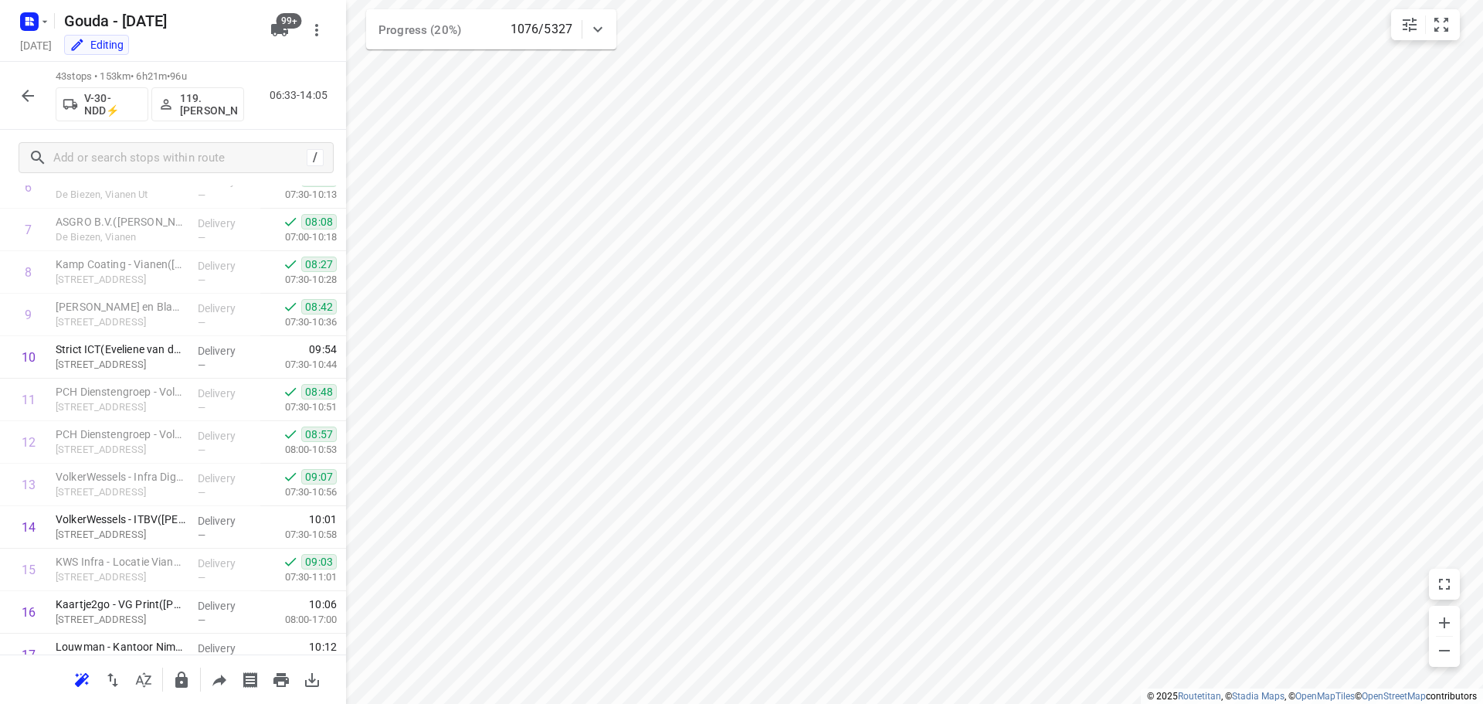
click at [31, 95] on icon "button" at bounding box center [28, 96] width 12 height 12
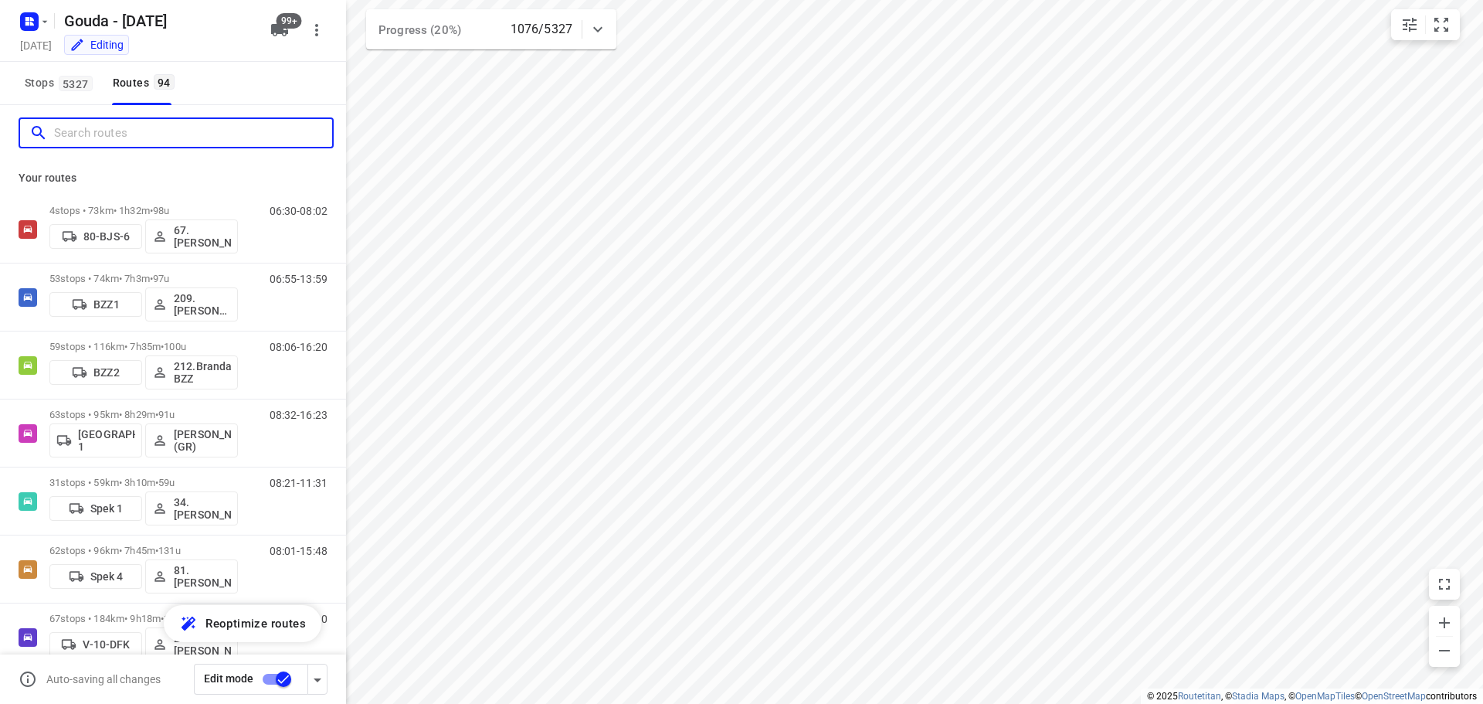
click at [120, 138] on input "Search routes" at bounding box center [193, 133] width 278 height 24
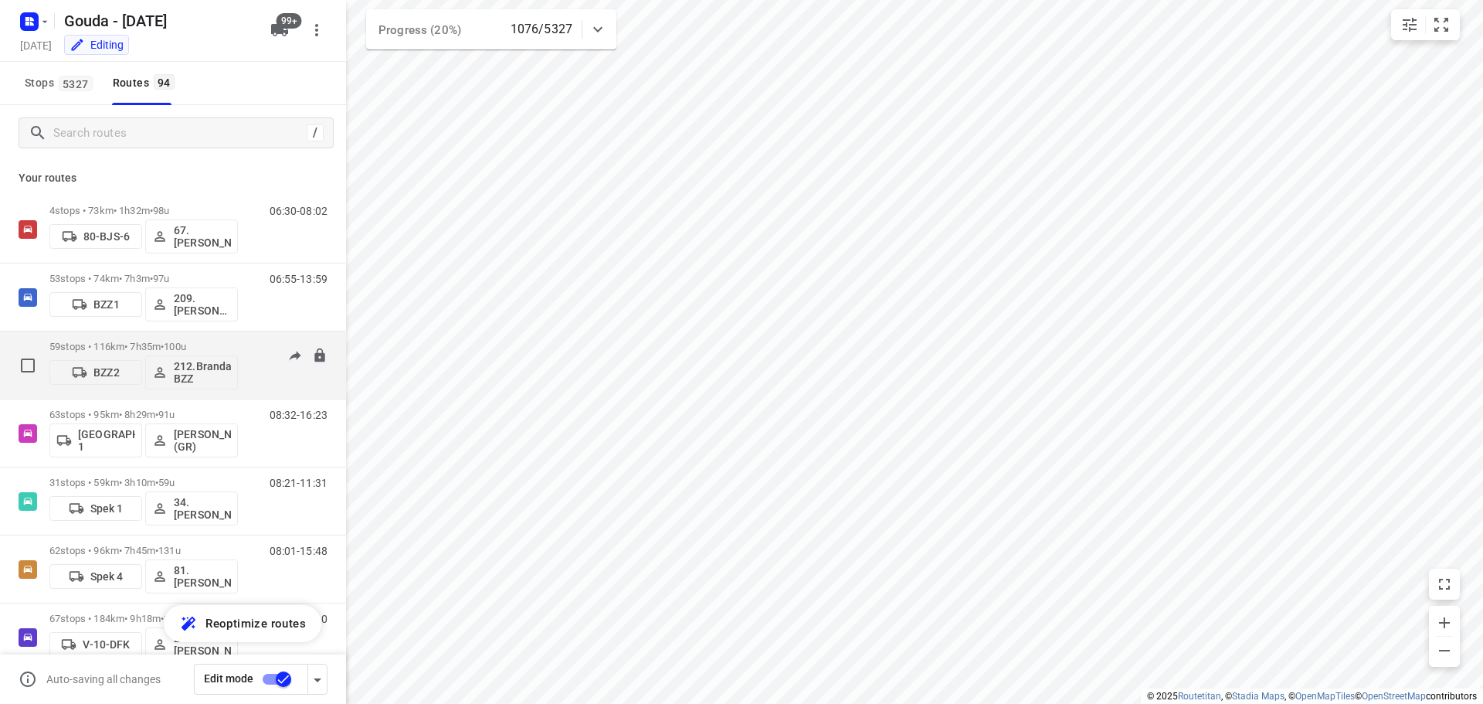
click at [139, 349] on p "59 stops • 116km • 7h35m • 100u" at bounding box center [143, 347] width 188 height 12
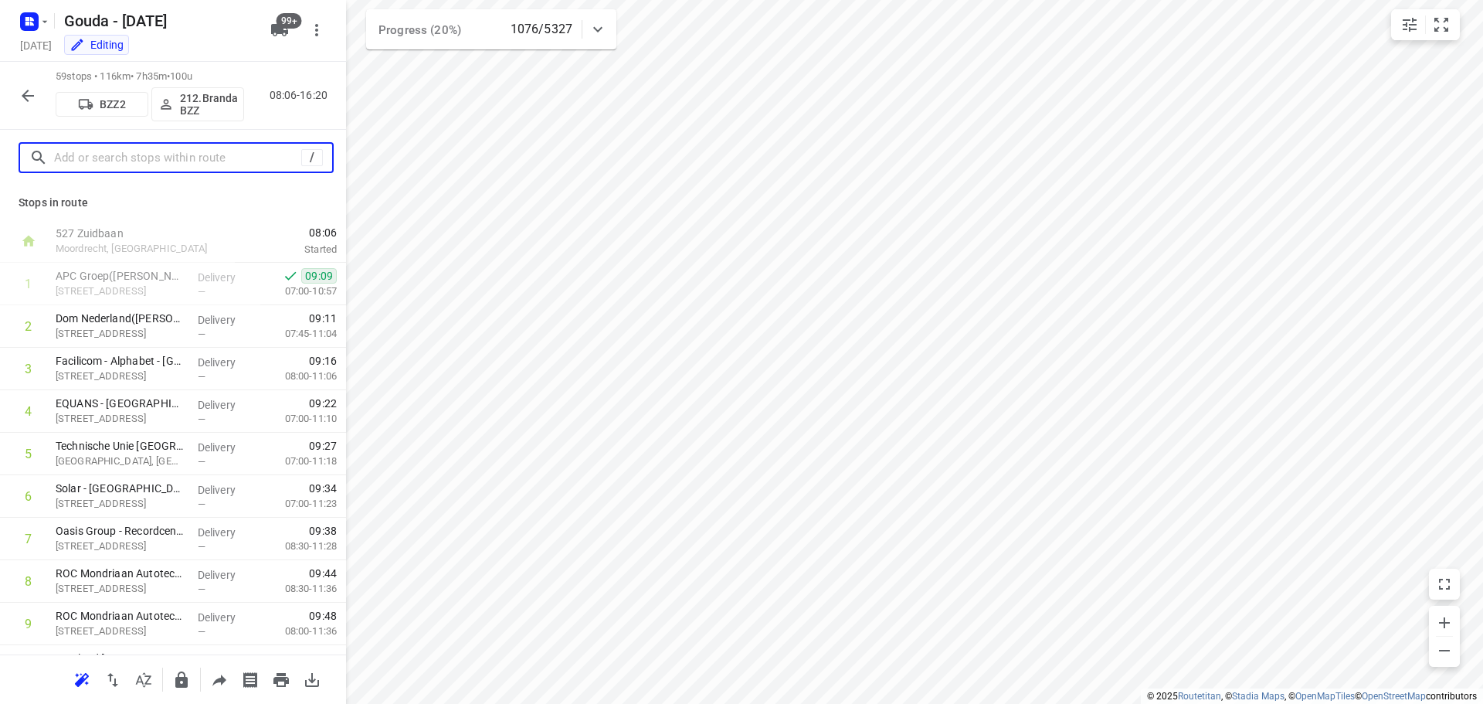
click at [128, 156] on input "text" at bounding box center [177, 158] width 247 height 24
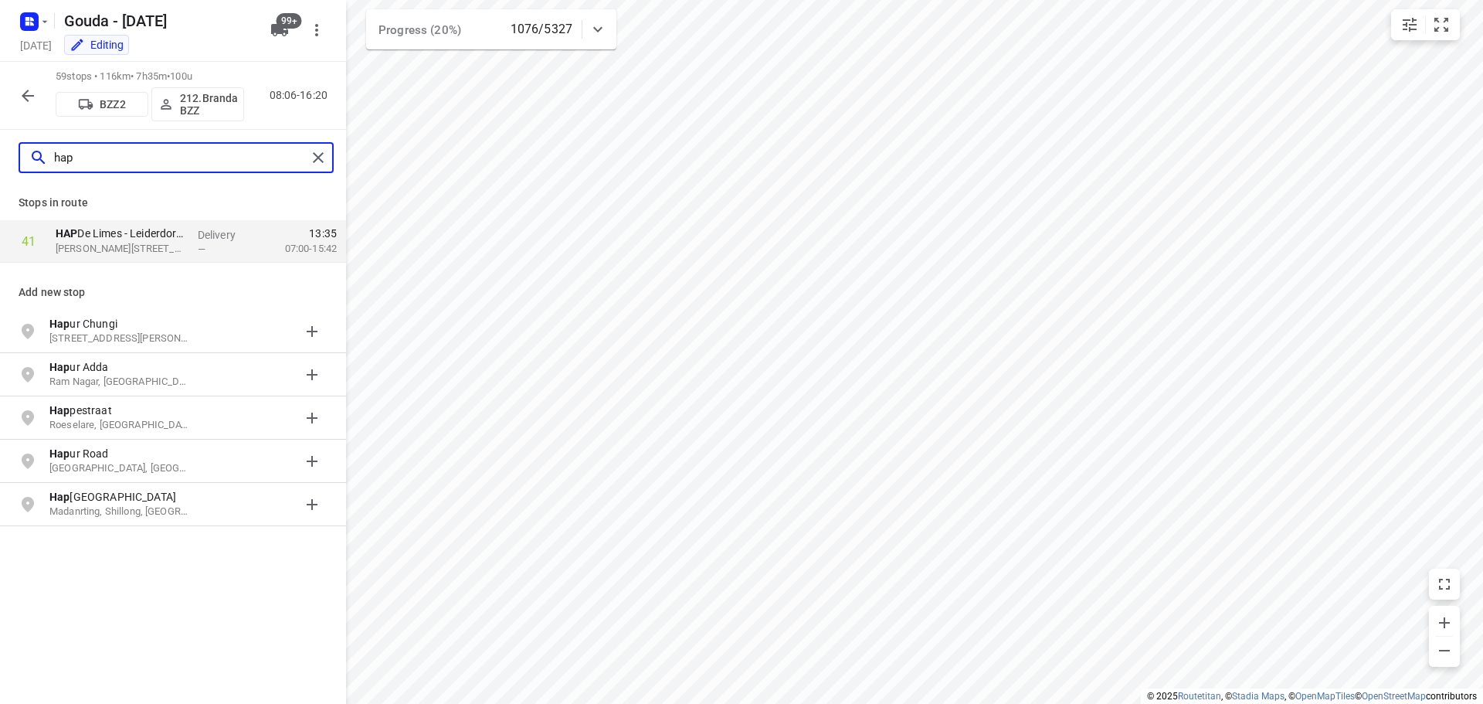
type input "hap"
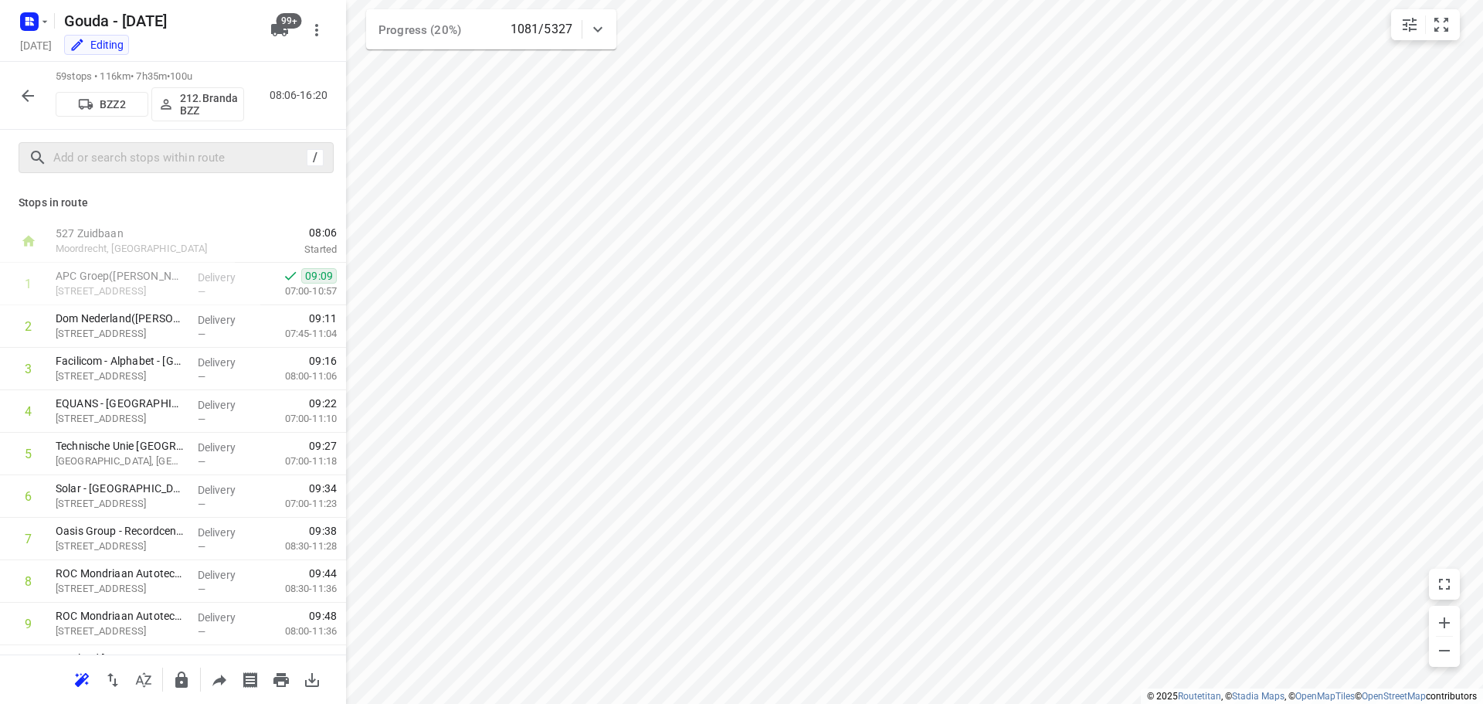
drag, startPoint x: 316, startPoint y: 157, endPoint x: 475, endPoint y: 740, distance: 604.6
click at [475, 703] on html "i © 2025 Routetitan , © Stadia Maps , © OpenMapTiles © OpenStreetMap contributo…" at bounding box center [741, 352] width 1483 height 704
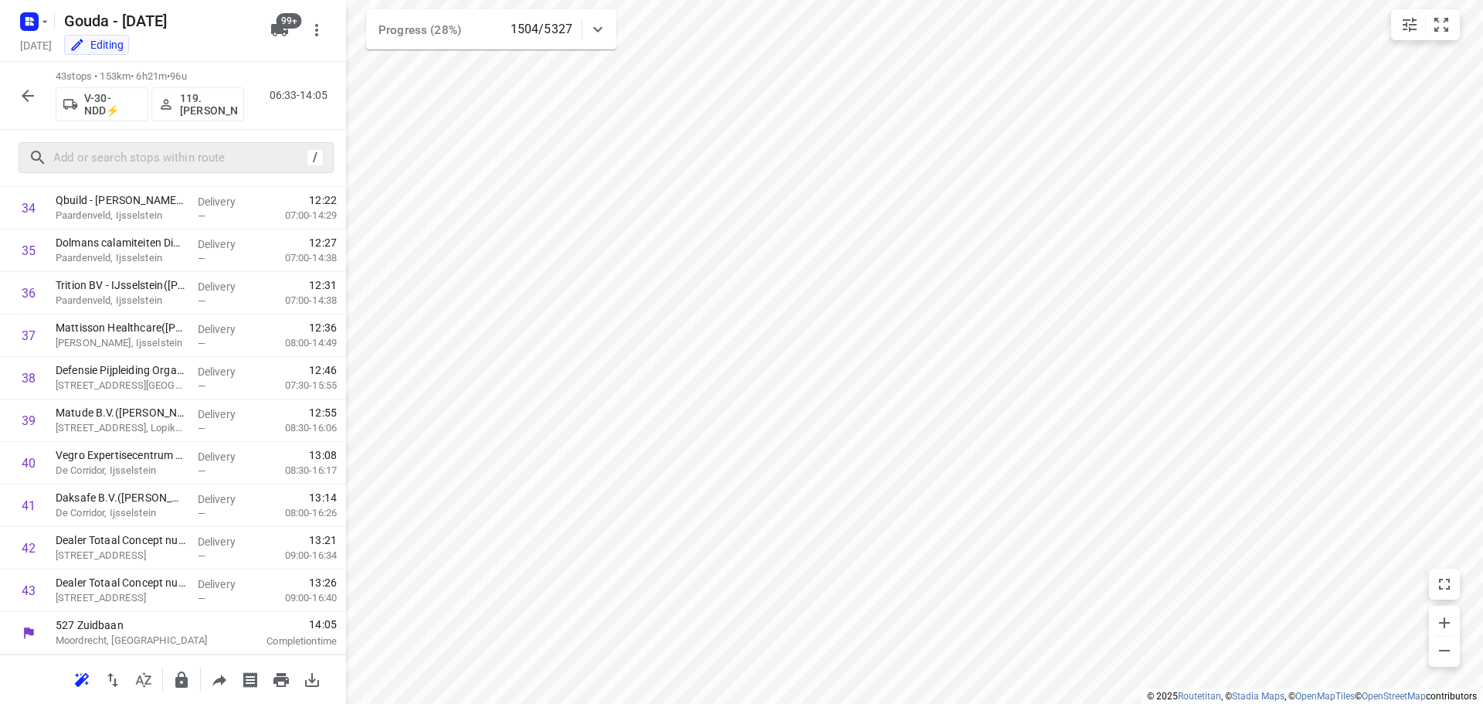
scroll to position [1478, 0]
click at [18, 103] on button "button" at bounding box center [27, 95] width 31 height 31
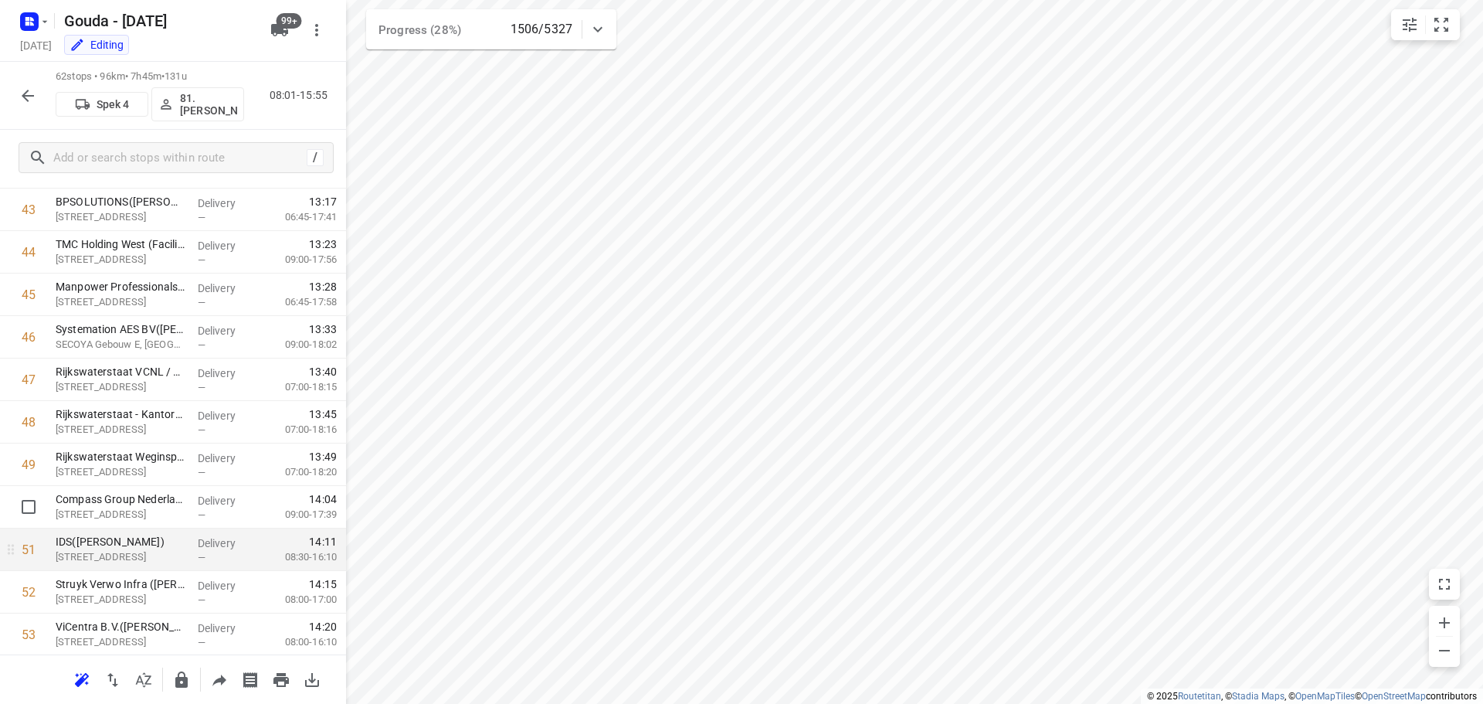
scroll to position [1931, 0]
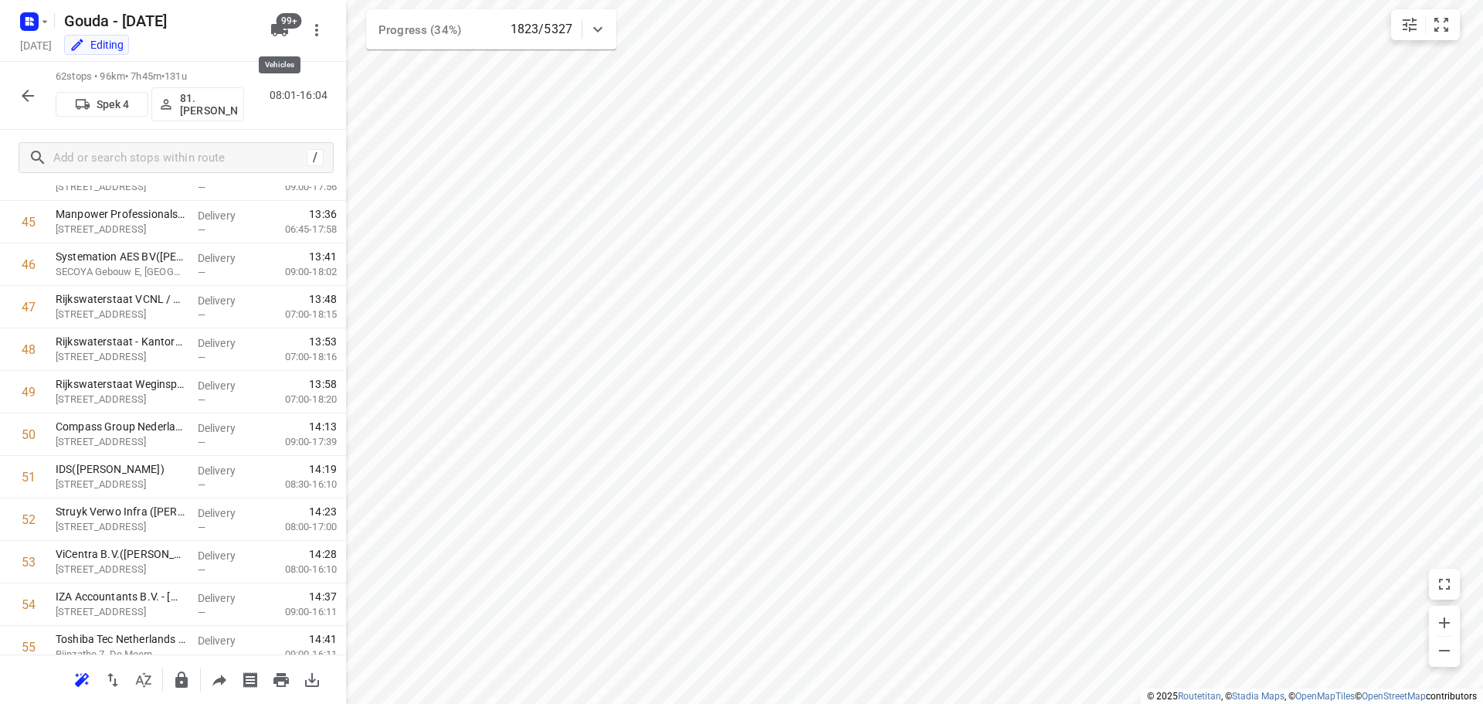
click at [277, 29] on icon "button" at bounding box center [279, 30] width 17 height 12
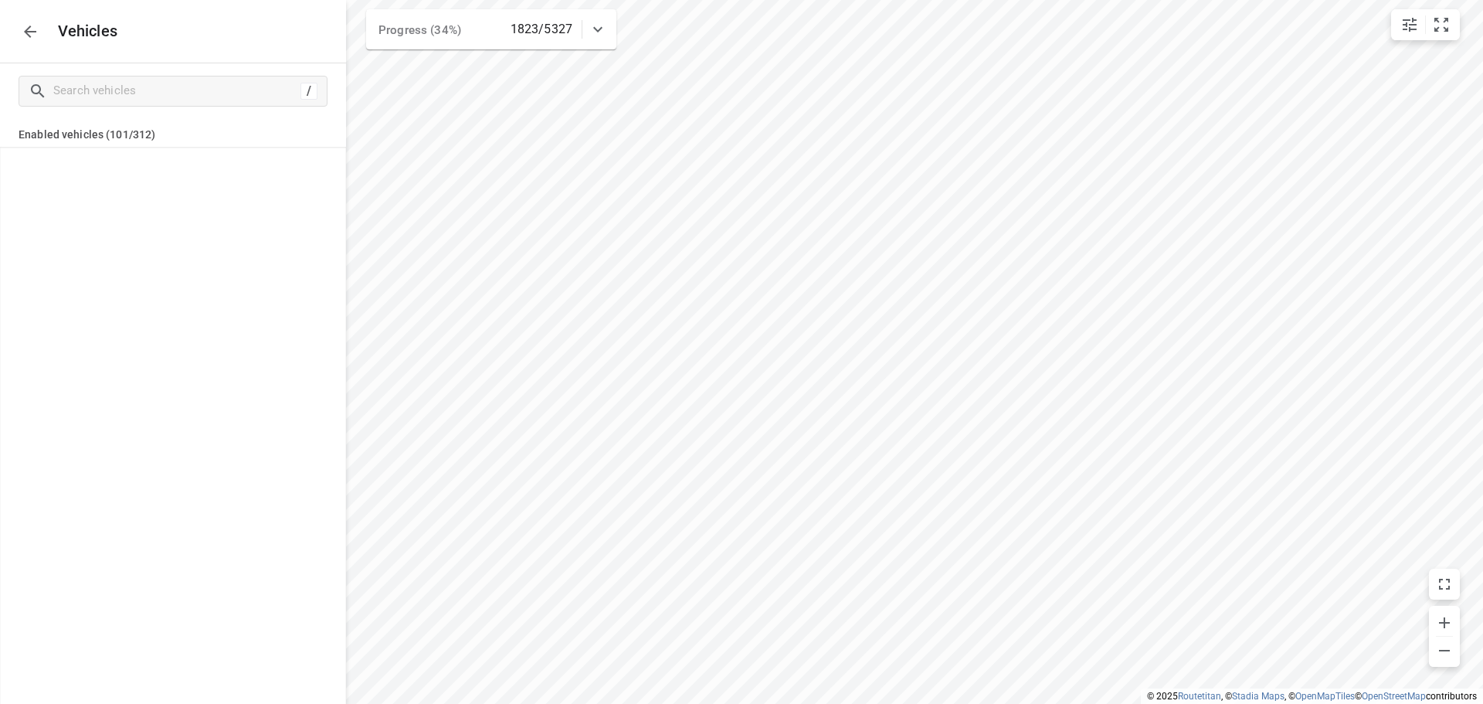
scroll to position [3839, 0]
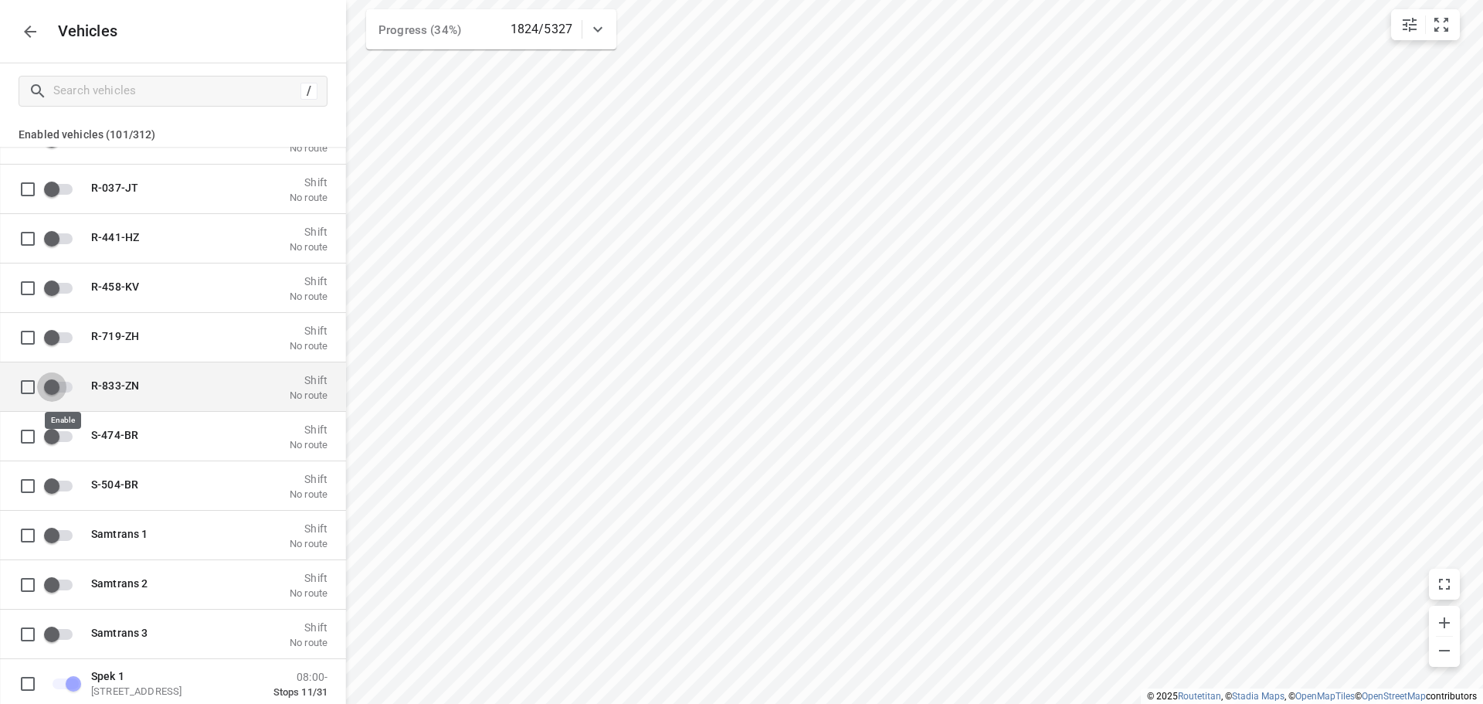
click at [63, 383] on input "grid" at bounding box center [52, 386] width 88 height 29
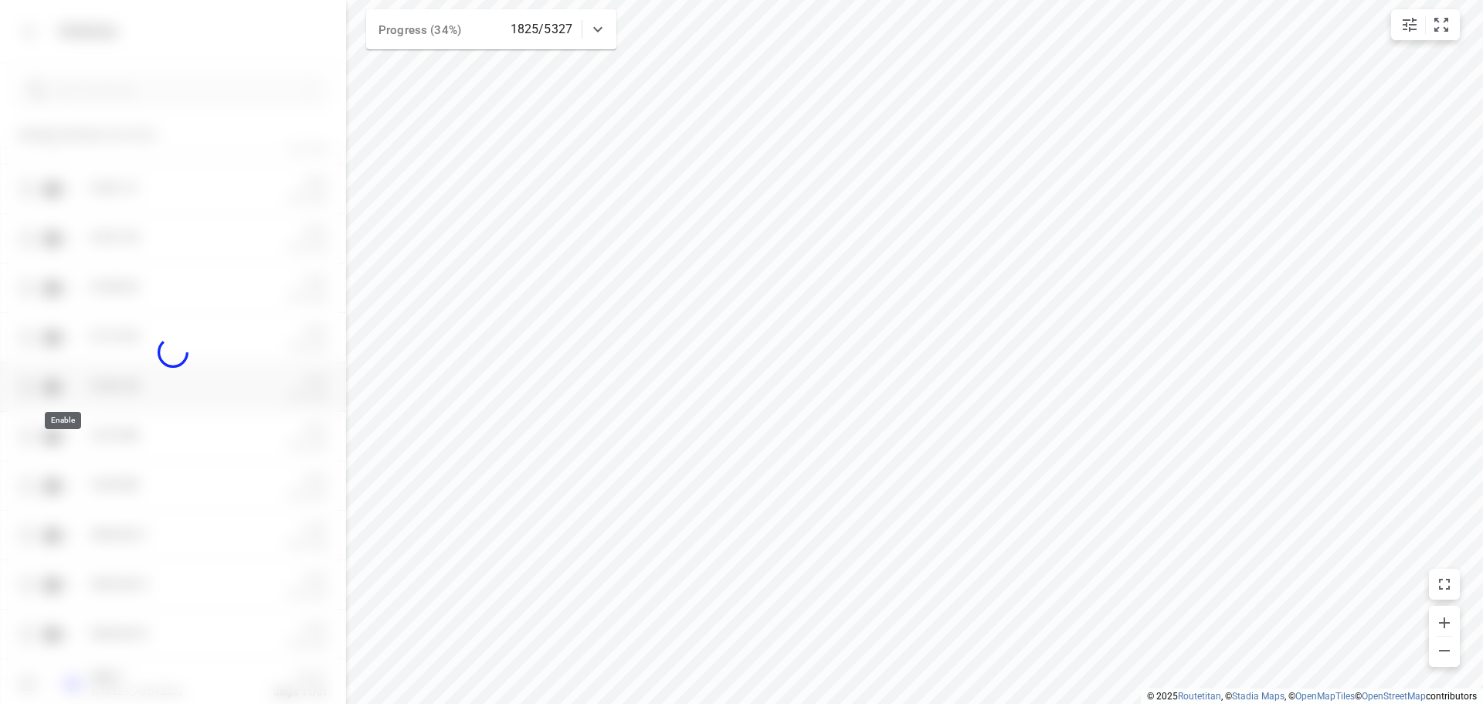
checkbox input "true"
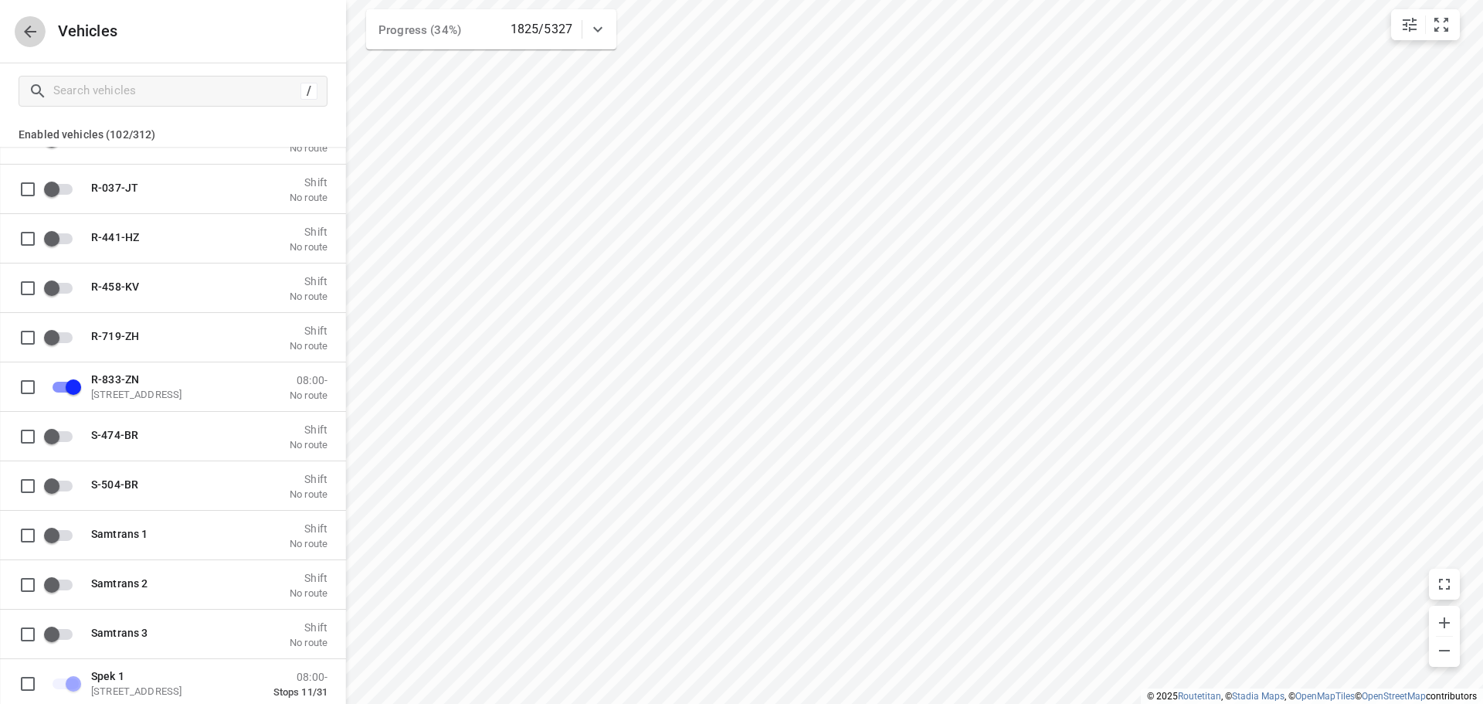
click at [33, 27] on icon "button" at bounding box center [30, 31] width 19 height 19
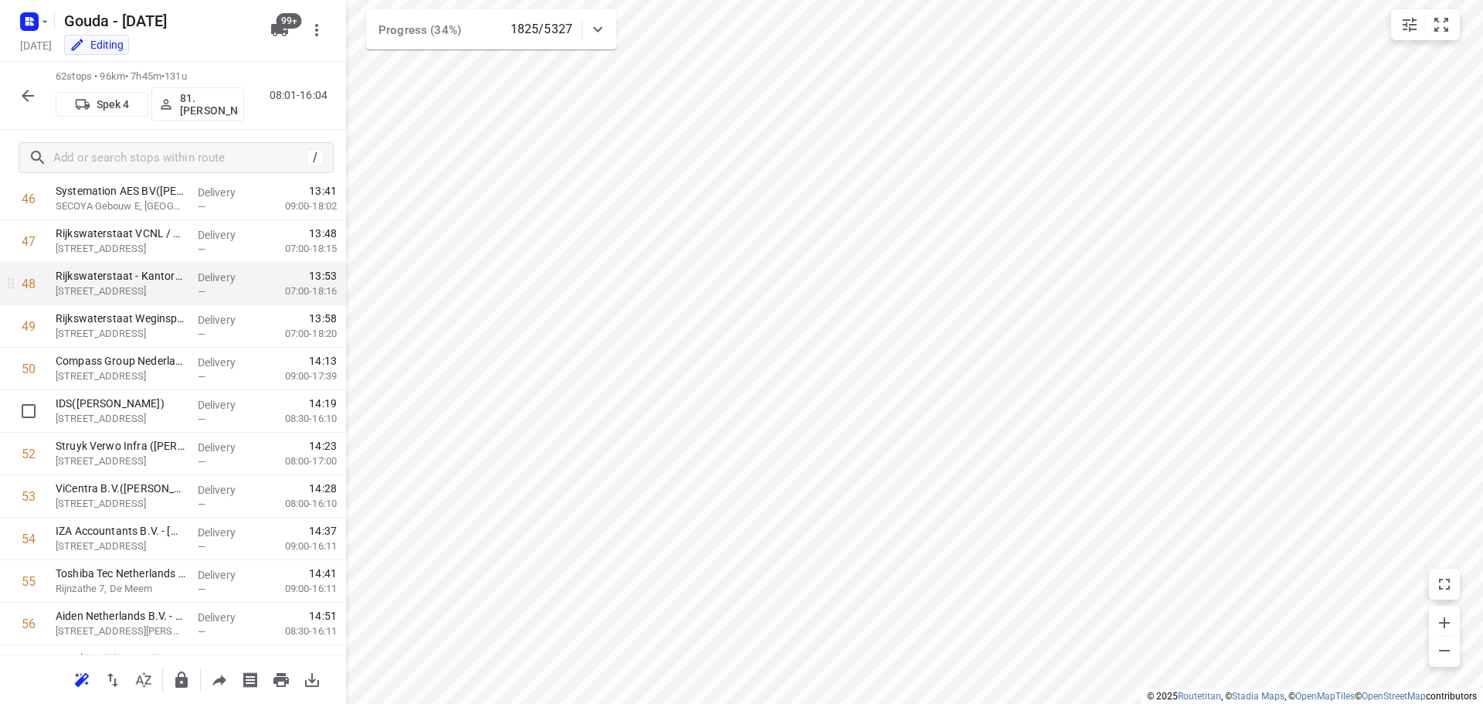
scroll to position [2086, 0]
click at [24, 279] on input "checkbox" at bounding box center [28, 279] width 31 height 31
checkbox input "true"
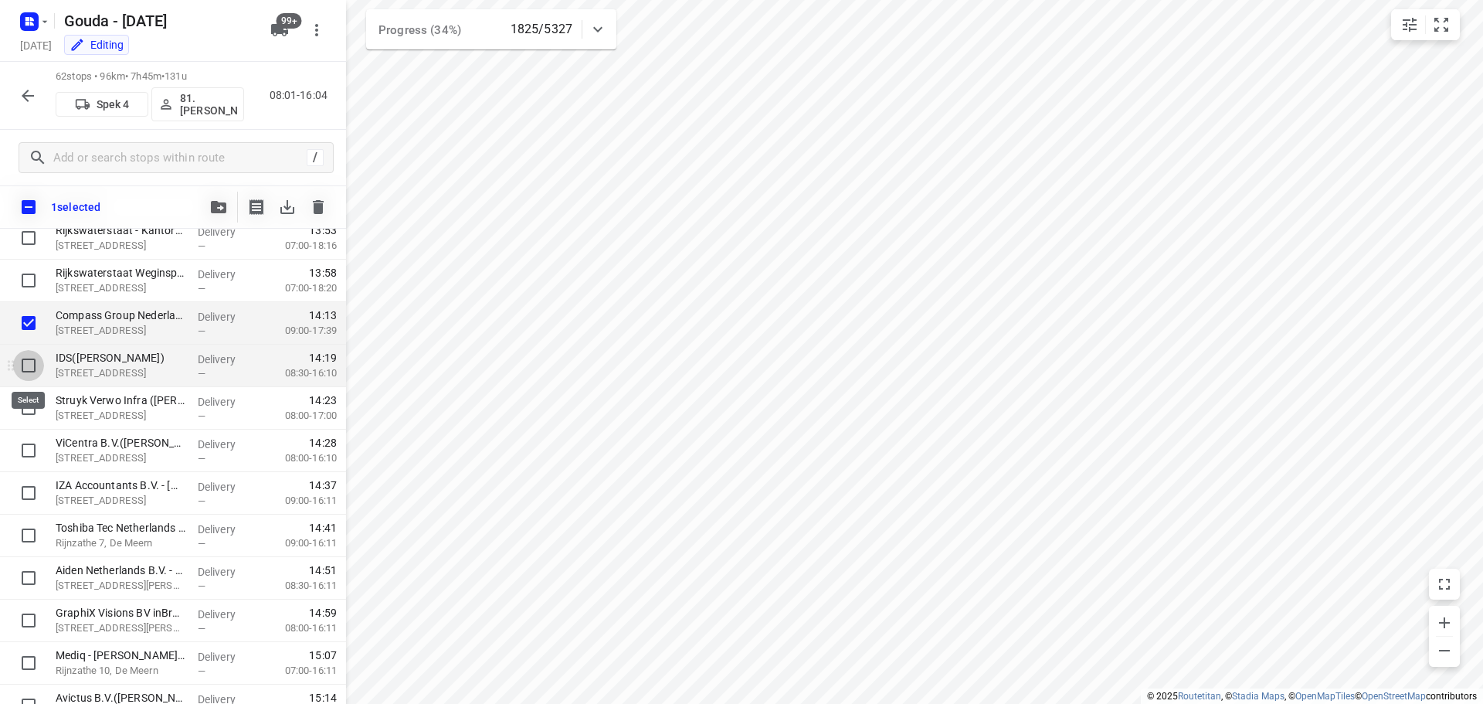
click at [36, 368] on input "checkbox" at bounding box center [28, 365] width 31 height 31
checkbox input "true"
click at [24, 413] on input "checkbox" at bounding box center [28, 407] width 31 height 31
checkbox input "true"
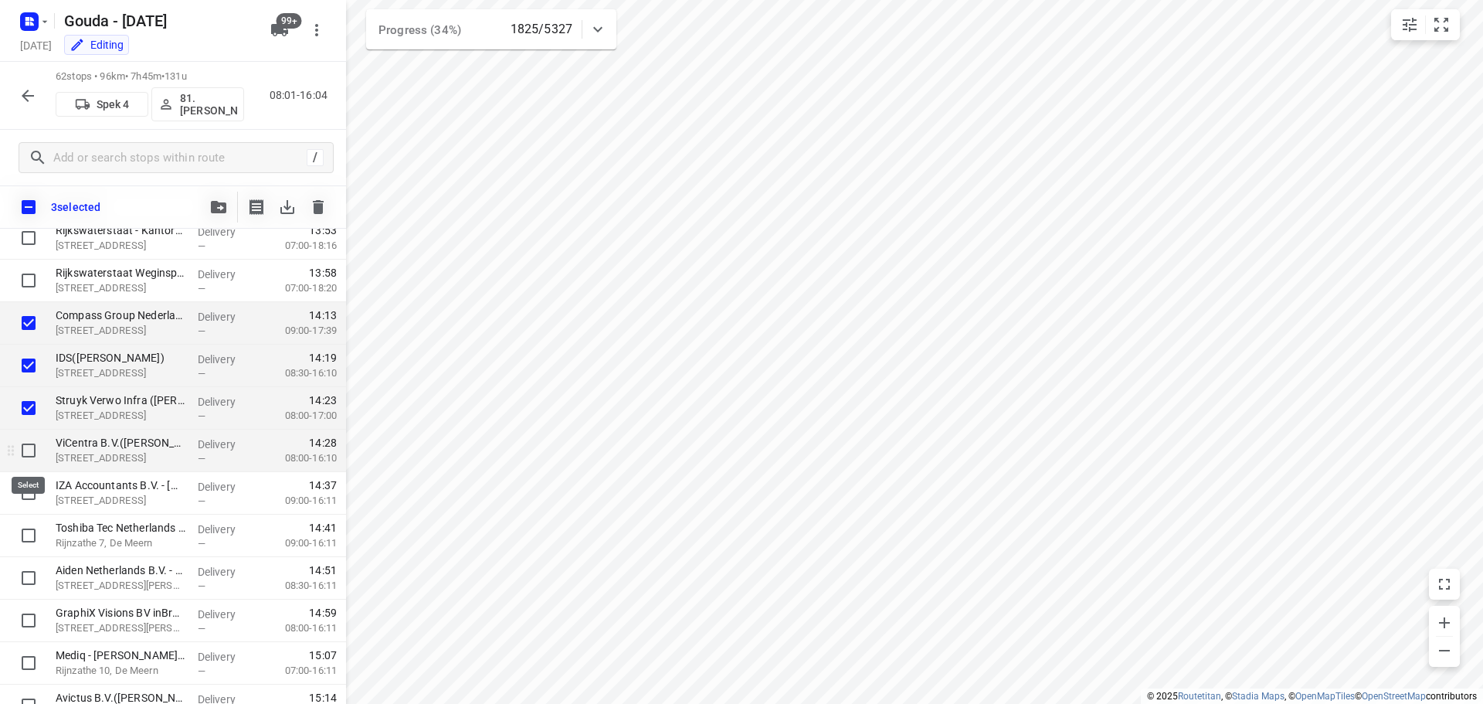
click at [25, 448] on input "checkbox" at bounding box center [28, 450] width 31 height 31
checkbox input "true"
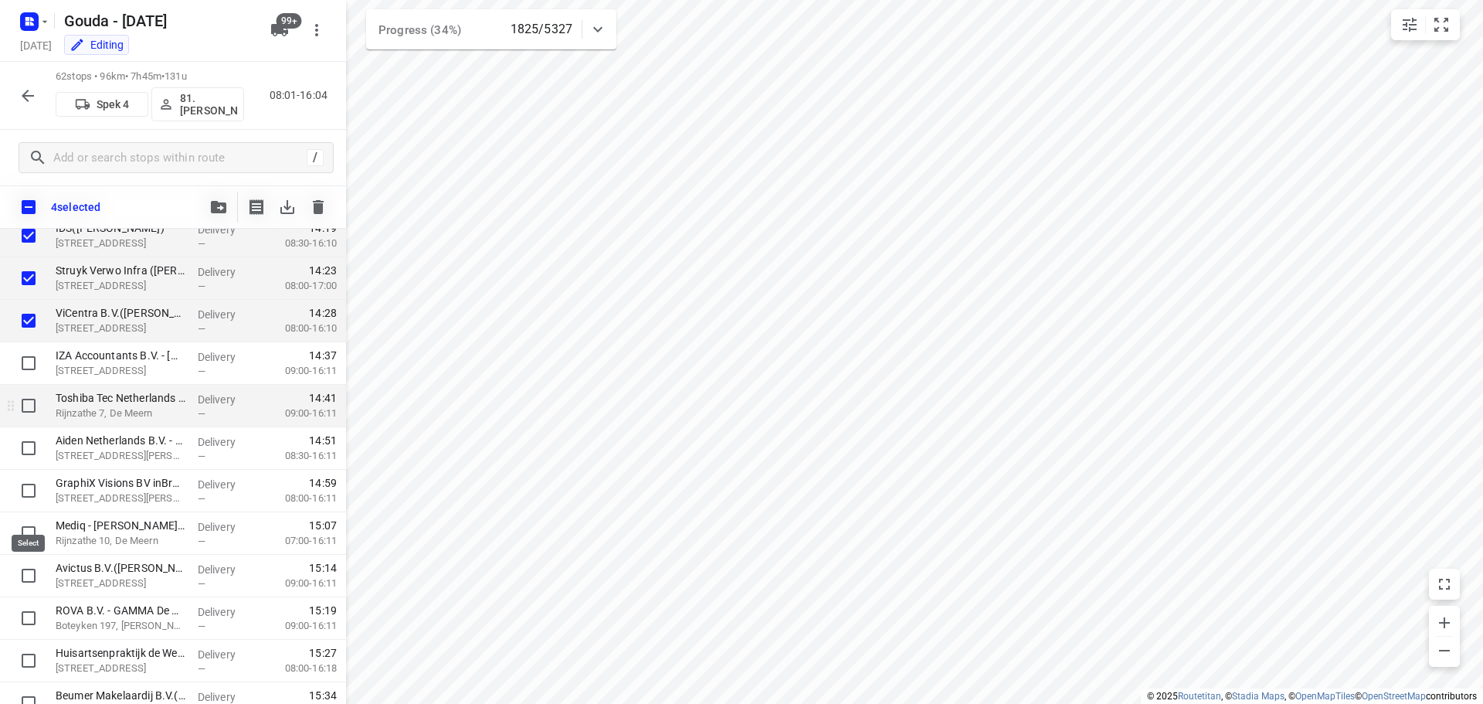
scroll to position [2279, 0]
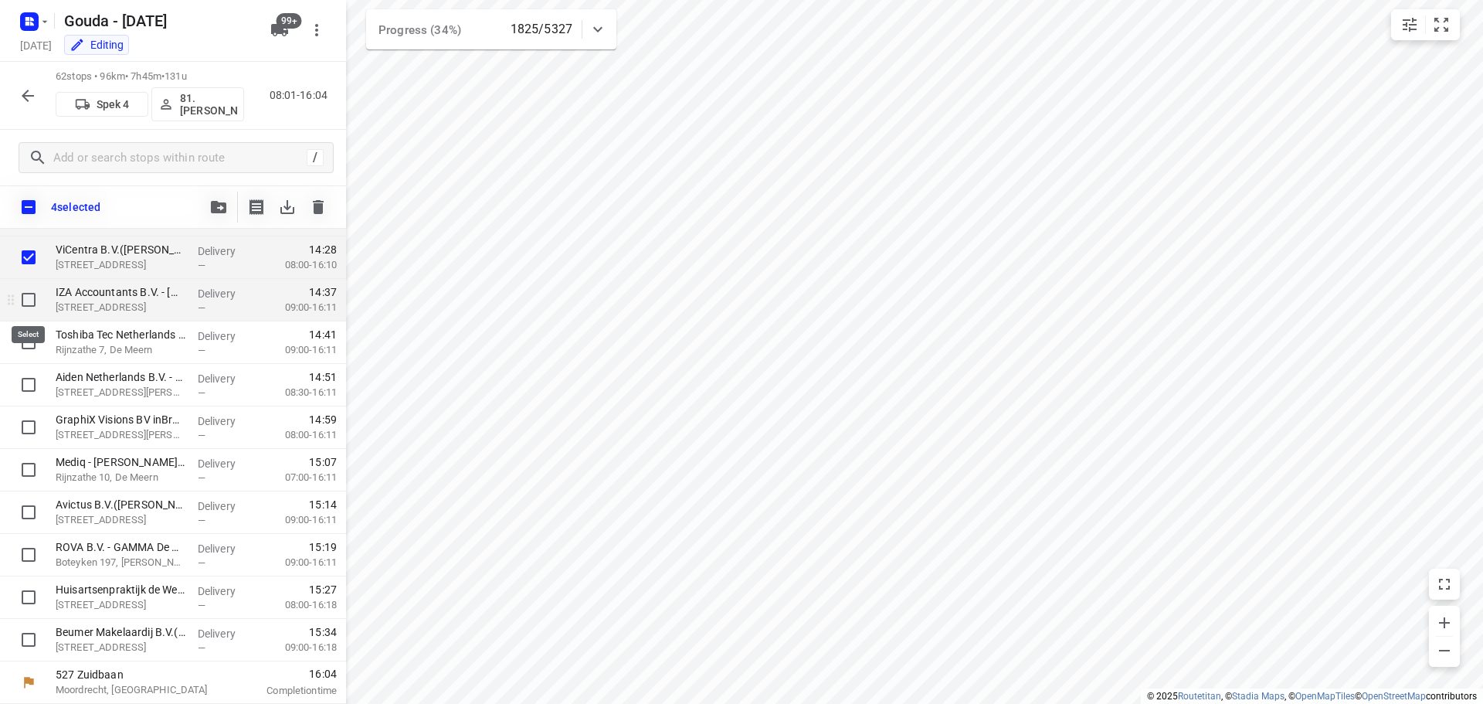
click at [32, 304] on input "checkbox" at bounding box center [28, 299] width 31 height 31
checkbox input "true"
click at [33, 343] on input "checkbox" at bounding box center [28, 342] width 31 height 31
checkbox input "true"
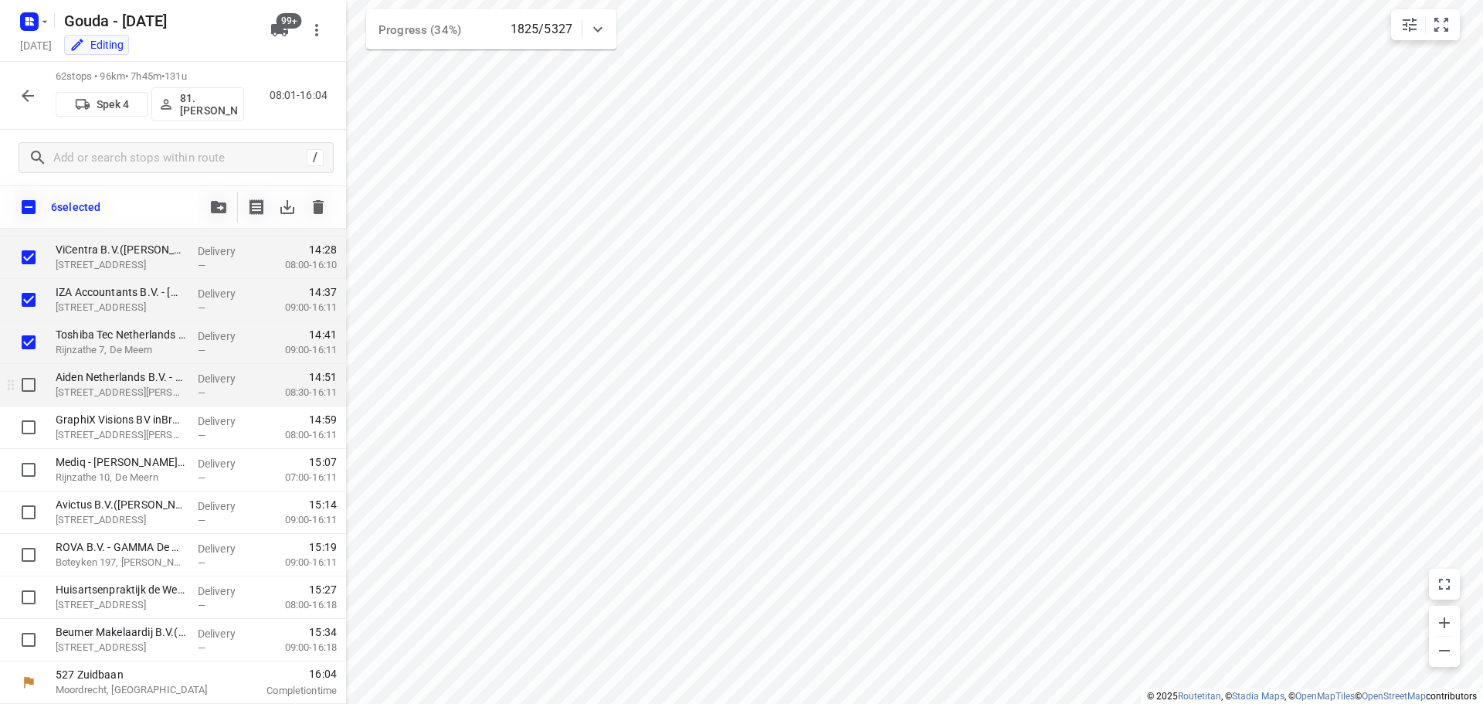
click at [26, 390] on input "checkbox" at bounding box center [28, 384] width 31 height 31
checkbox input "true"
click at [26, 433] on input "checkbox" at bounding box center [28, 427] width 31 height 31
checkbox input "true"
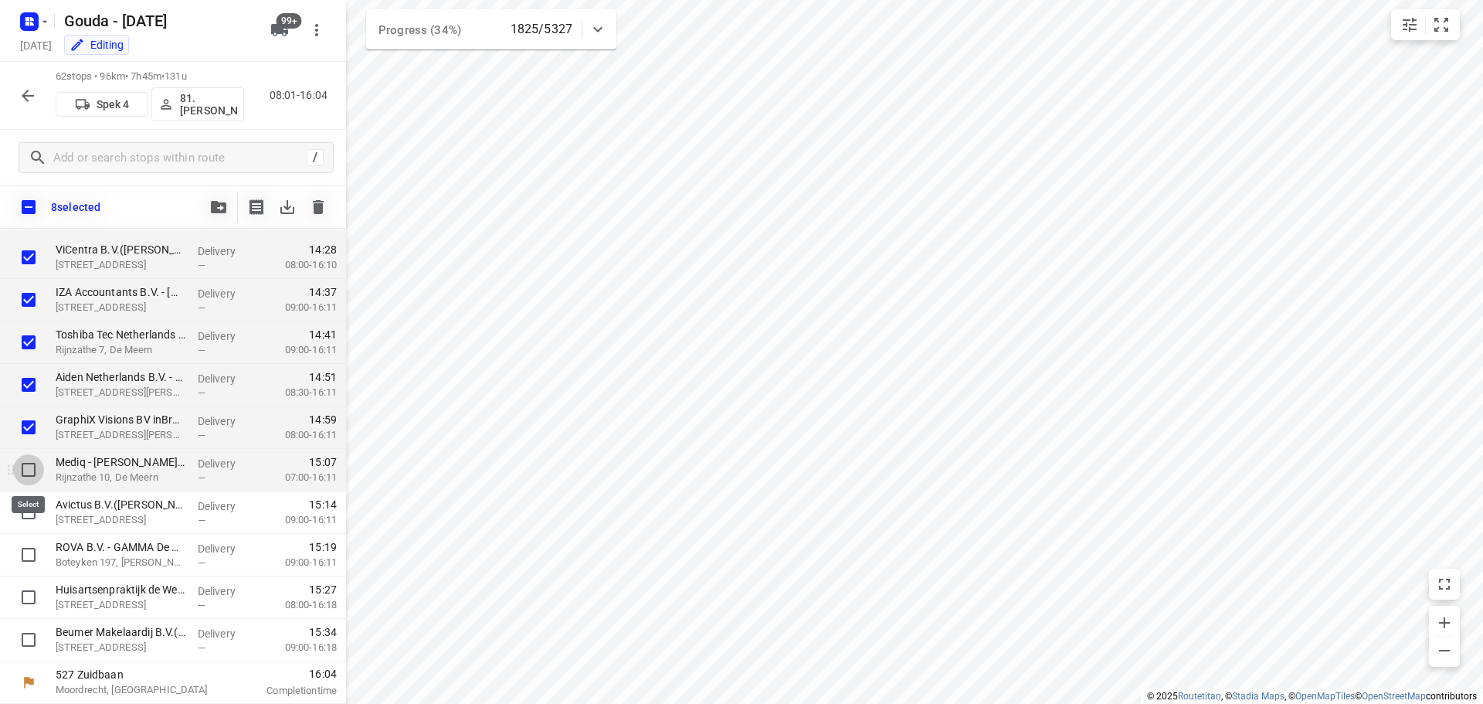
click at [31, 467] on input "checkbox" at bounding box center [28, 469] width 31 height 31
checkbox input "true"
click at [27, 513] on input "checkbox" at bounding box center [28, 512] width 31 height 31
checkbox input "true"
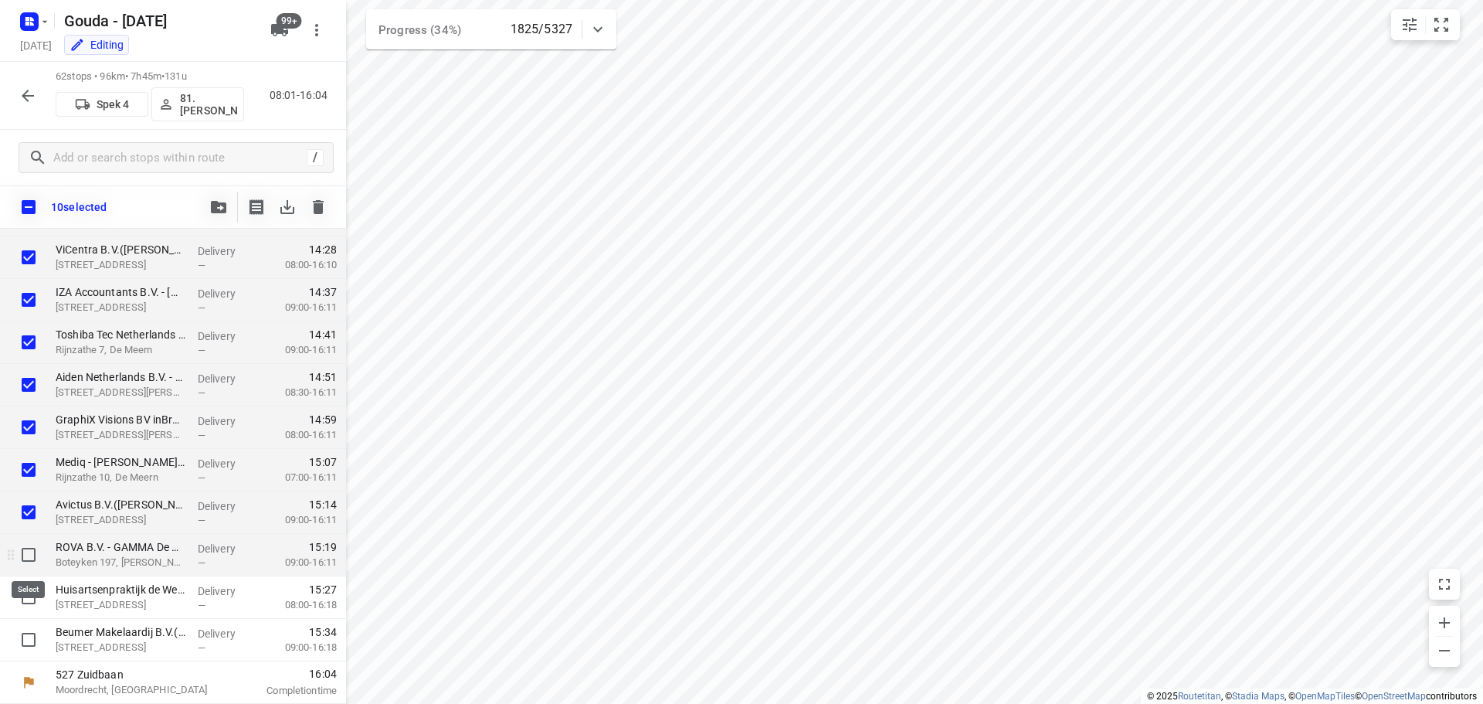
click at [30, 555] on input "checkbox" at bounding box center [28, 554] width 31 height 31
checkbox input "true"
click at [27, 586] on input "checkbox" at bounding box center [28, 597] width 31 height 31
checkbox input "true"
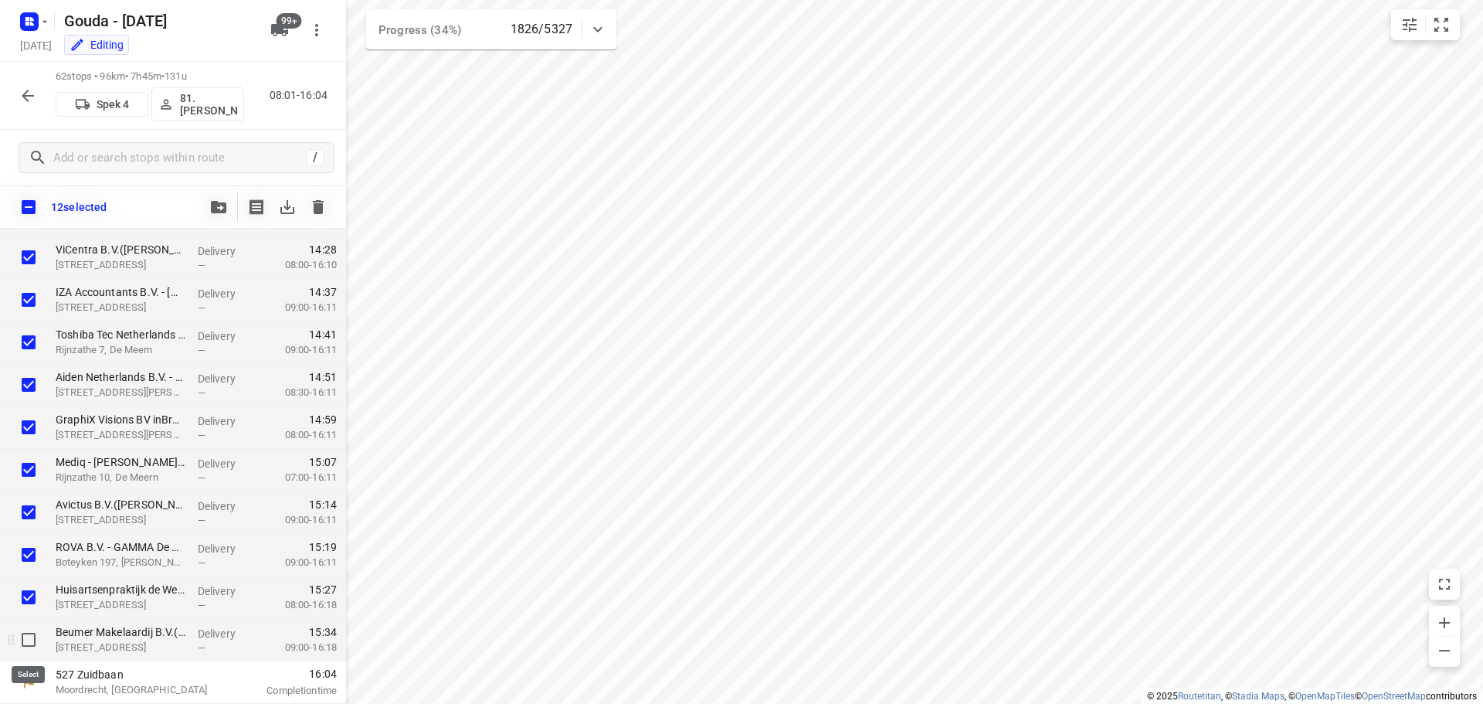
click at [34, 640] on input "checkbox" at bounding box center [28, 639] width 31 height 31
checkbox input "true"
click at [218, 202] on icon "button" at bounding box center [218, 207] width 15 height 12
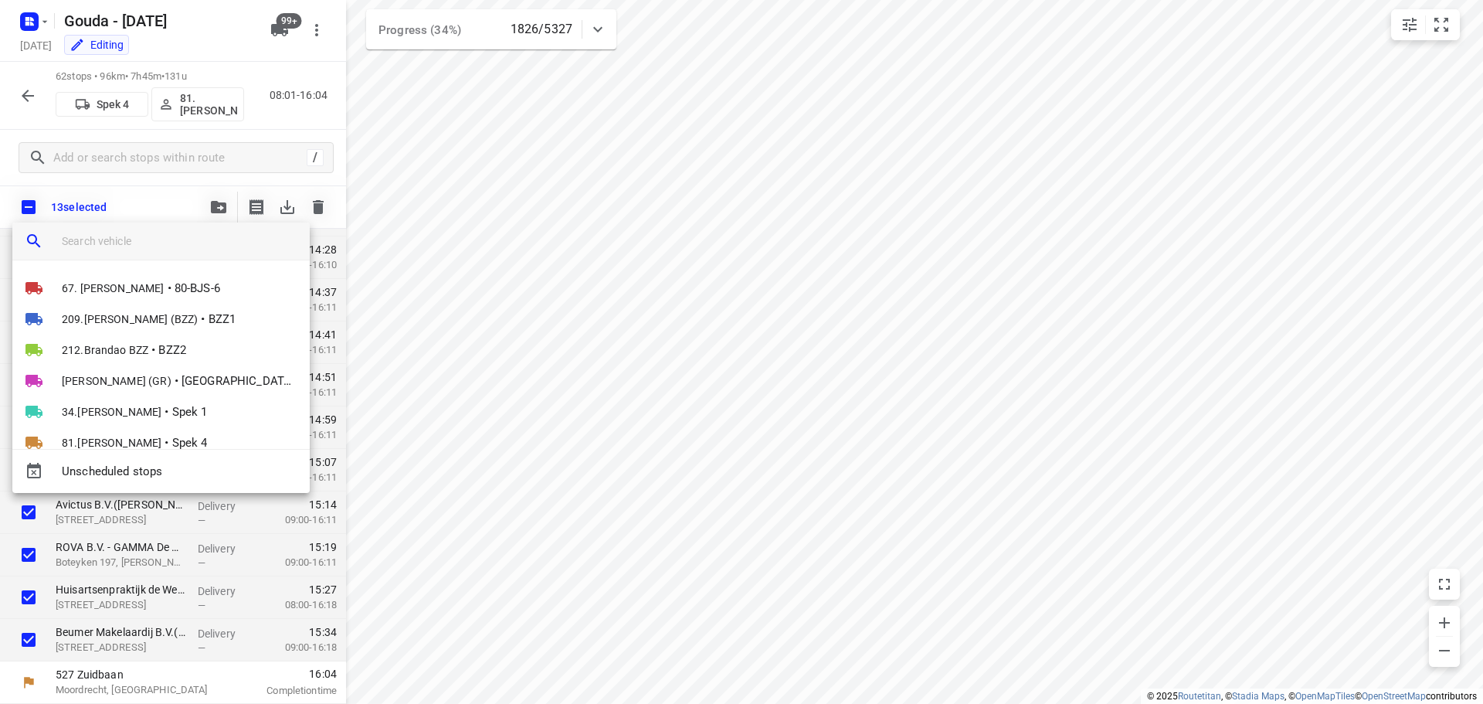
click at [101, 241] on input "search vehicle" at bounding box center [180, 240] width 236 height 23
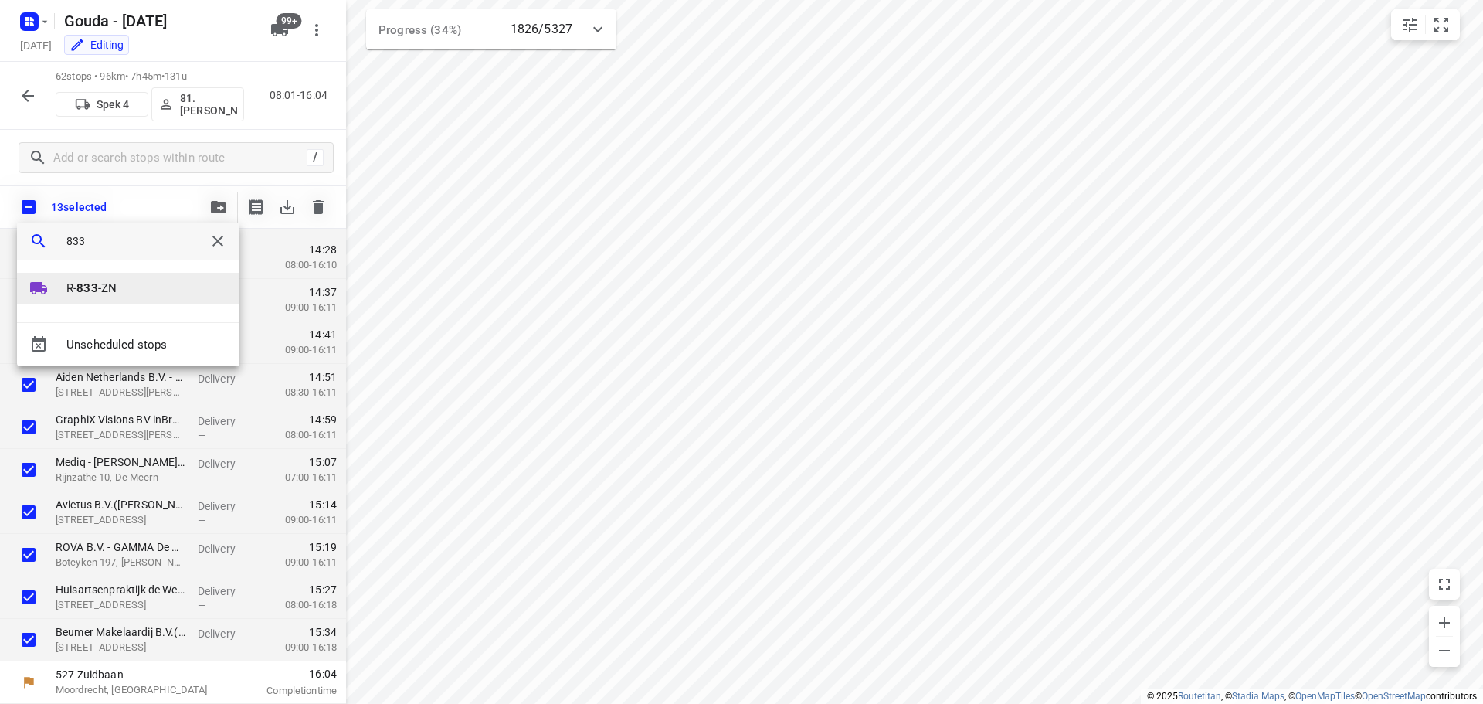
type input "833"
click at [102, 295] on span "R- 833 -ZN" at bounding box center [91, 289] width 50 height 18
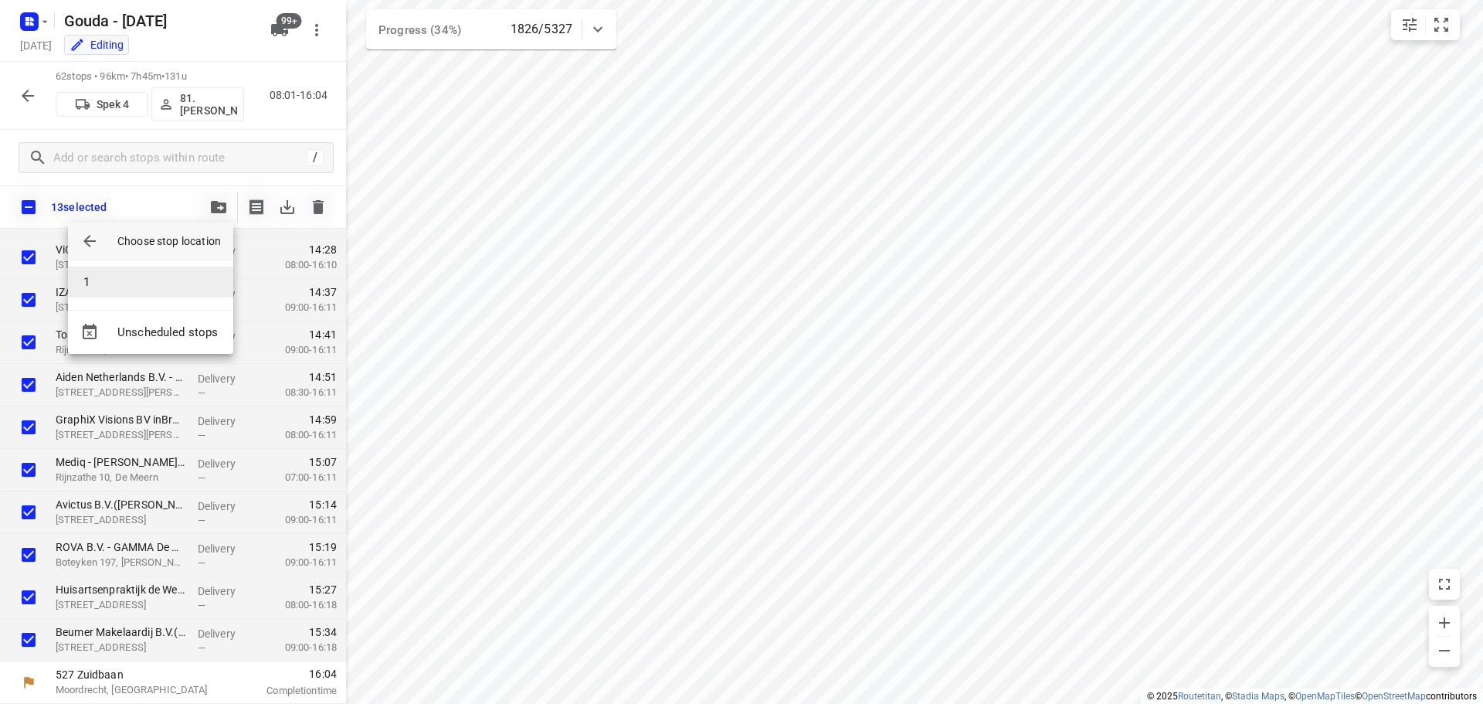
click at [106, 287] on li "1" at bounding box center [150, 282] width 165 height 31
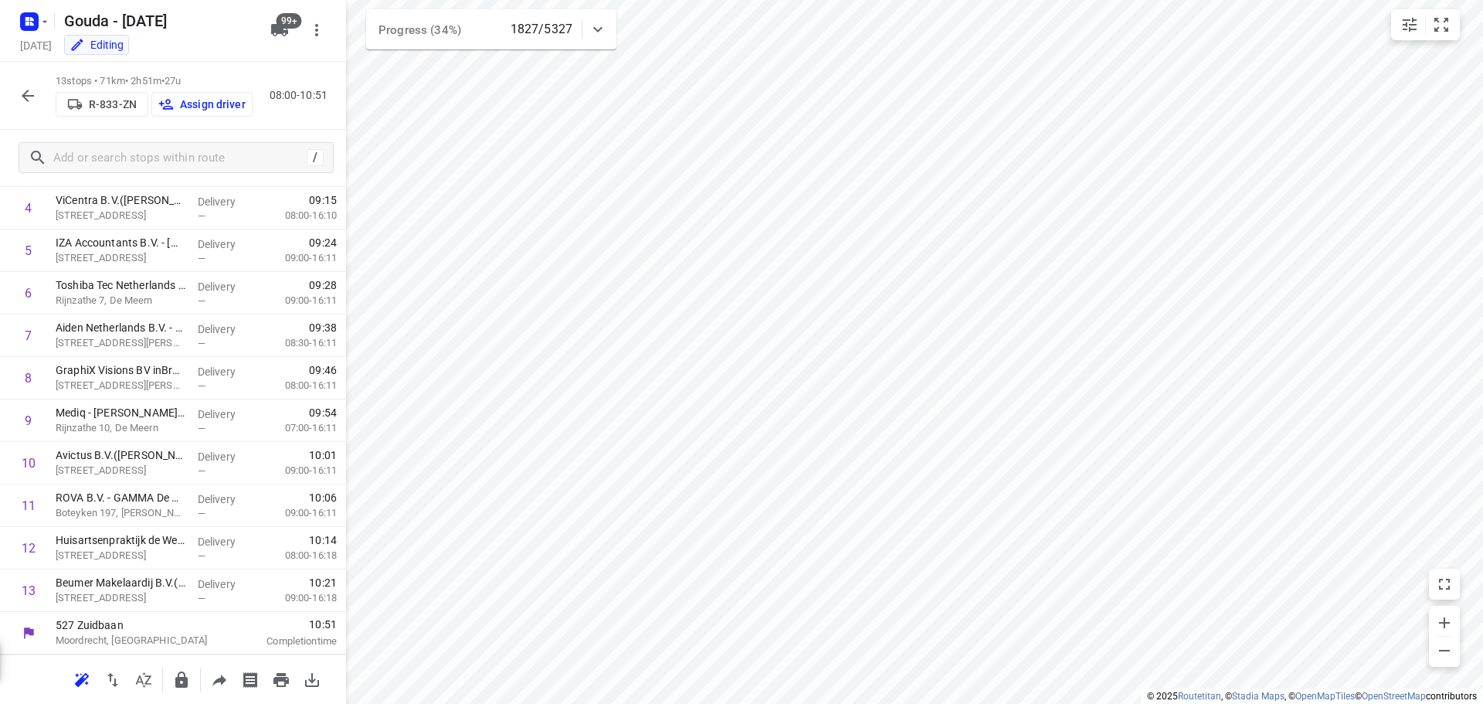
scroll to position [203, 0]
click at [200, 101] on p "Assign driver" at bounding box center [213, 104] width 66 height 12
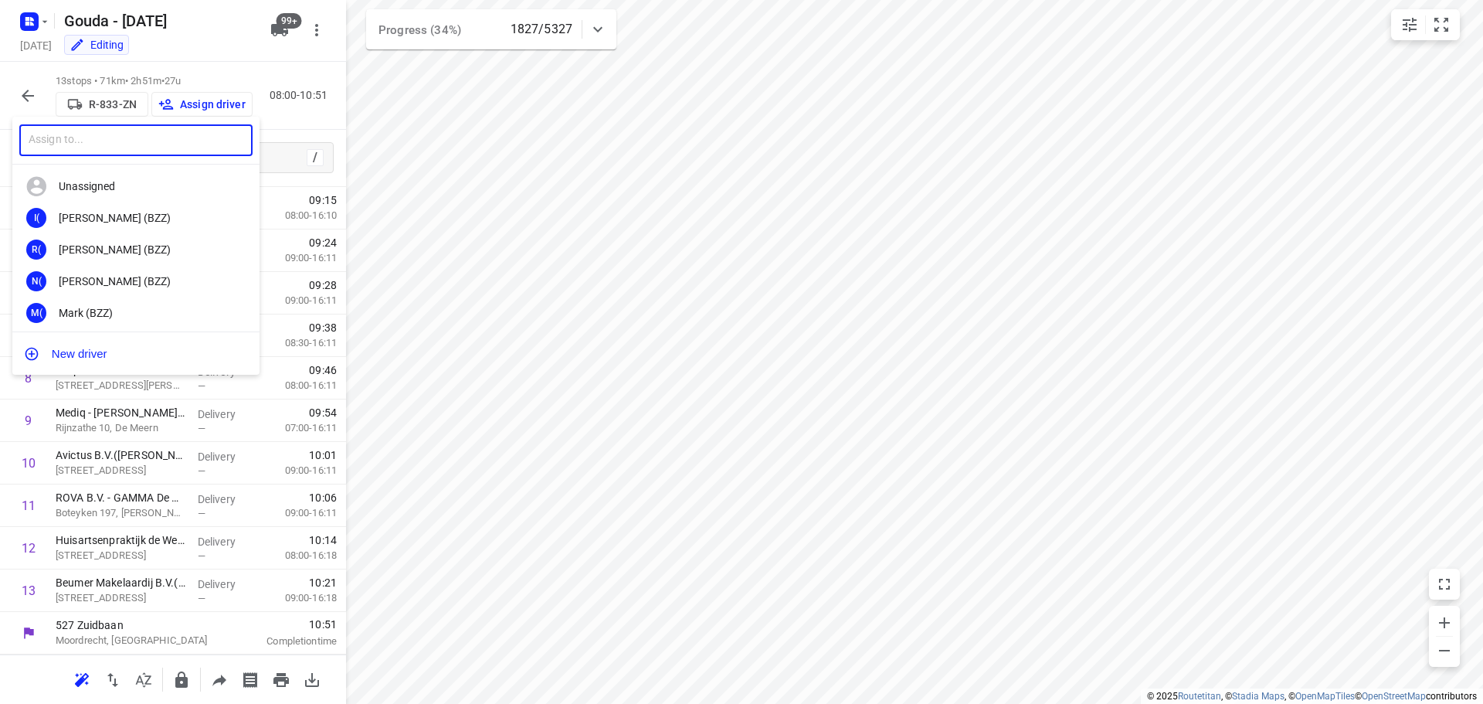
click at [188, 127] on input "text" at bounding box center [135, 140] width 233 height 32
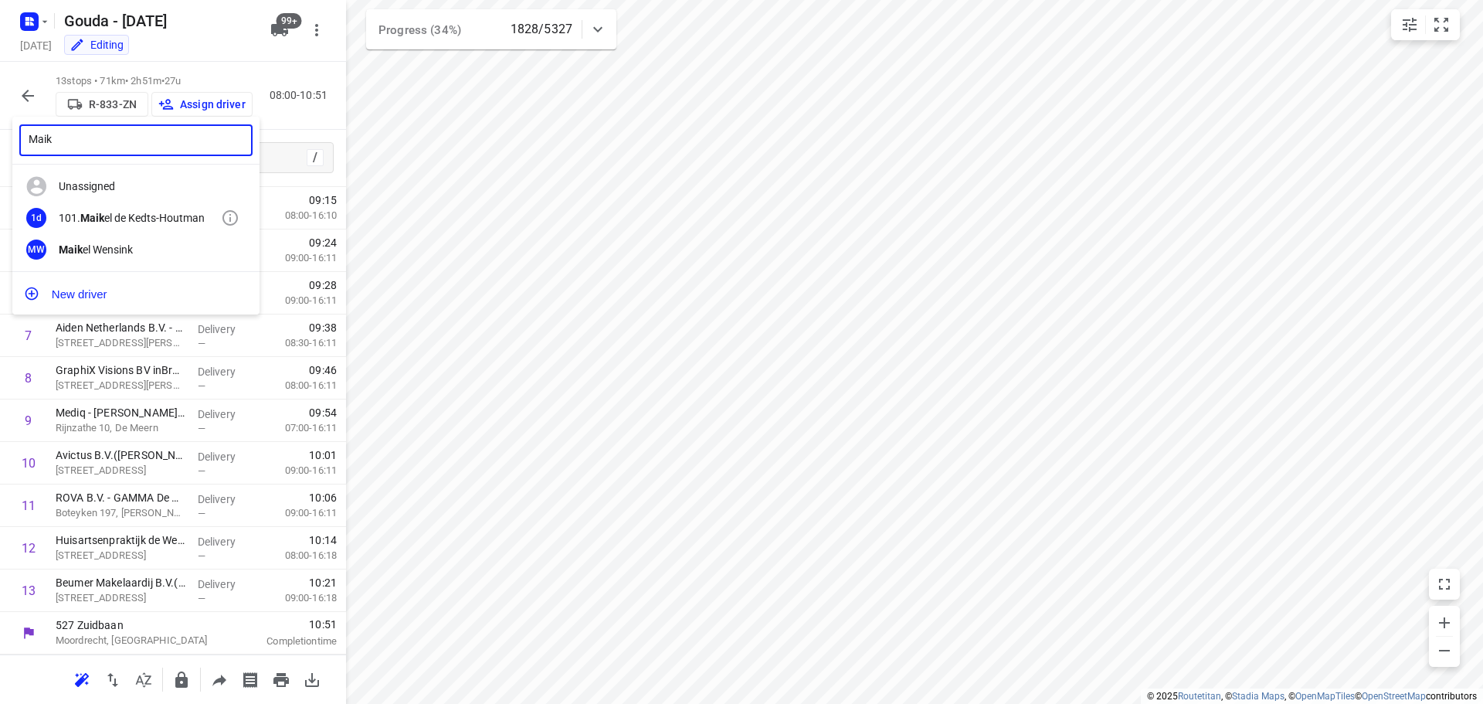
type input "Maik"
click at [151, 212] on div "101. Maik el de Kedts-Houtman" at bounding box center [140, 218] width 162 height 12
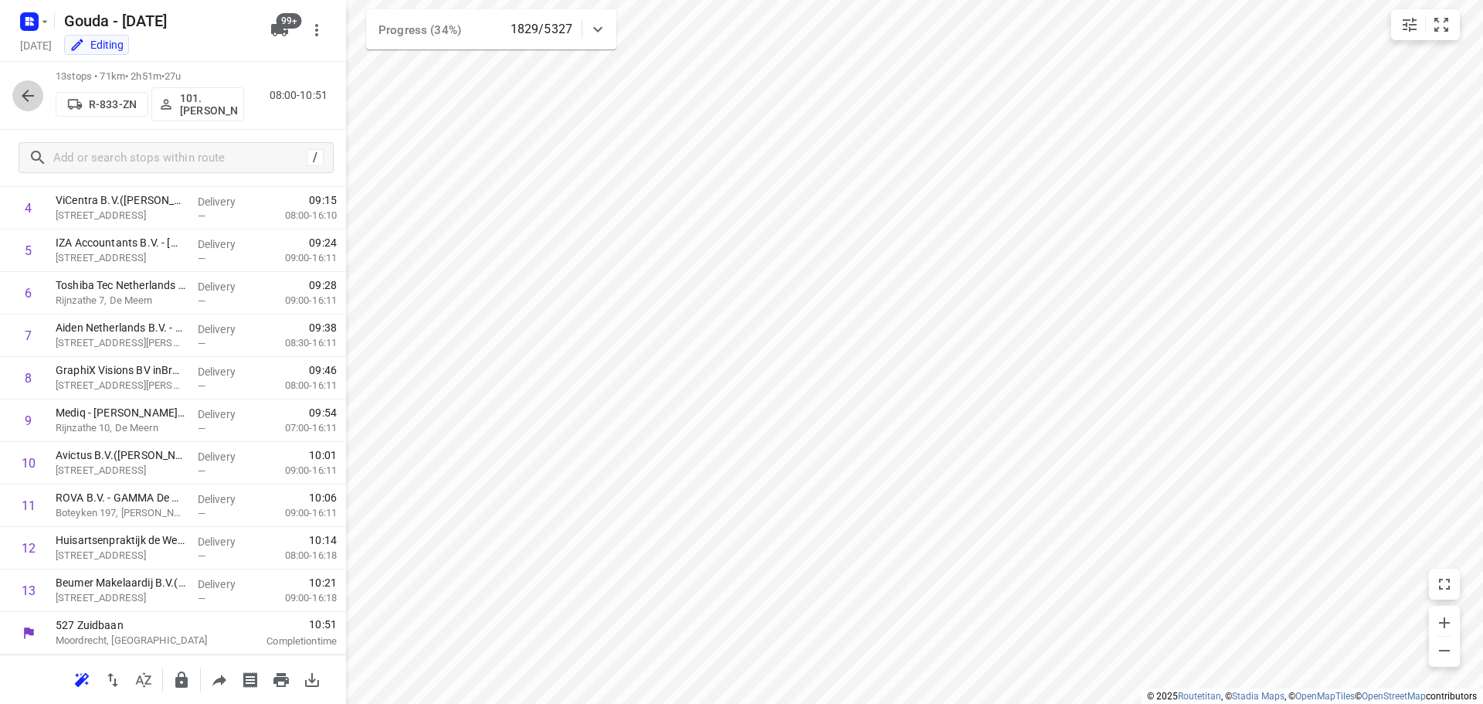
click at [31, 96] on icon "button" at bounding box center [28, 96] width 12 height 12
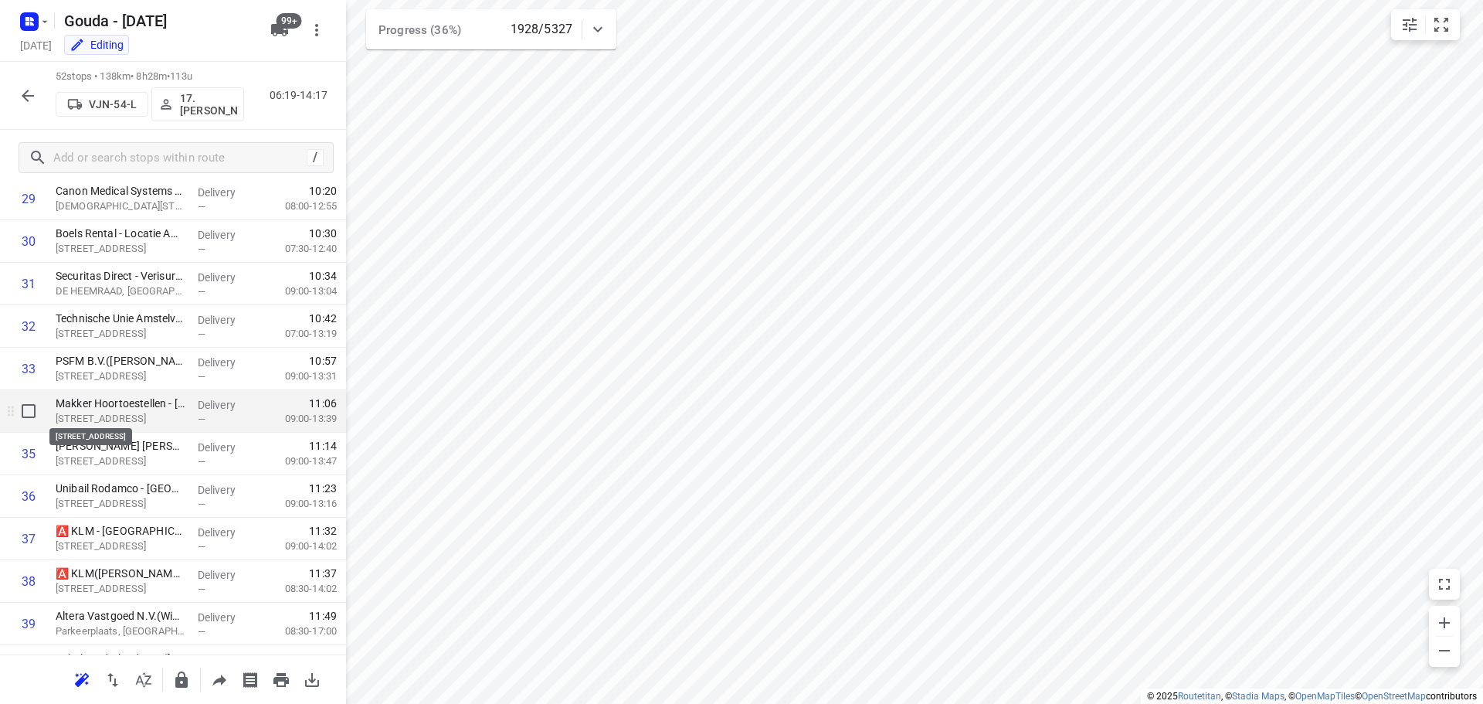
scroll to position [1289, 0]
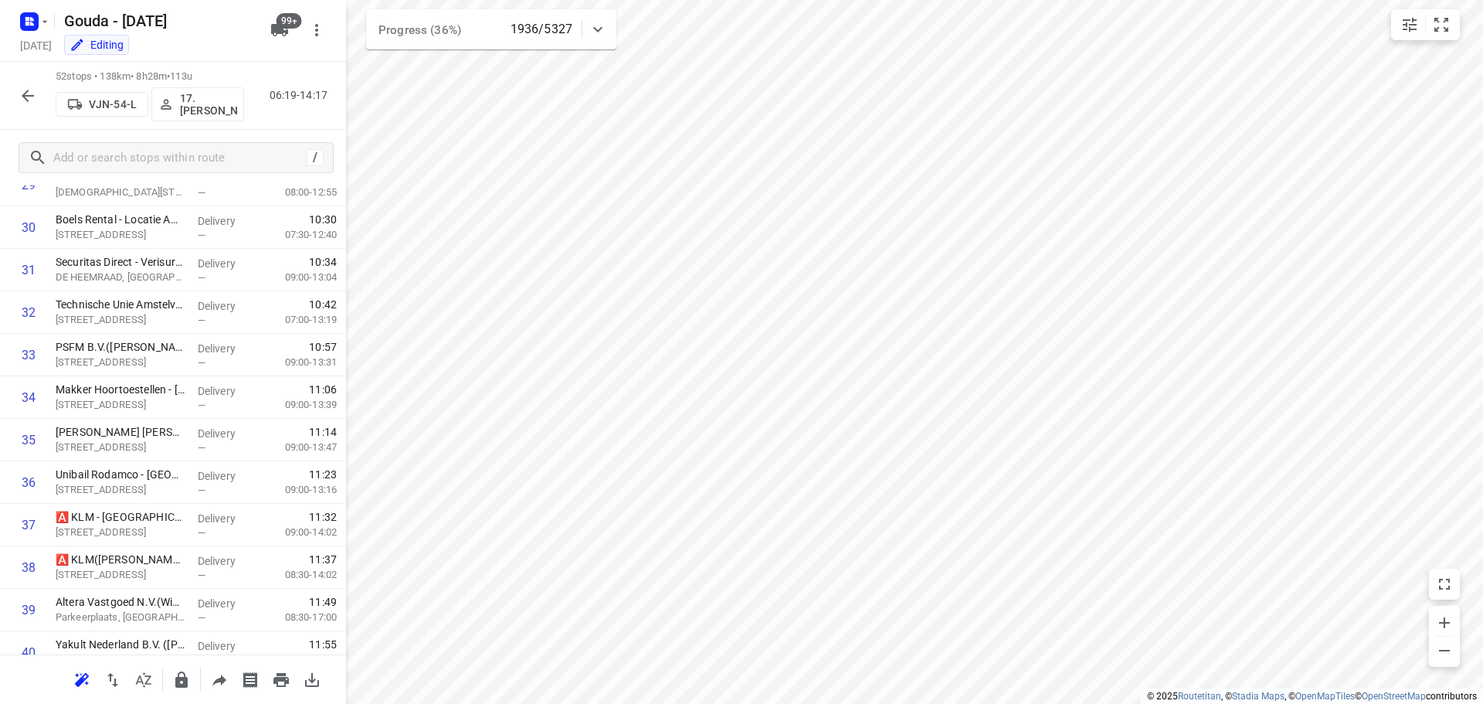
click at [23, 97] on icon "button" at bounding box center [28, 96] width 12 height 12
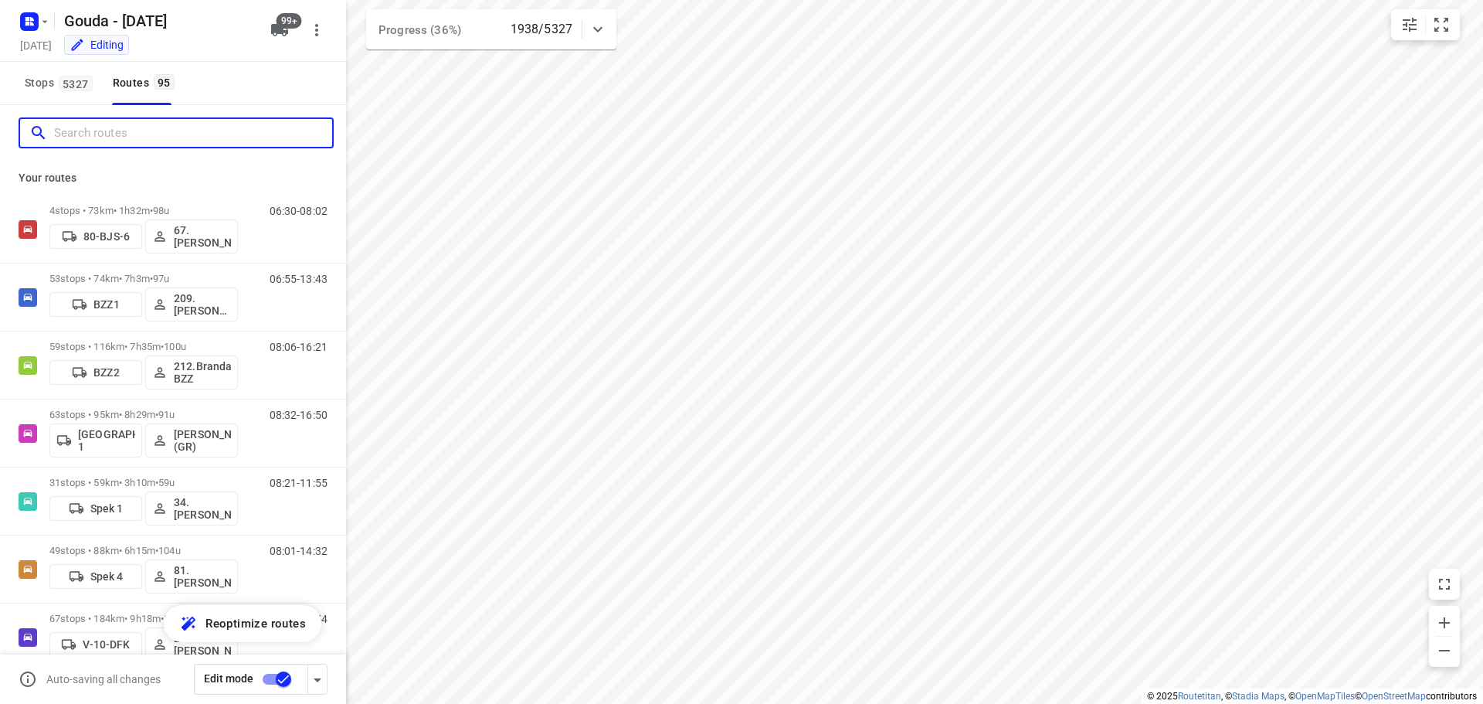
click at [86, 127] on input "Search routes" at bounding box center [193, 133] width 278 height 24
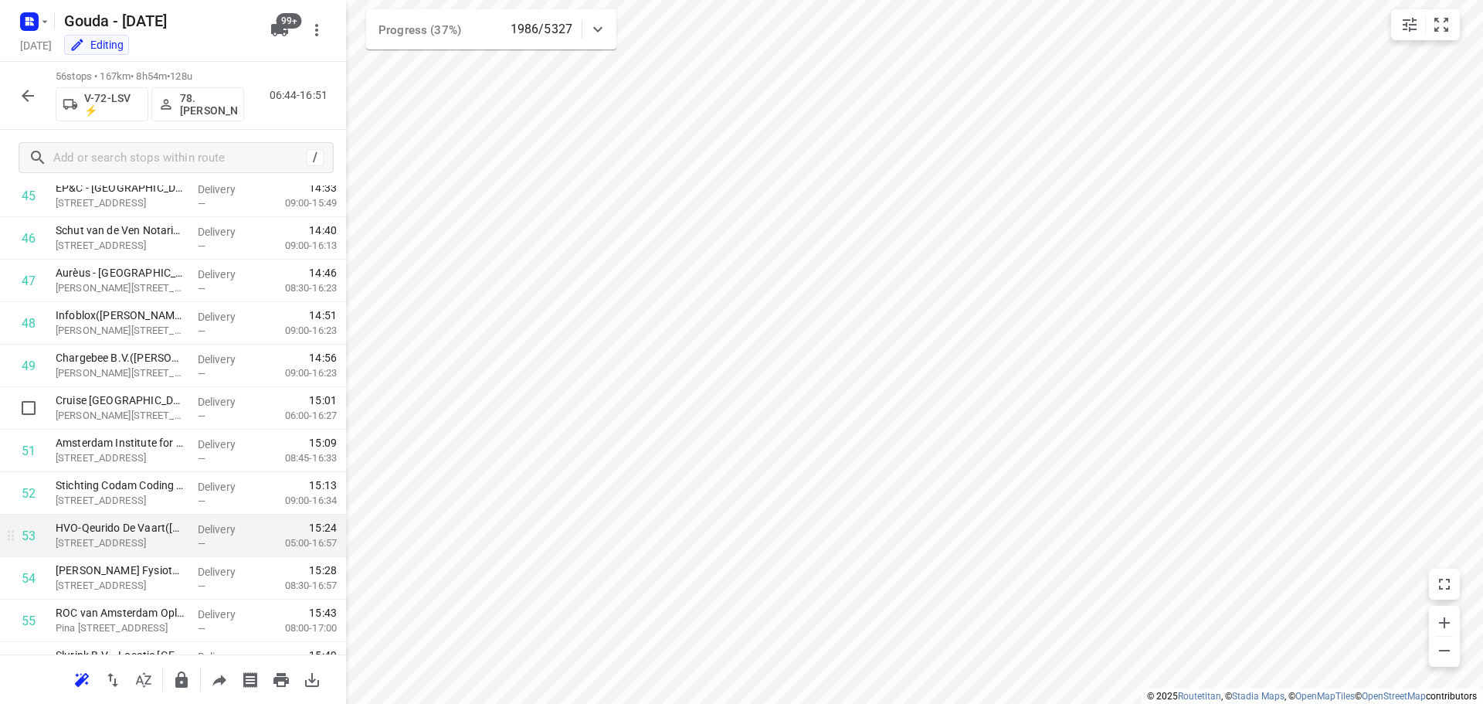
scroll to position [2030, 0]
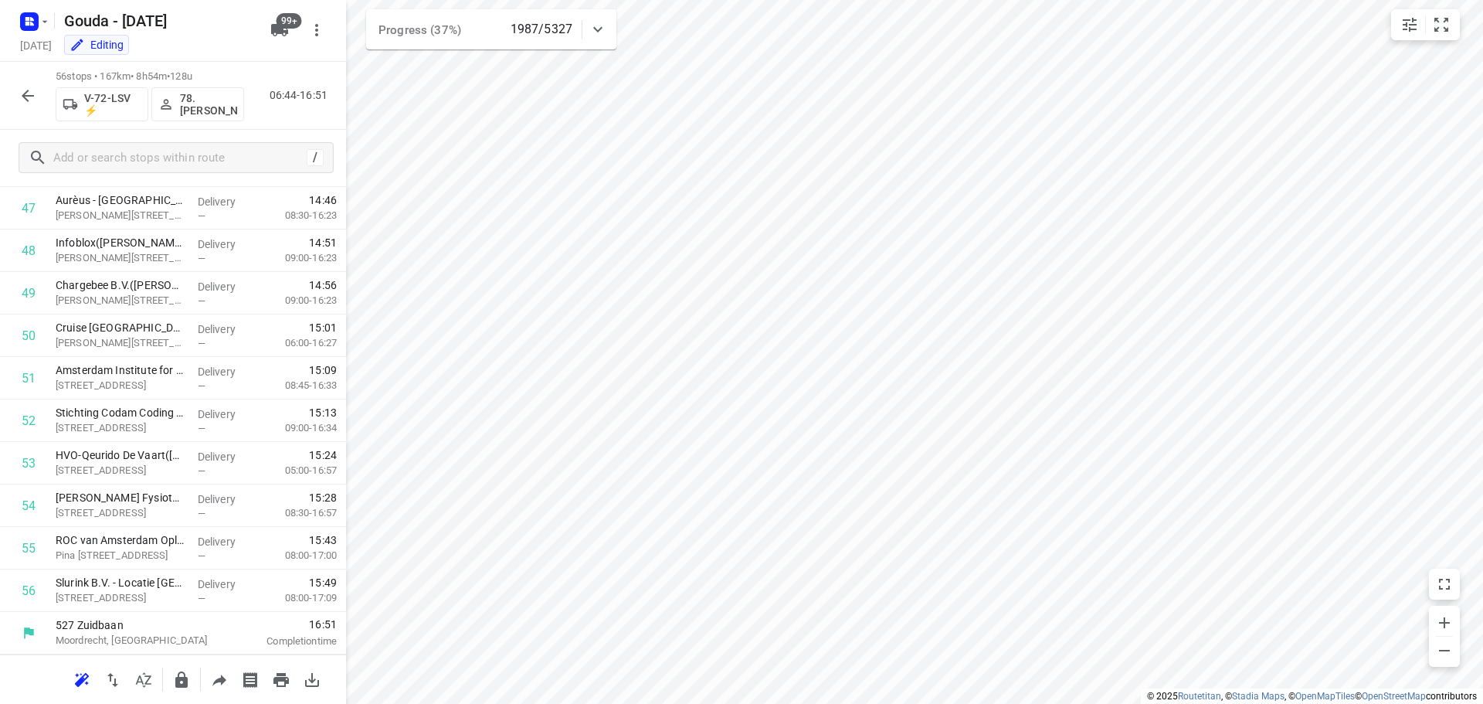
click at [28, 107] on button "button" at bounding box center [27, 95] width 31 height 31
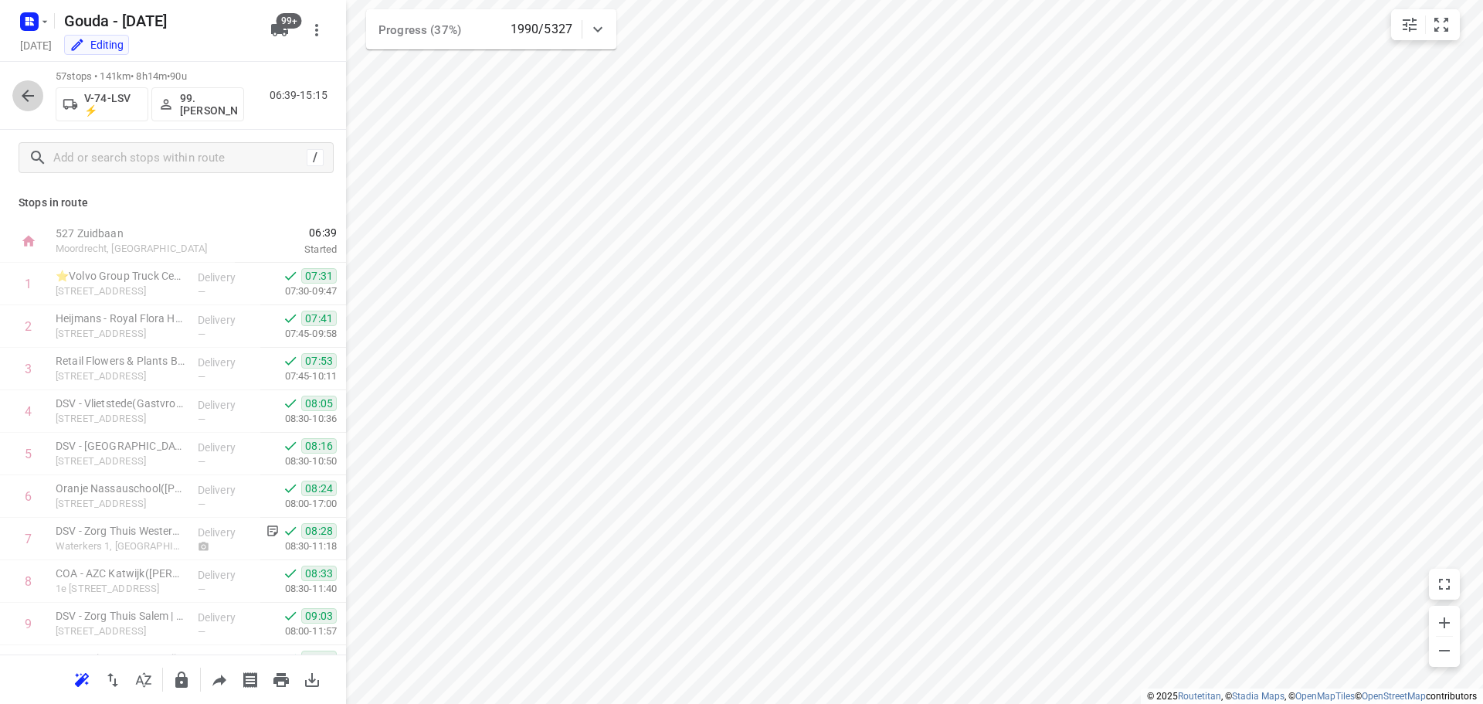
click at [33, 97] on icon "button" at bounding box center [28, 96] width 19 height 19
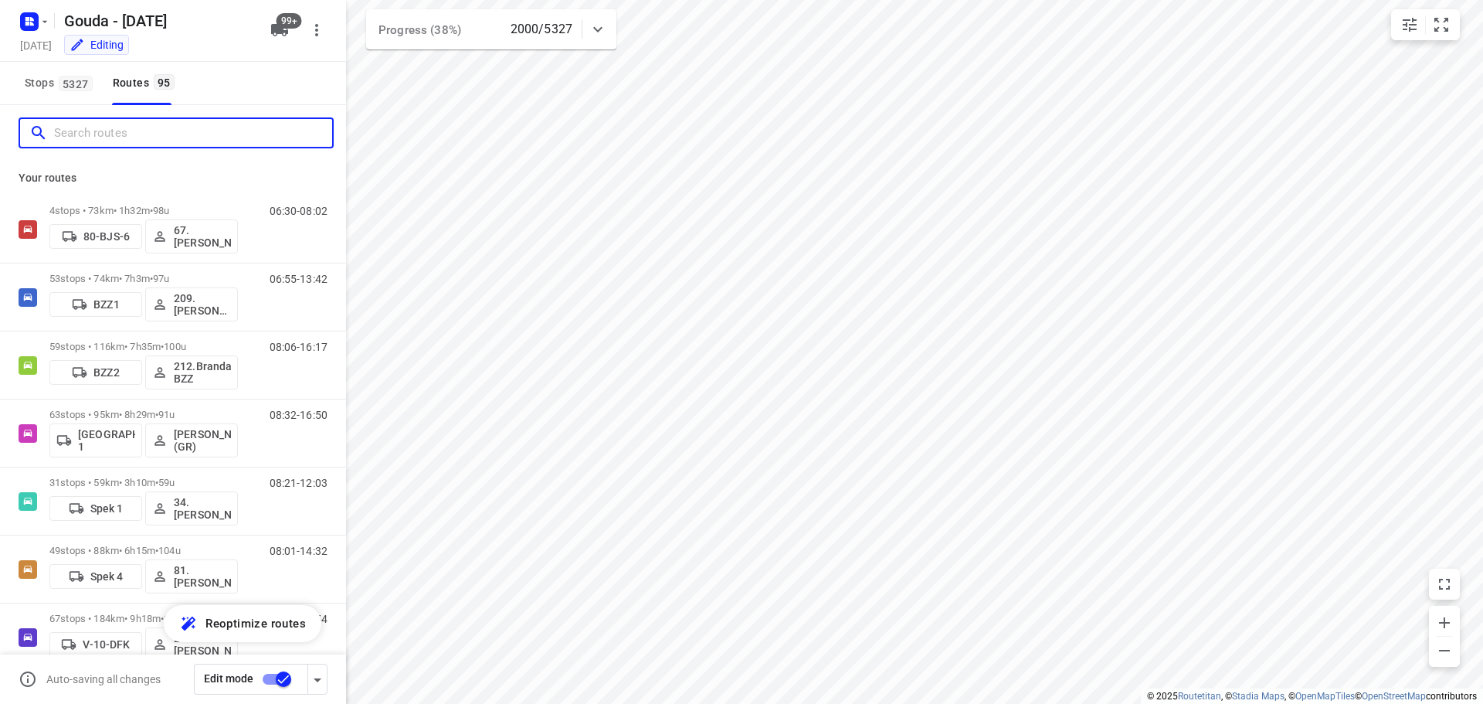
click at [121, 133] on input "Search routes" at bounding box center [193, 133] width 278 height 24
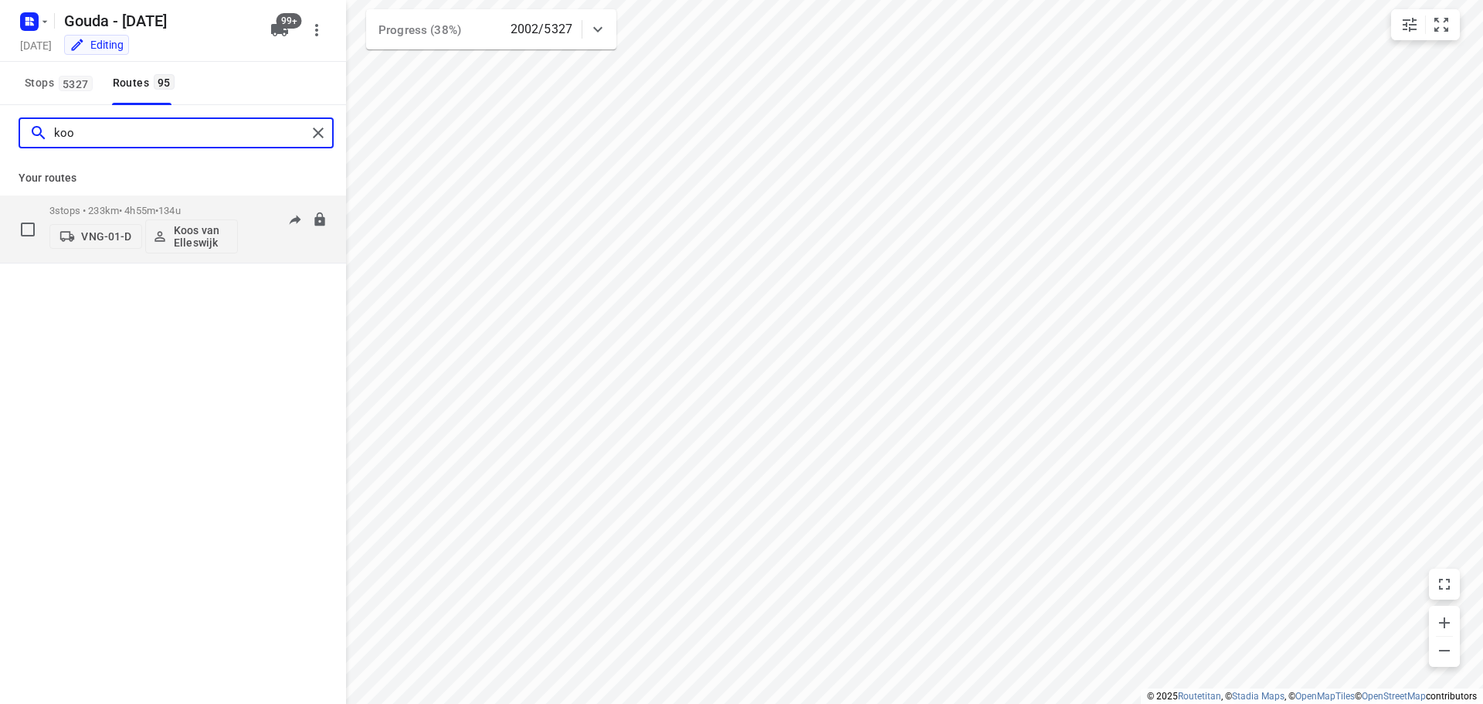
type input "koo"
click at [100, 212] on p "3 stops • 233km • 4h55m • 134u" at bounding box center [143, 211] width 188 height 12
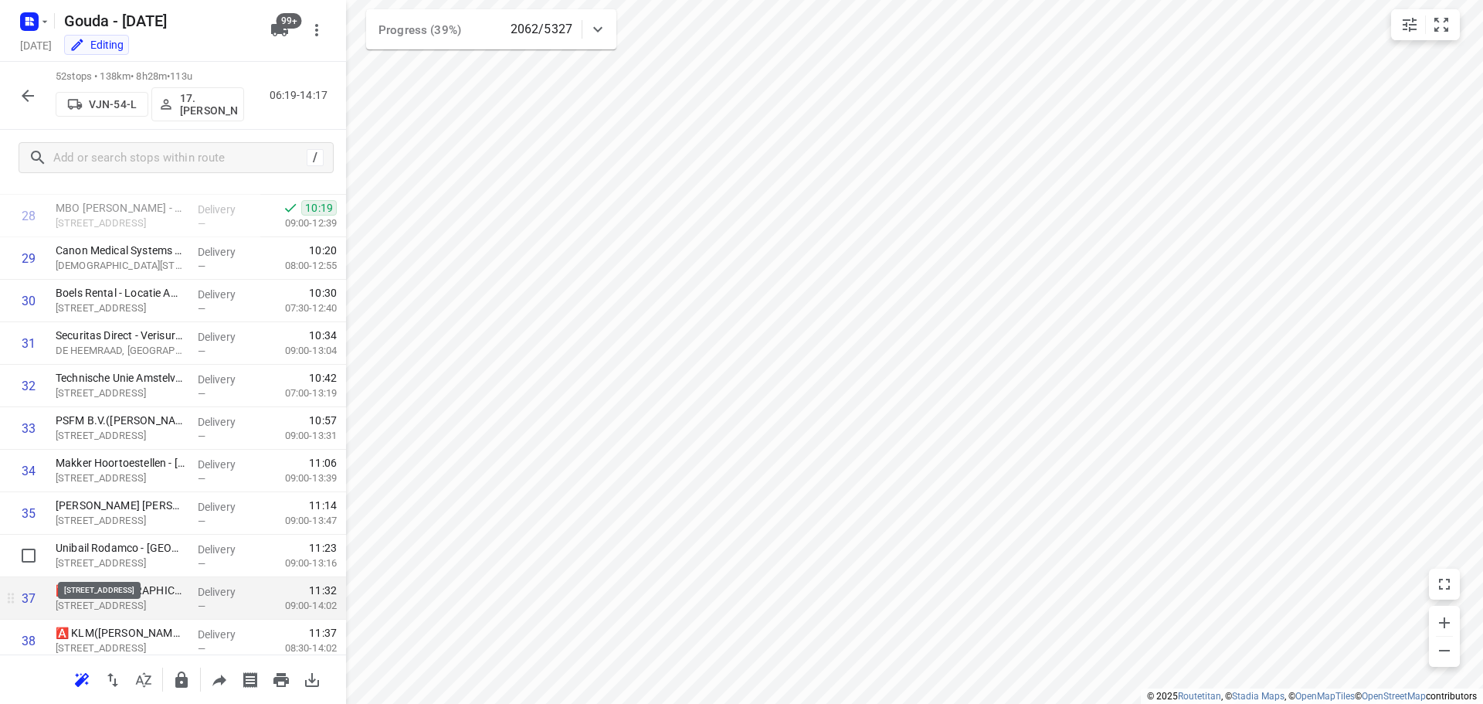
scroll to position [1236, 0]
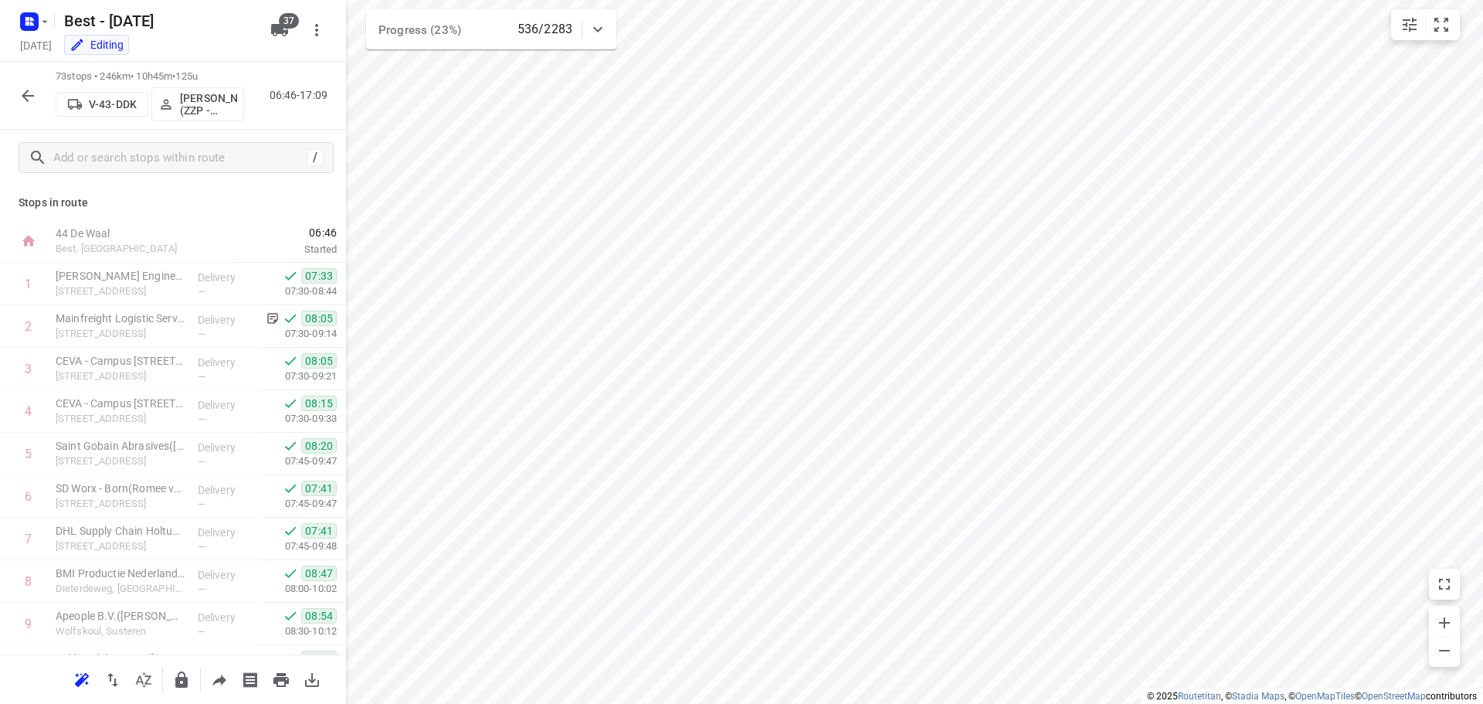
scroll to position [77, 0]
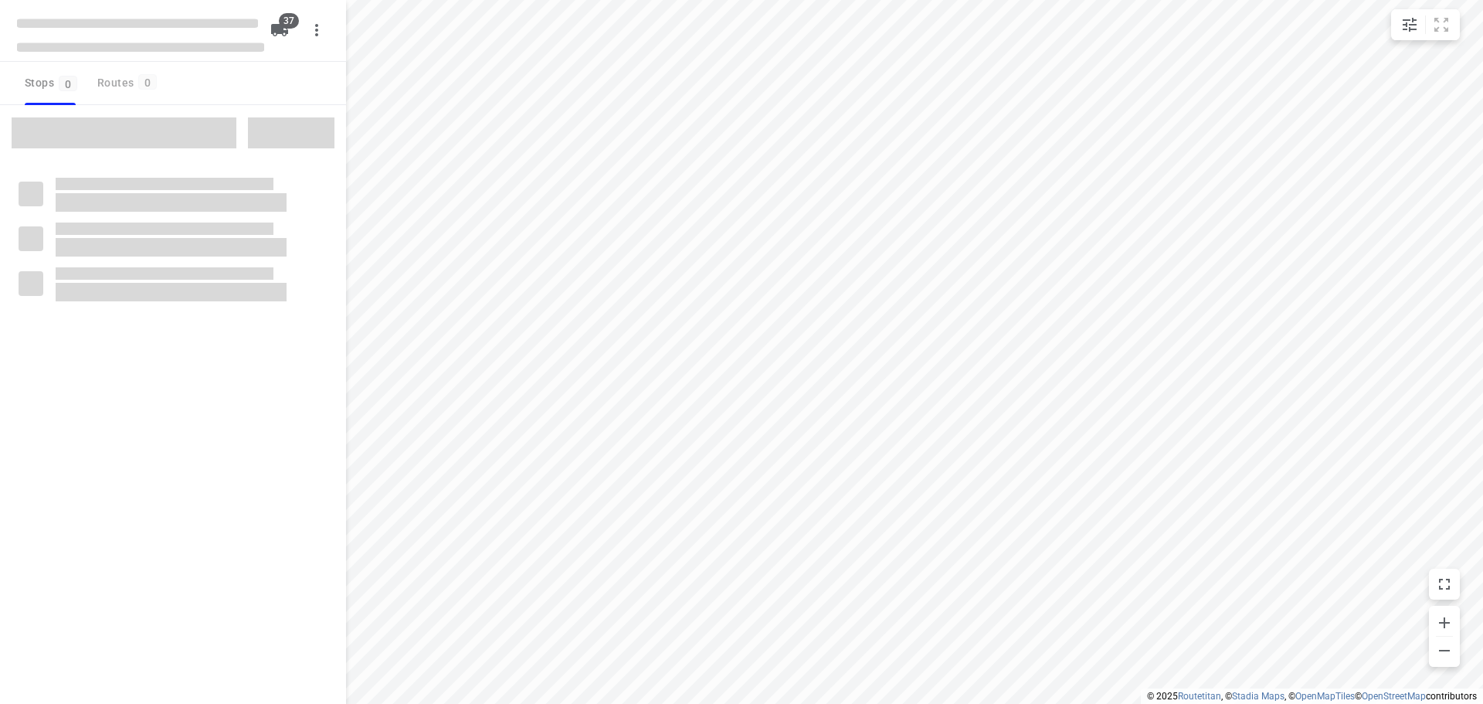
checkbox input "true"
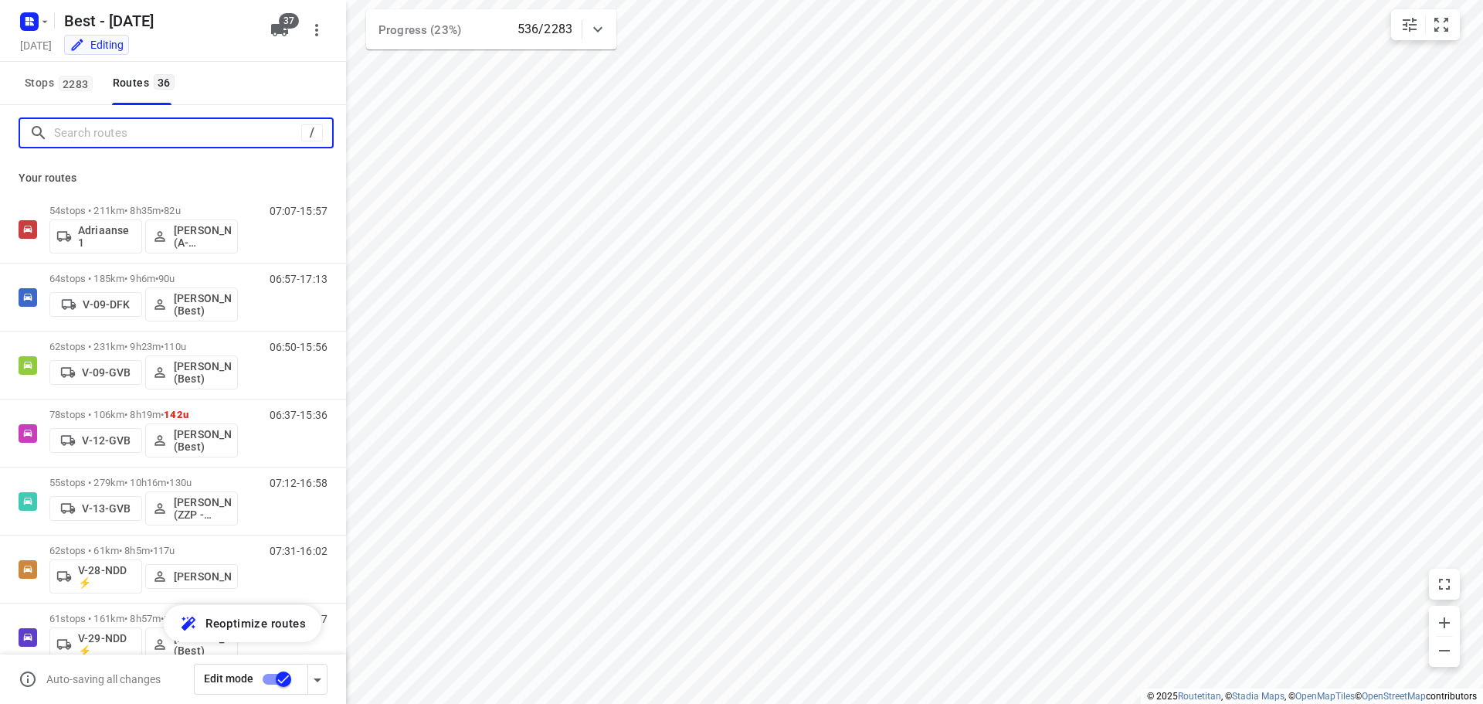
click at [121, 140] on input "Search routes" at bounding box center [177, 133] width 247 height 24
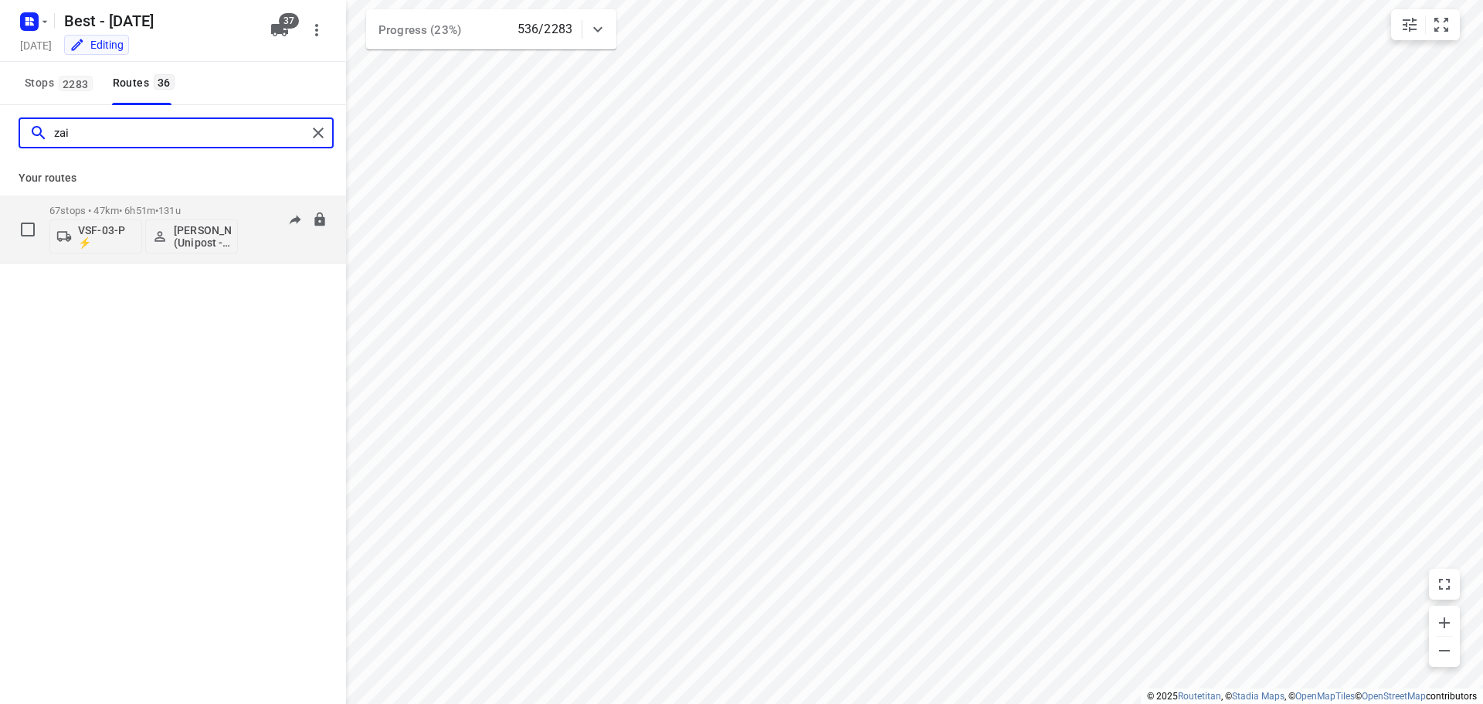
type input "zai"
click at [121, 206] on p "67 stops • 47km • 6h51m • 131u" at bounding box center [143, 211] width 188 height 12
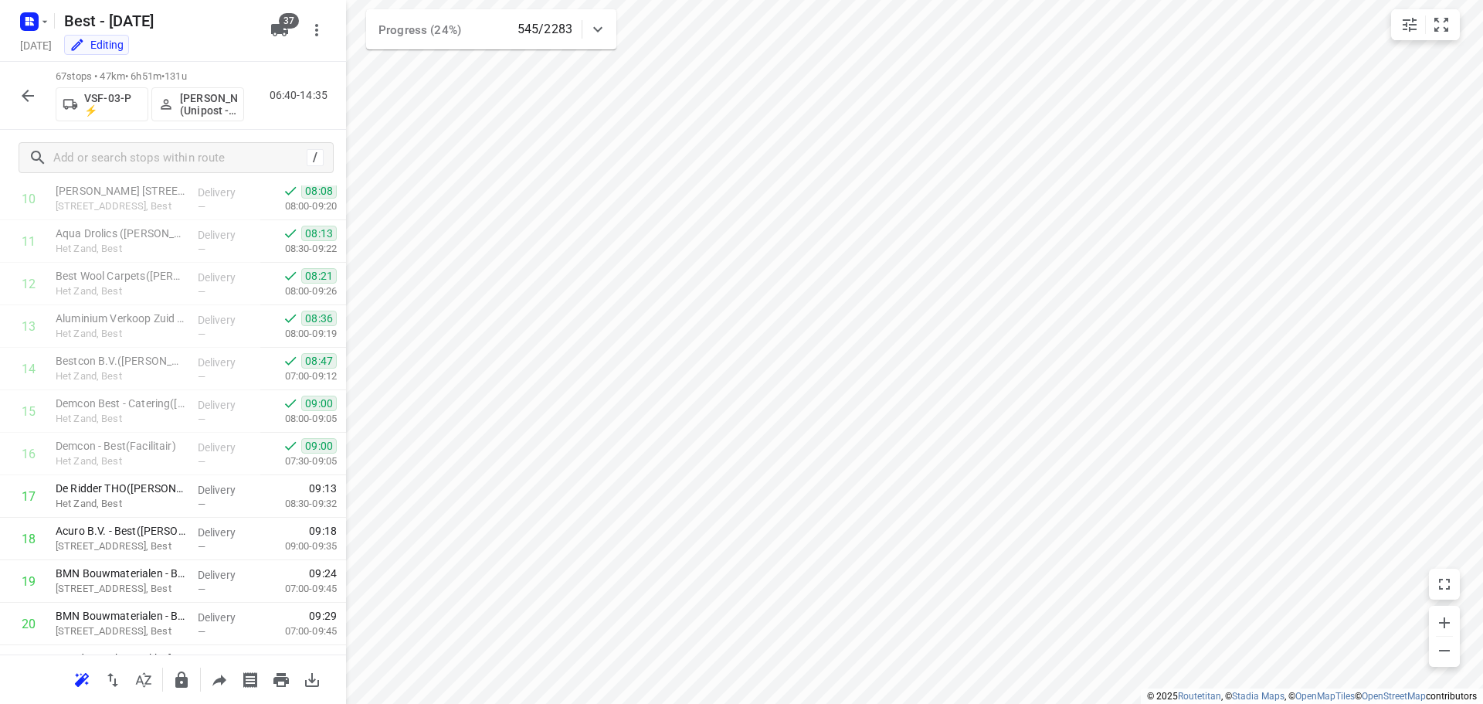
scroll to position [2498, 0]
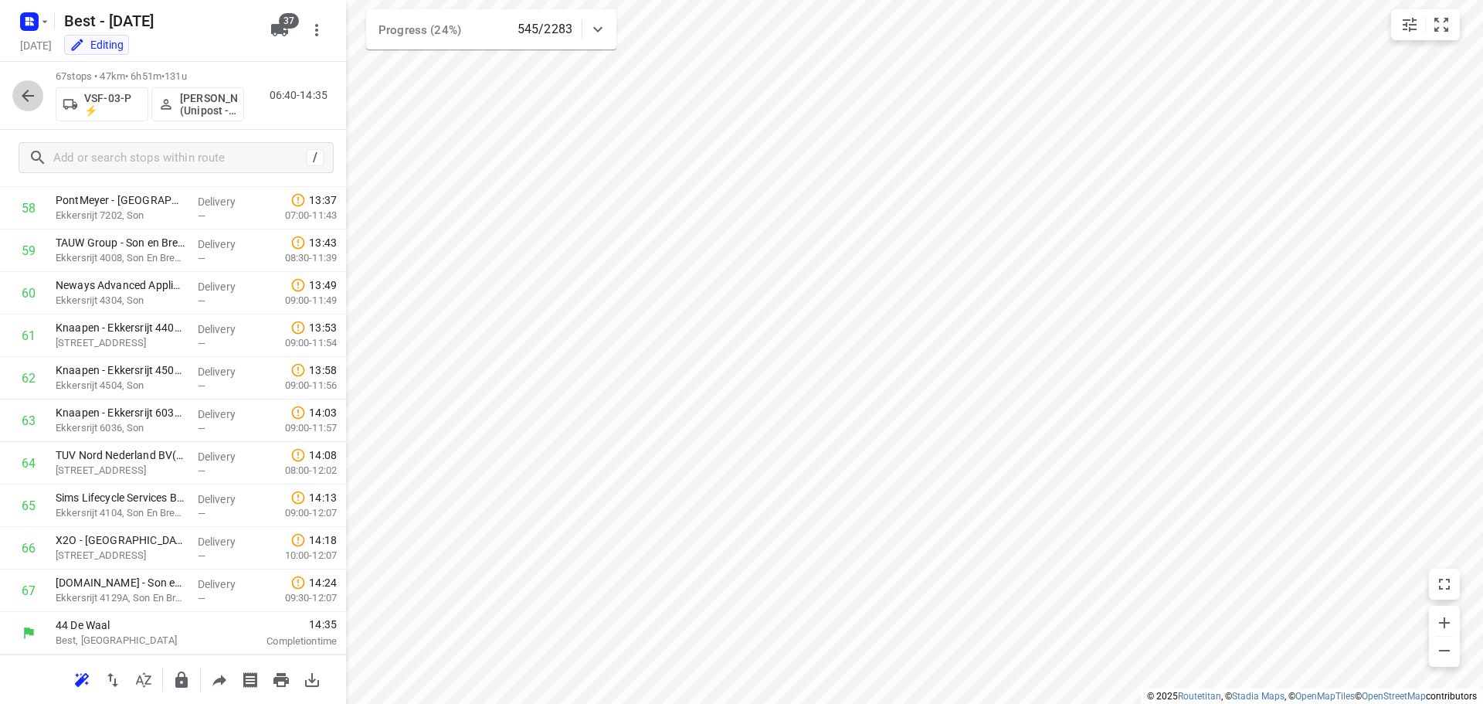
click at [25, 97] on icon "button" at bounding box center [28, 96] width 19 height 19
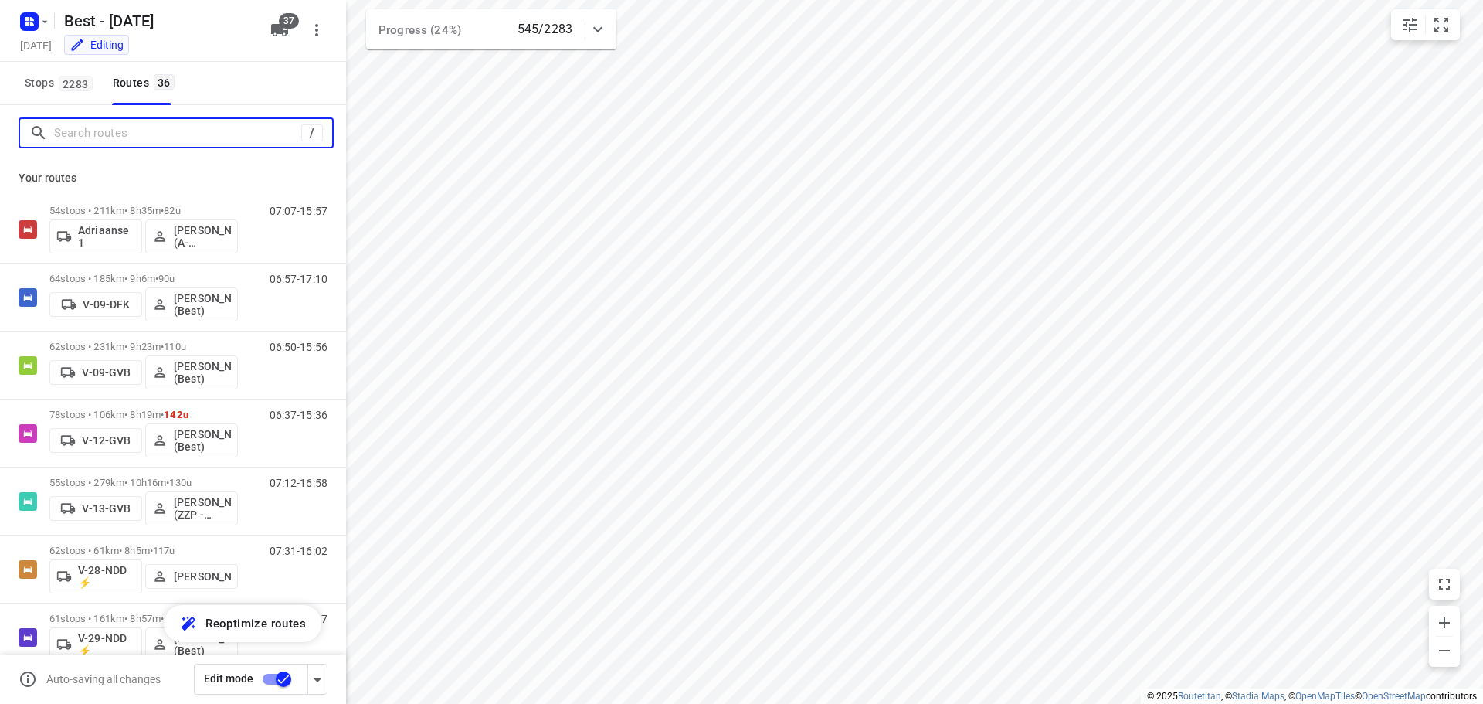
click at [98, 137] on input "Search routes" at bounding box center [177, 133] width 247 height 24
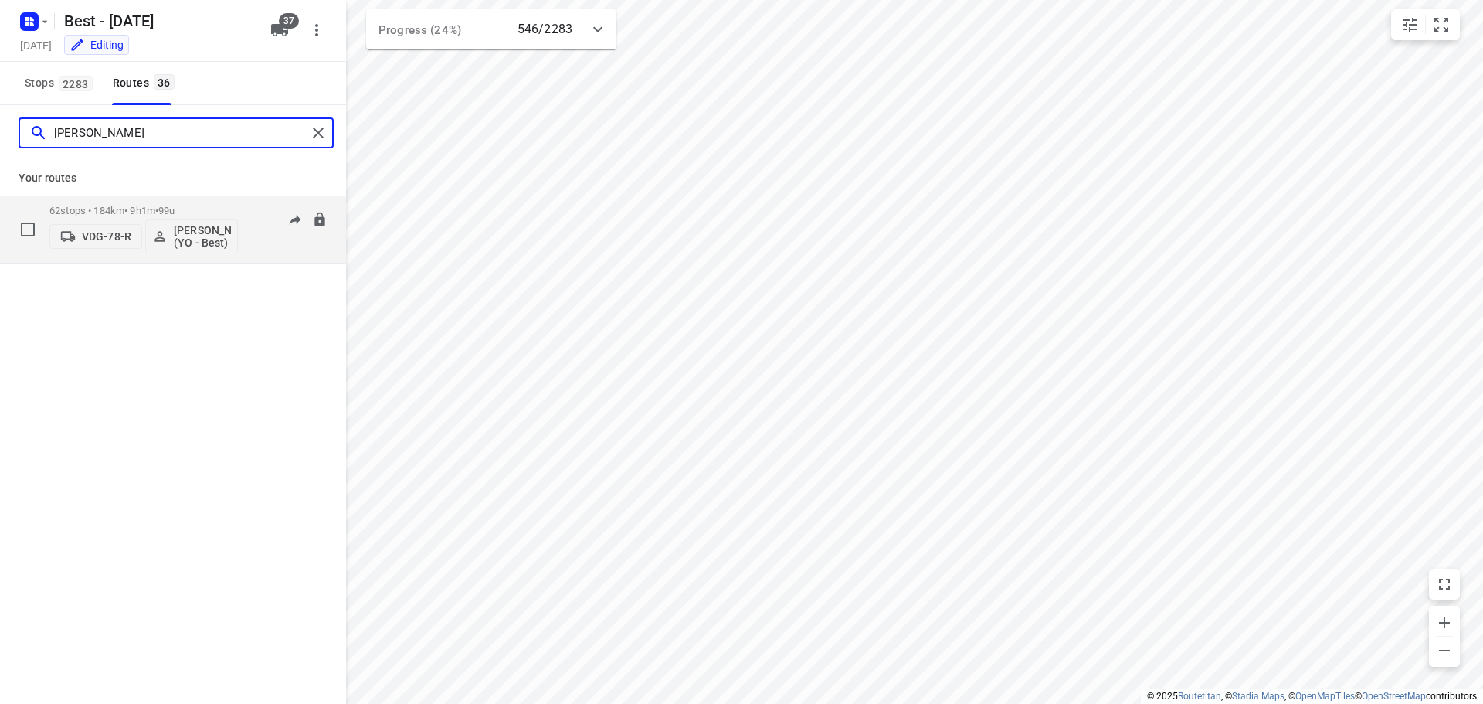
type input "[PERSON_NAME]"
click at [97, 205] on p "62 stops • 184km • 9h1m • 99u" at bounding box center [143, 211] width 188 height 12
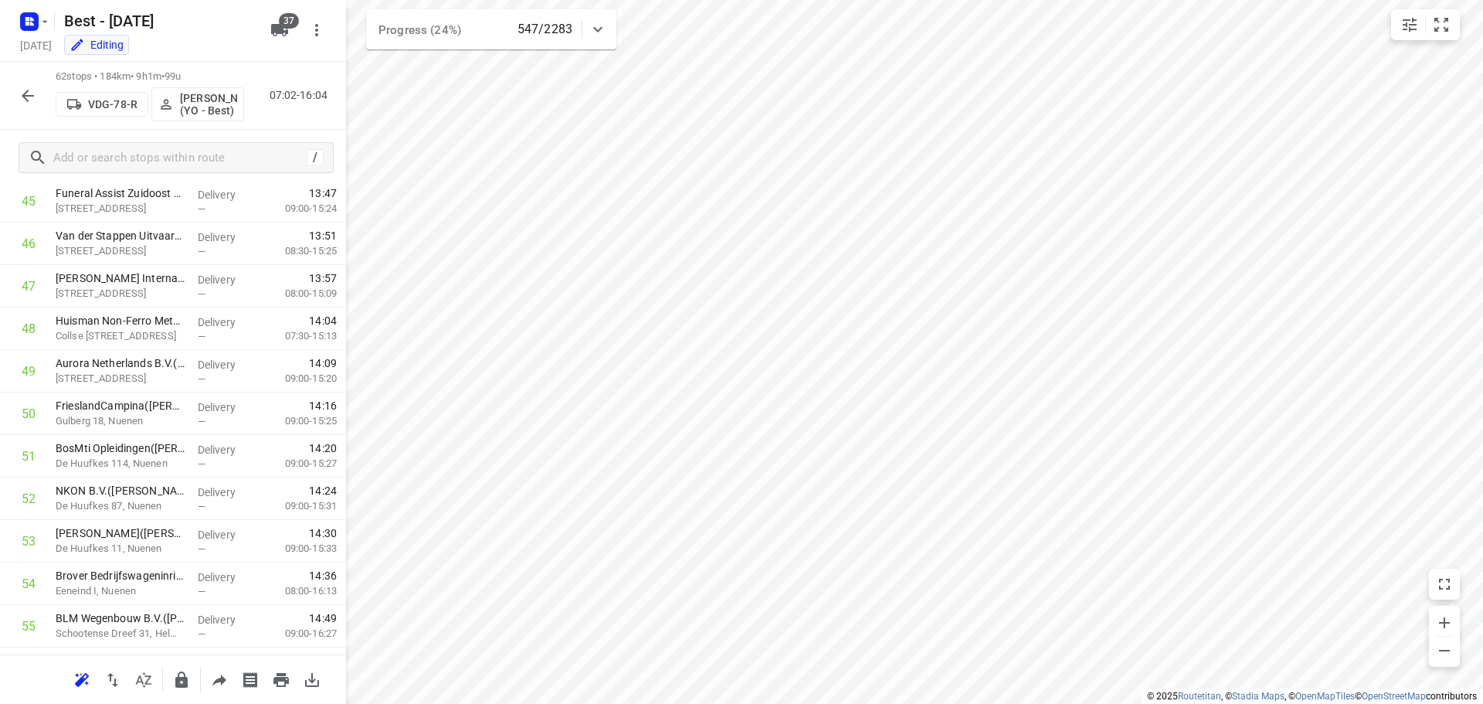
scroll to position [2285, 0]
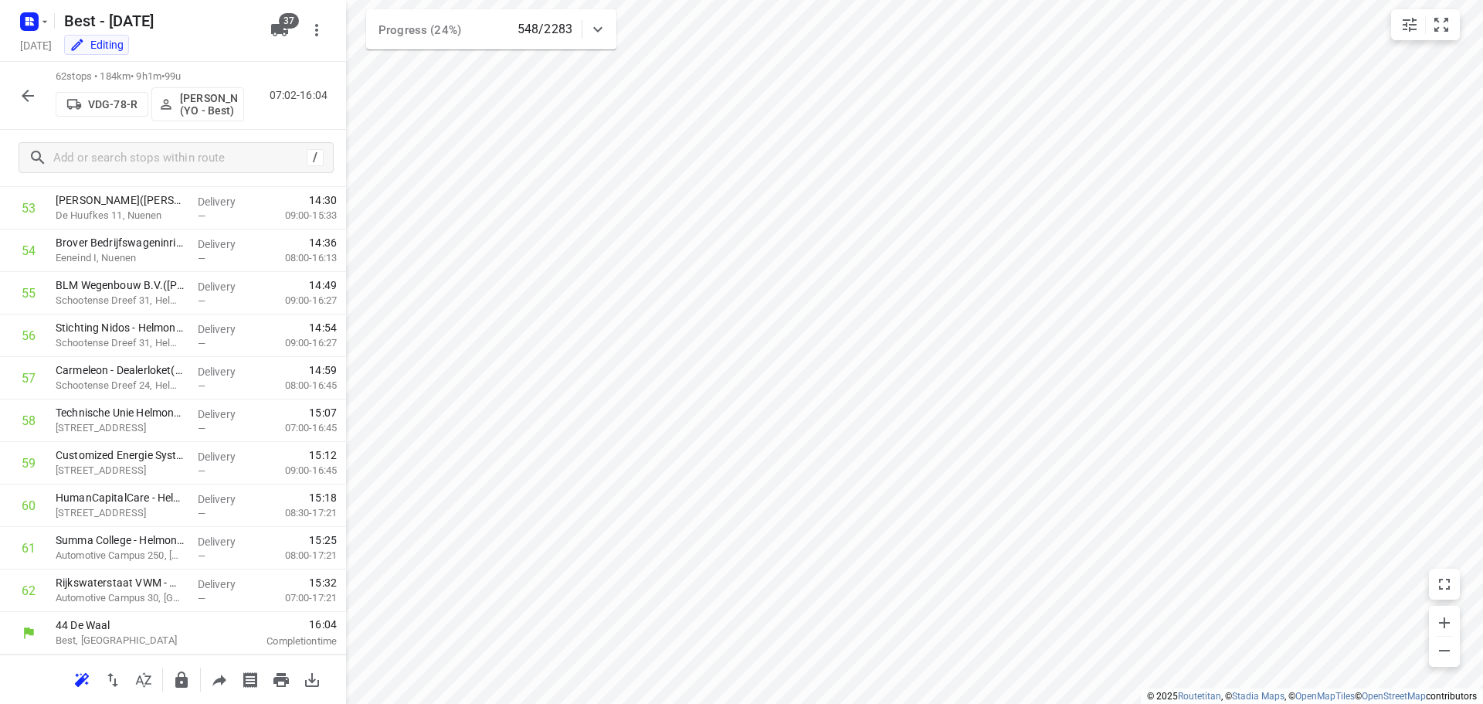
click at [26, 94] on icon "button" at bounding box center [28, 96] width 19 height 19
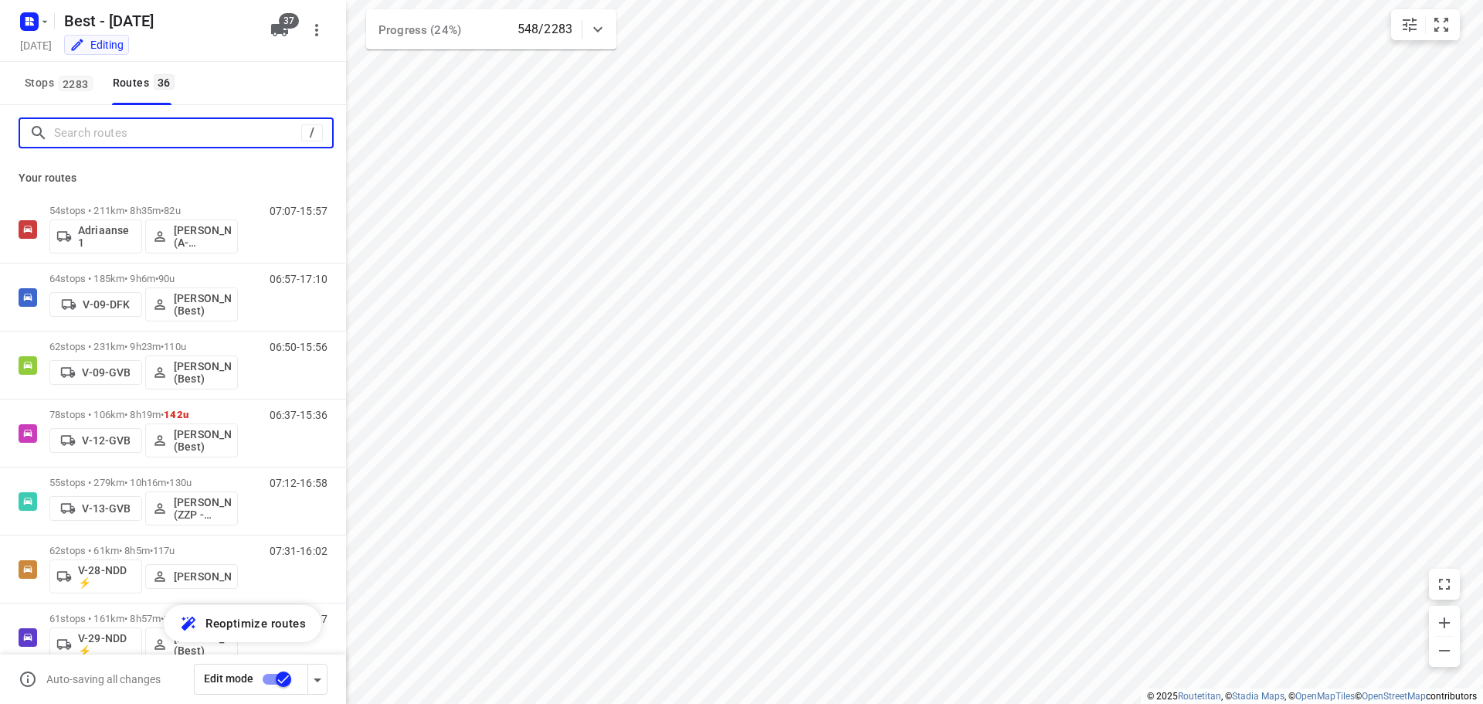
click at [148, 141] on input "Search routes" at bounding box center [177, 133] width 247 height 24
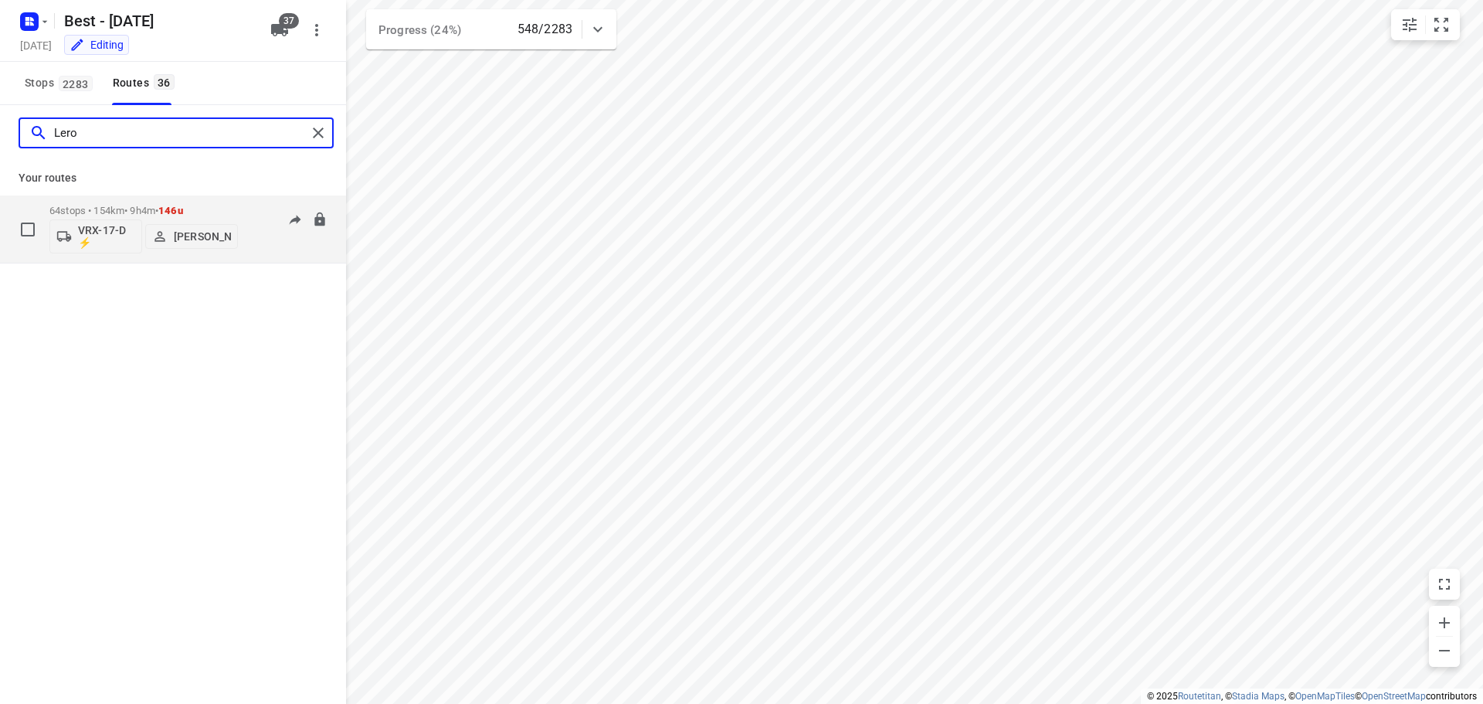
type input "Lero"
click at [123, 211] on p "64 stops • 154km • 9h4m • 146u" at bounding box center [143, 211] width 188 height 12
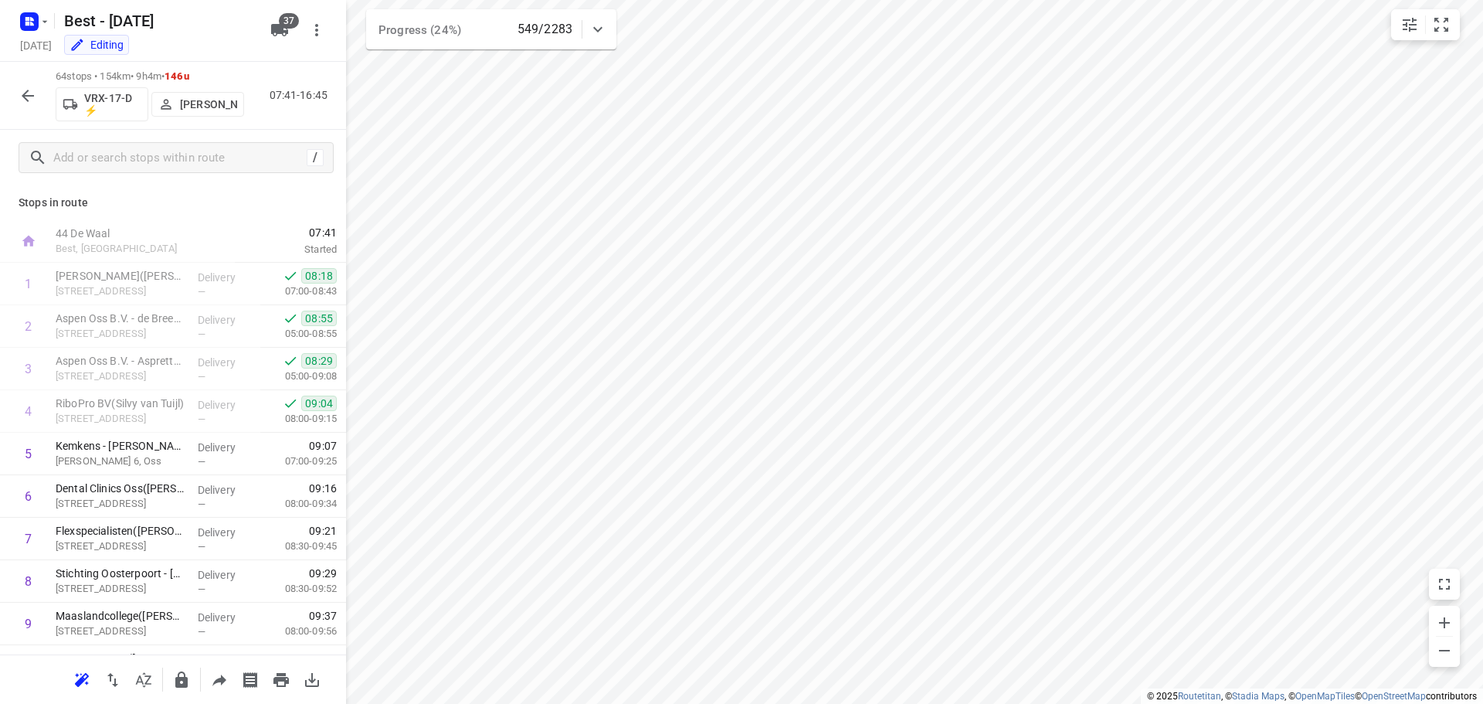
scroll to position [2370, 0]
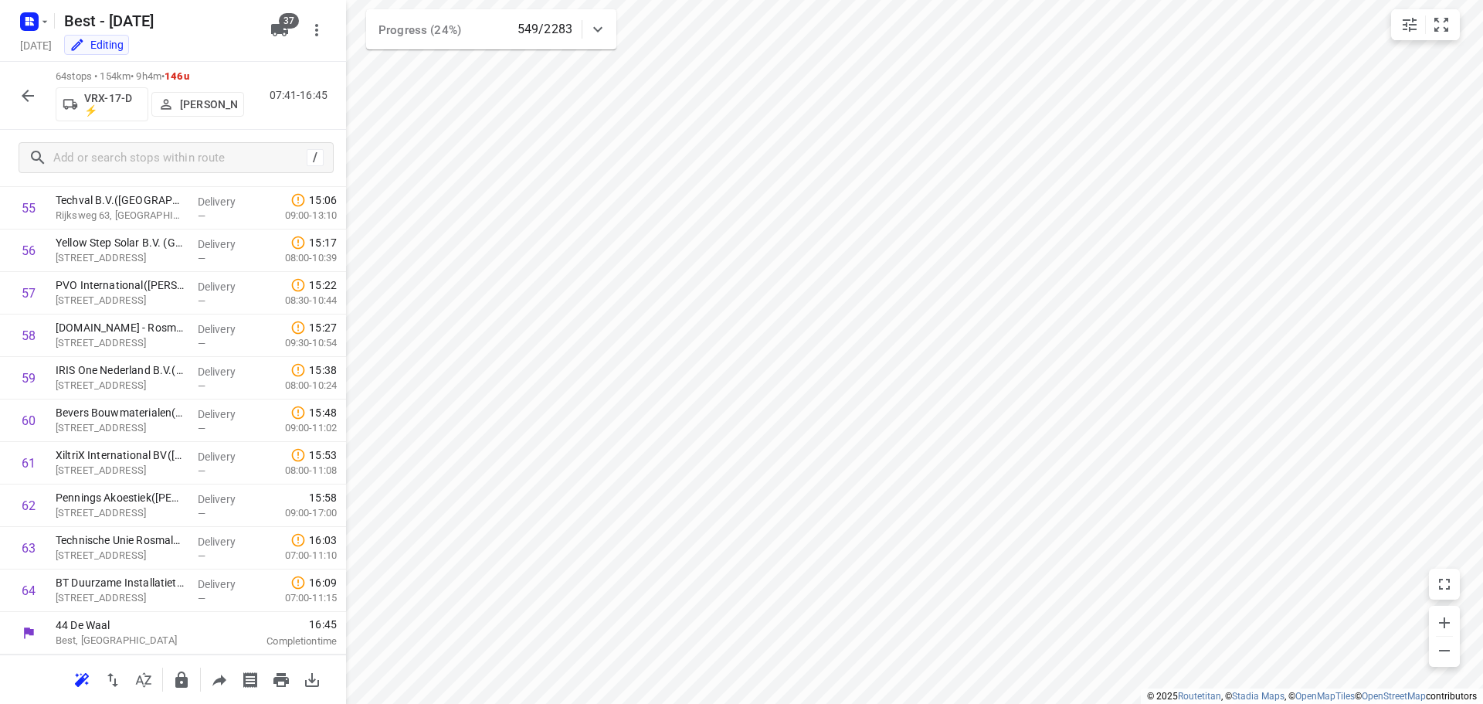
click at [33, 87] on icon "button" at bounding box center [28, 96] width 19 height 19
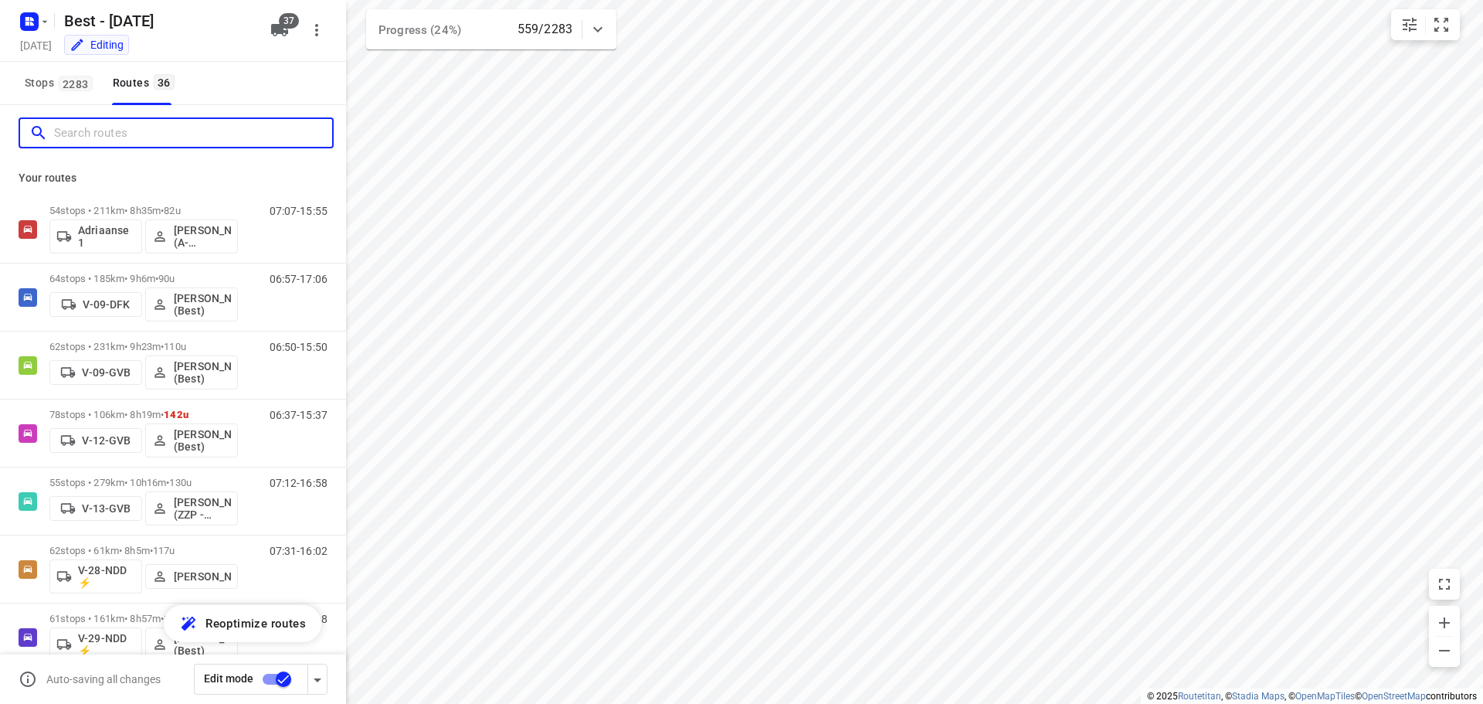
click at [178, 141] on input "Search routes" at bounding box center [193, 133] width 278 height 24
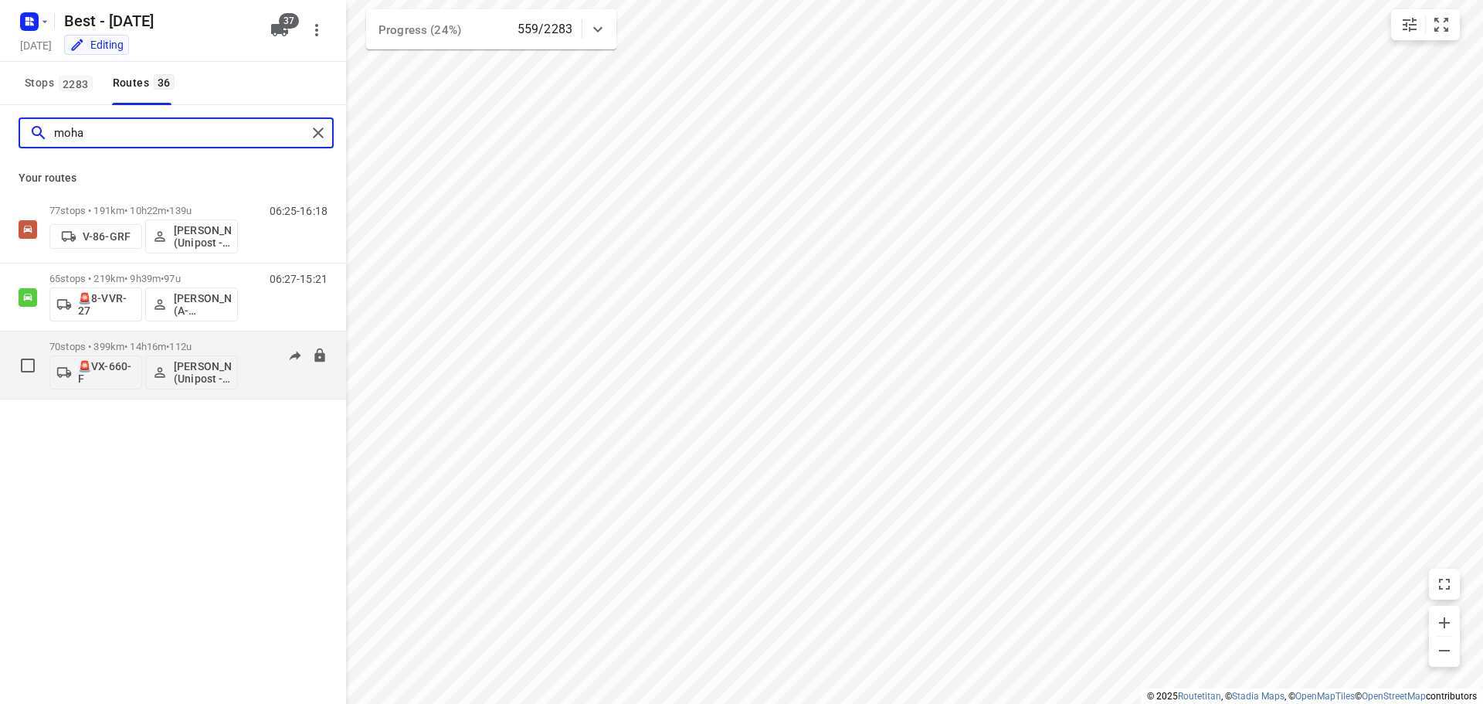
type input "moha"
click at [97, 349] on p "70 stops • 399km • 14h16m • 112u" at bounding box center [143, 347] width 188 height 12
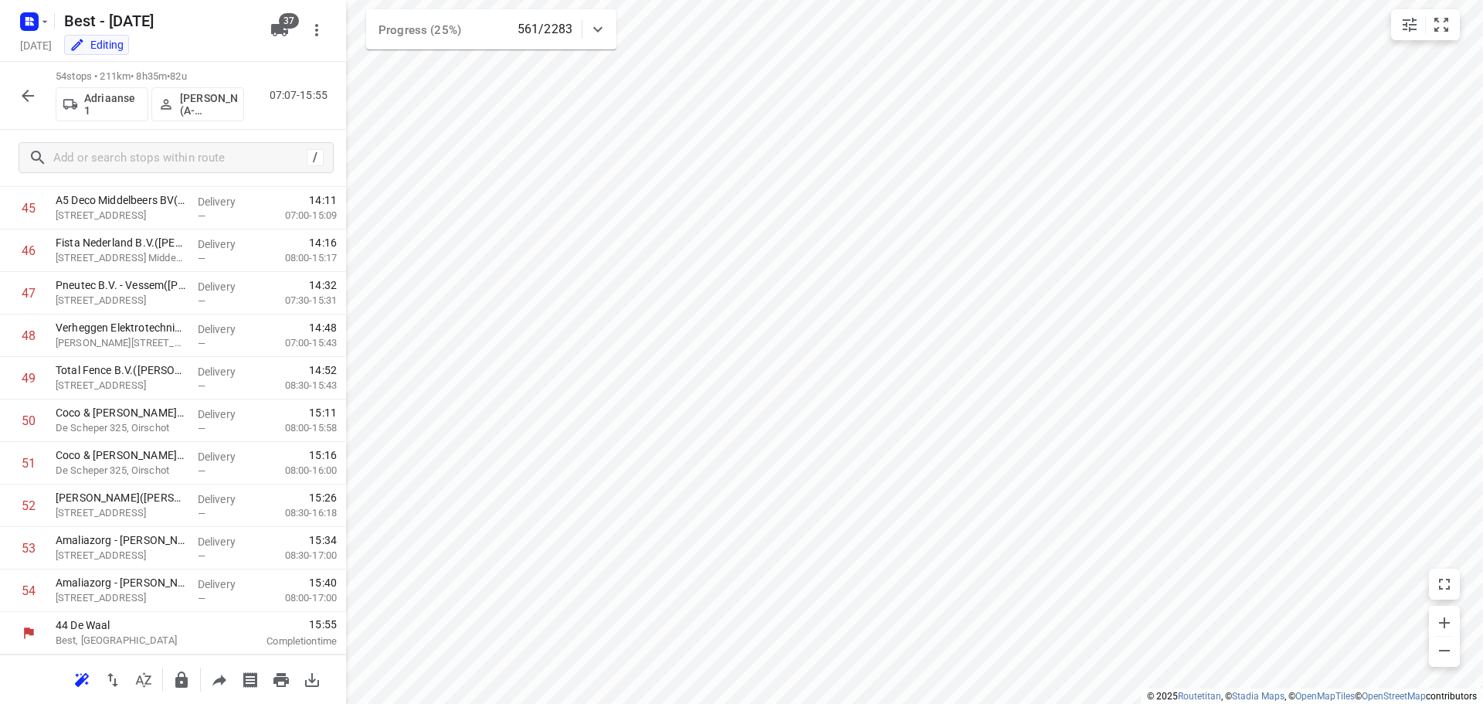
scroll to position [1945, 0]
click at [32, 90] on icon "button" at bounding box center [28, 96] width 19 height 19
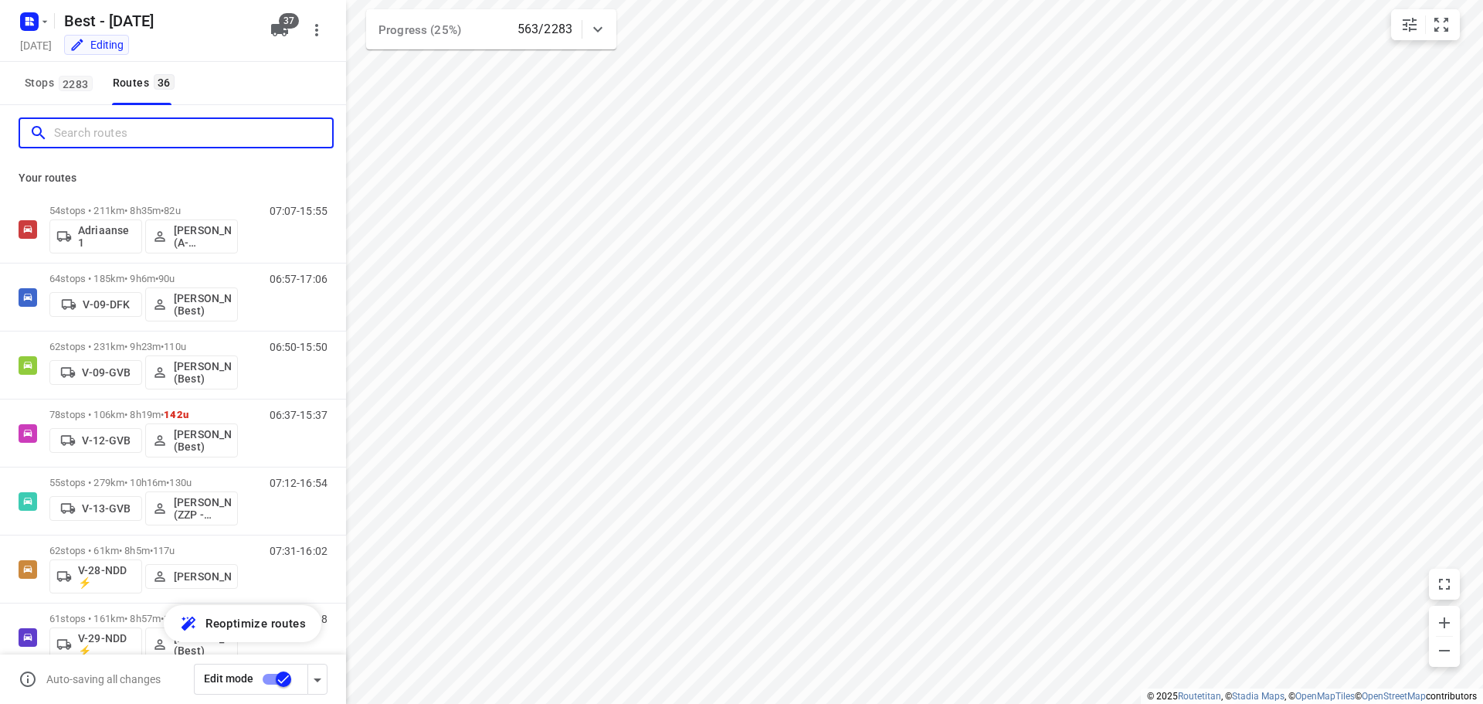
click at [70, 128] on input "Search routes" at bounding box center [193, 133] width 278 height 24
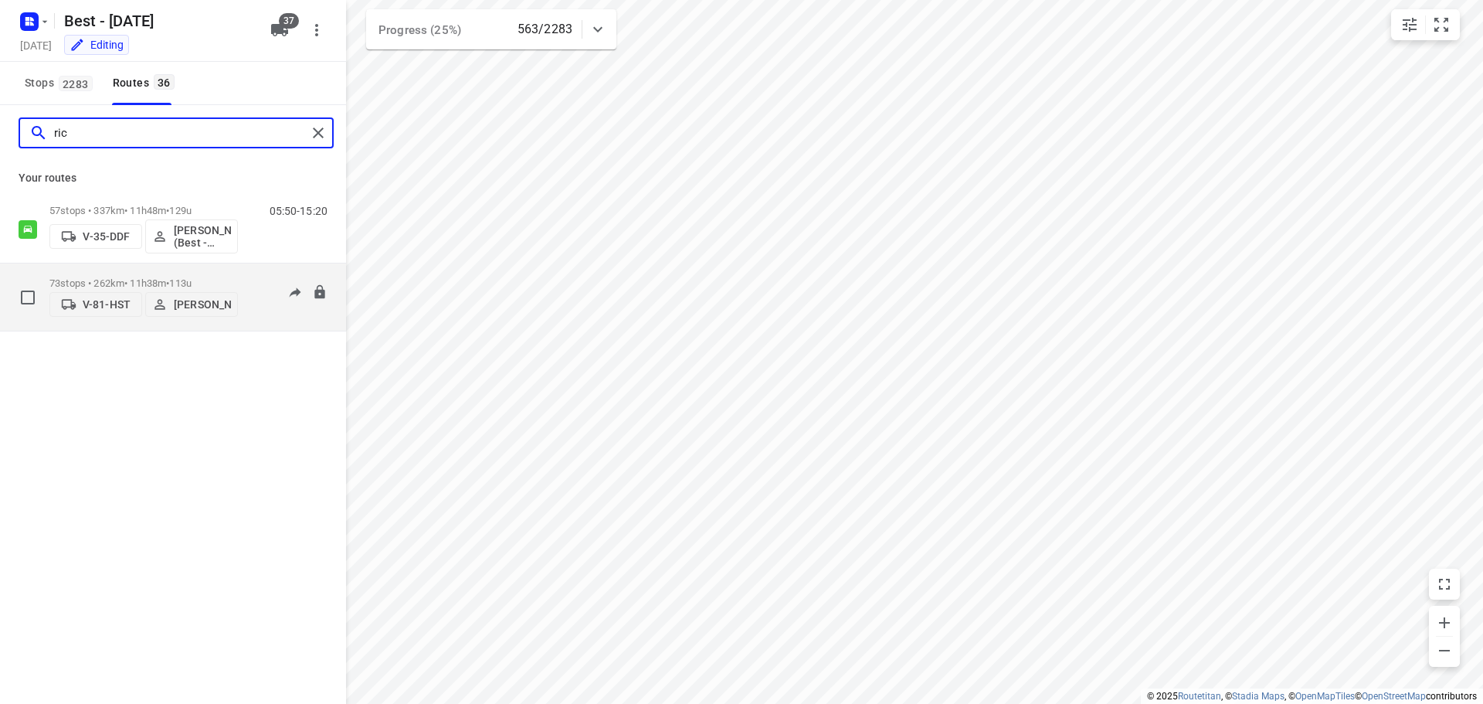
type input "ric"
click at [130, 277] on p "73 stops • 262km • 11h38m • 113u" at bounding box center [143, 283] width 188 height 12
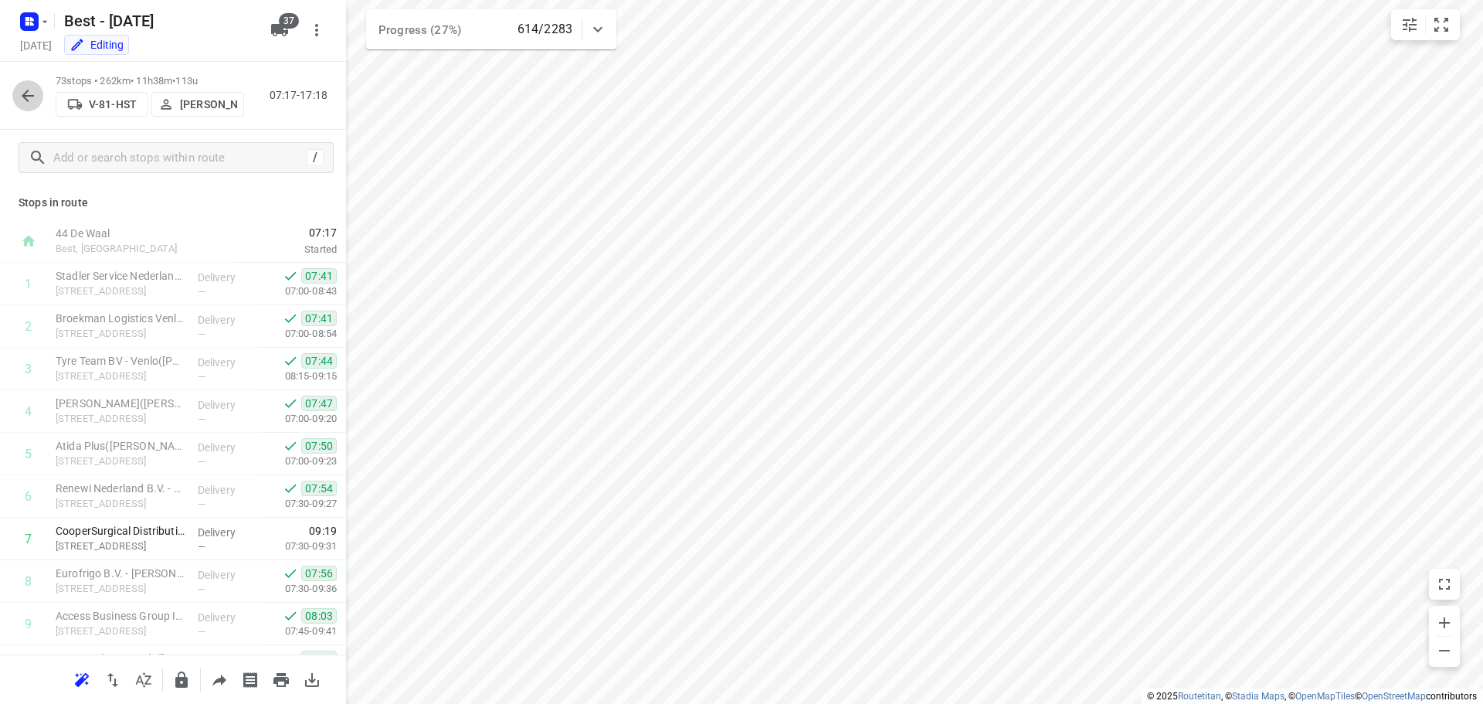
click at [26, 93] on icon "button" at bounding box center [28, 96] width 12 height 12
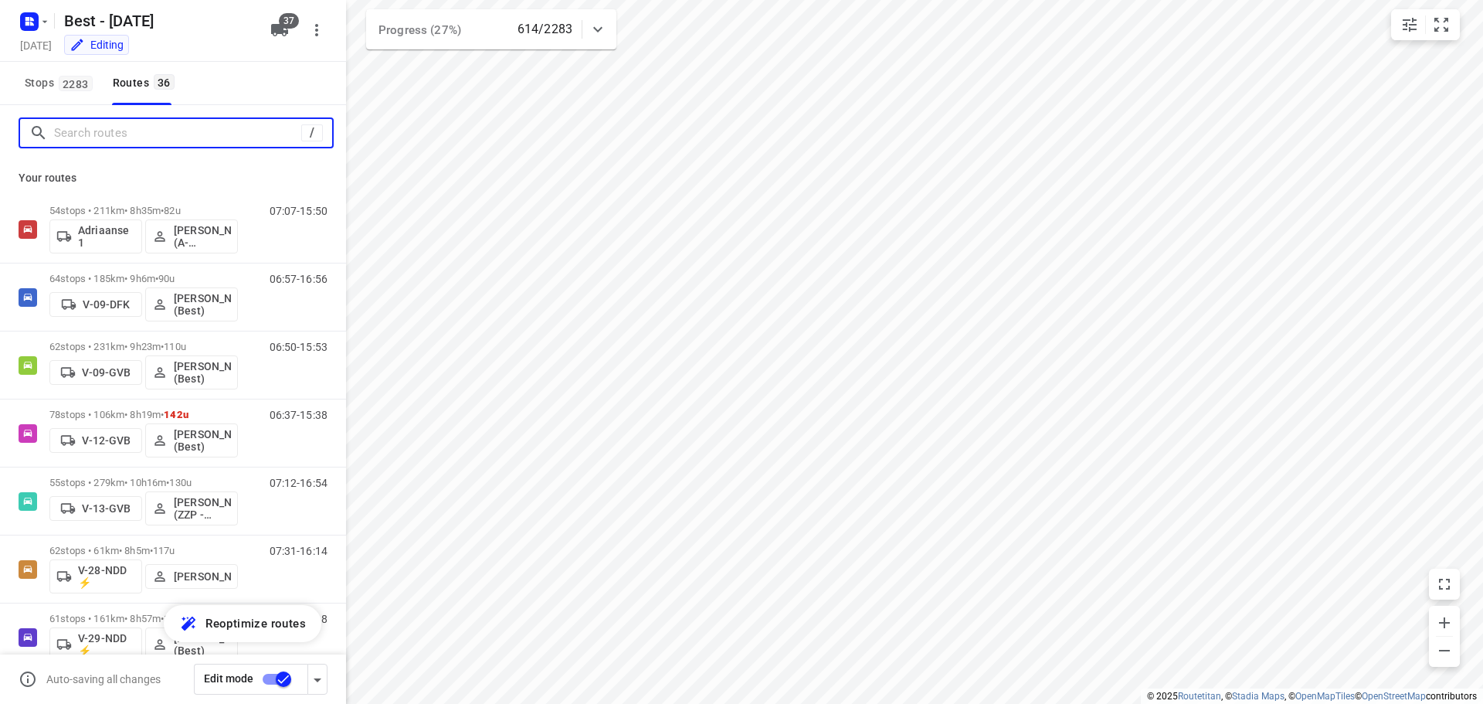
click at [132, 134] on input "Search routes" at bounding box center [177, 133] width 247 height 24
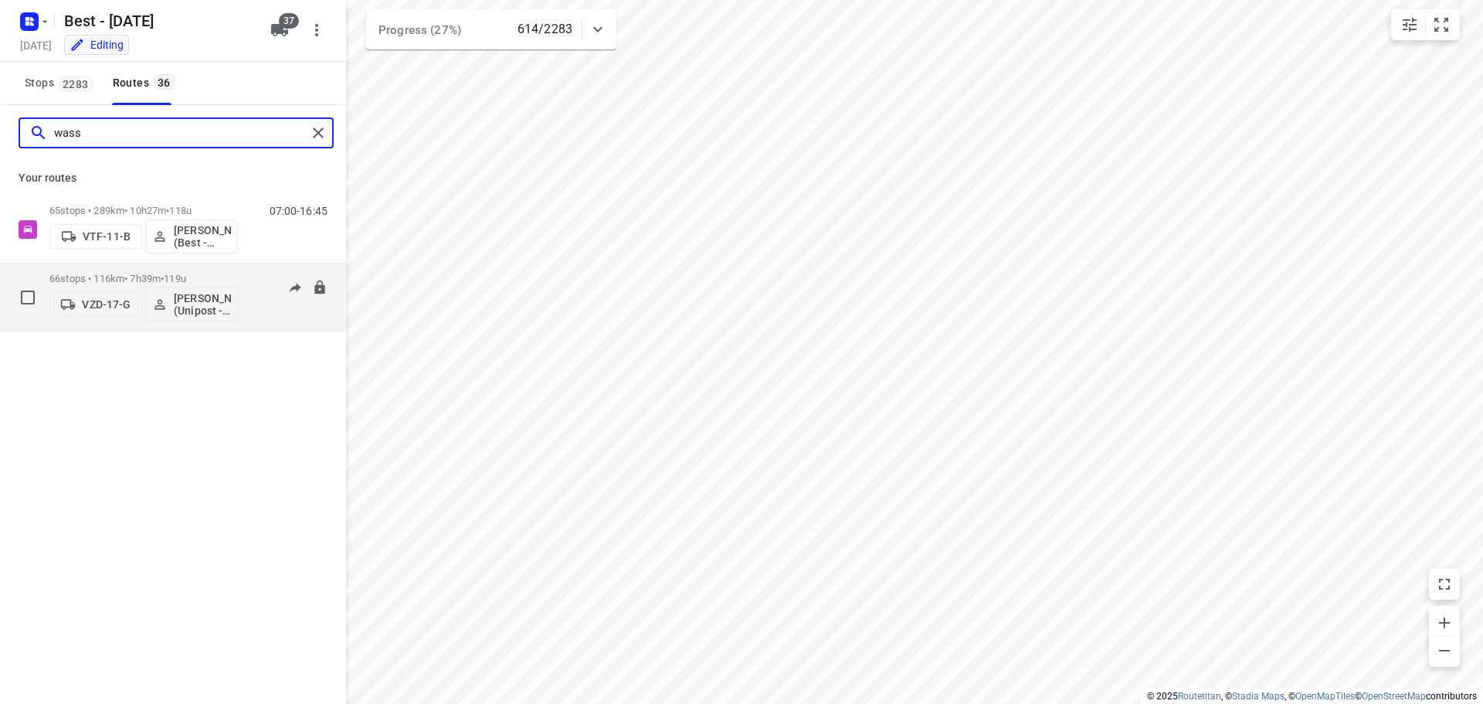
type input "wass"
click at [90, 271] on div "66 stops • 116km • 7h39m • 119u VZD-17-[PERSON_NAME] (Unipost - ZZP - Best)" at bounding box center [143, 297] width 188 height 64
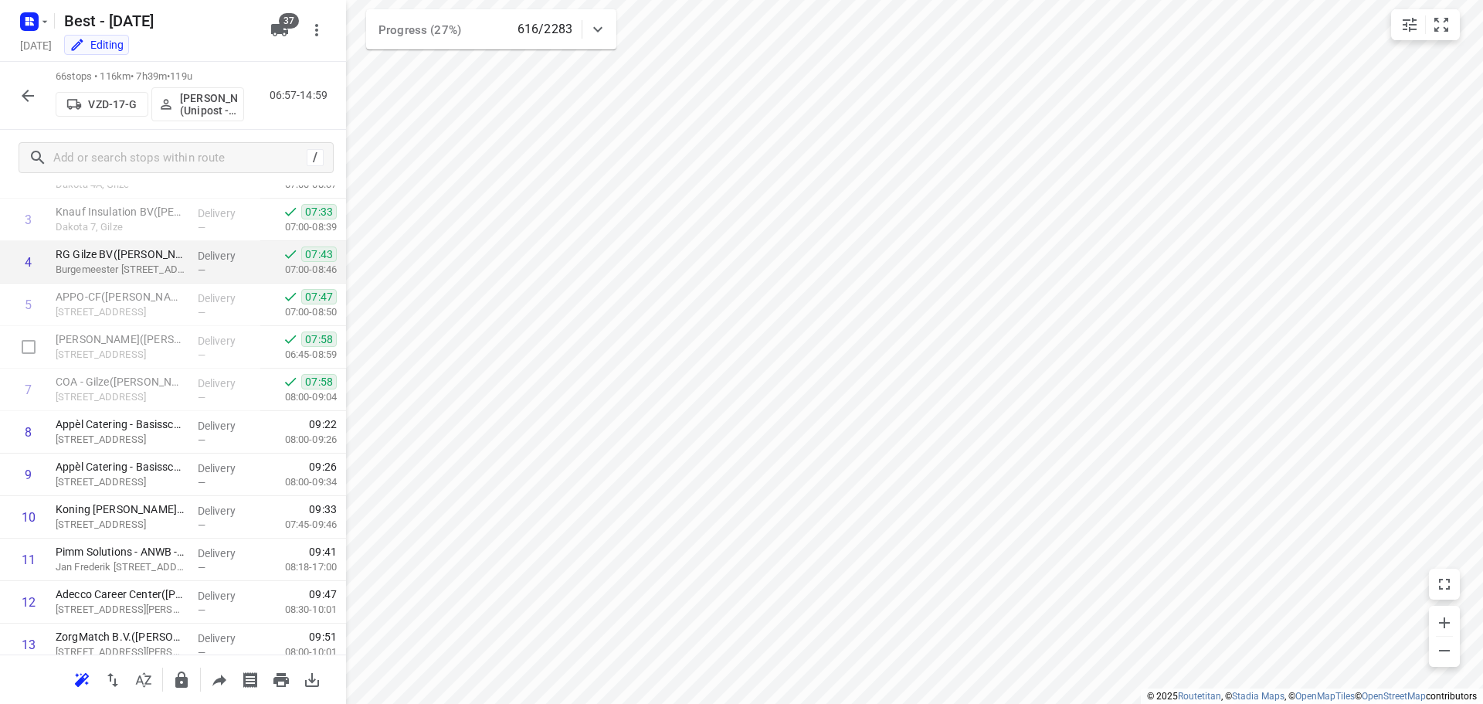
scroll to position [155, 0]
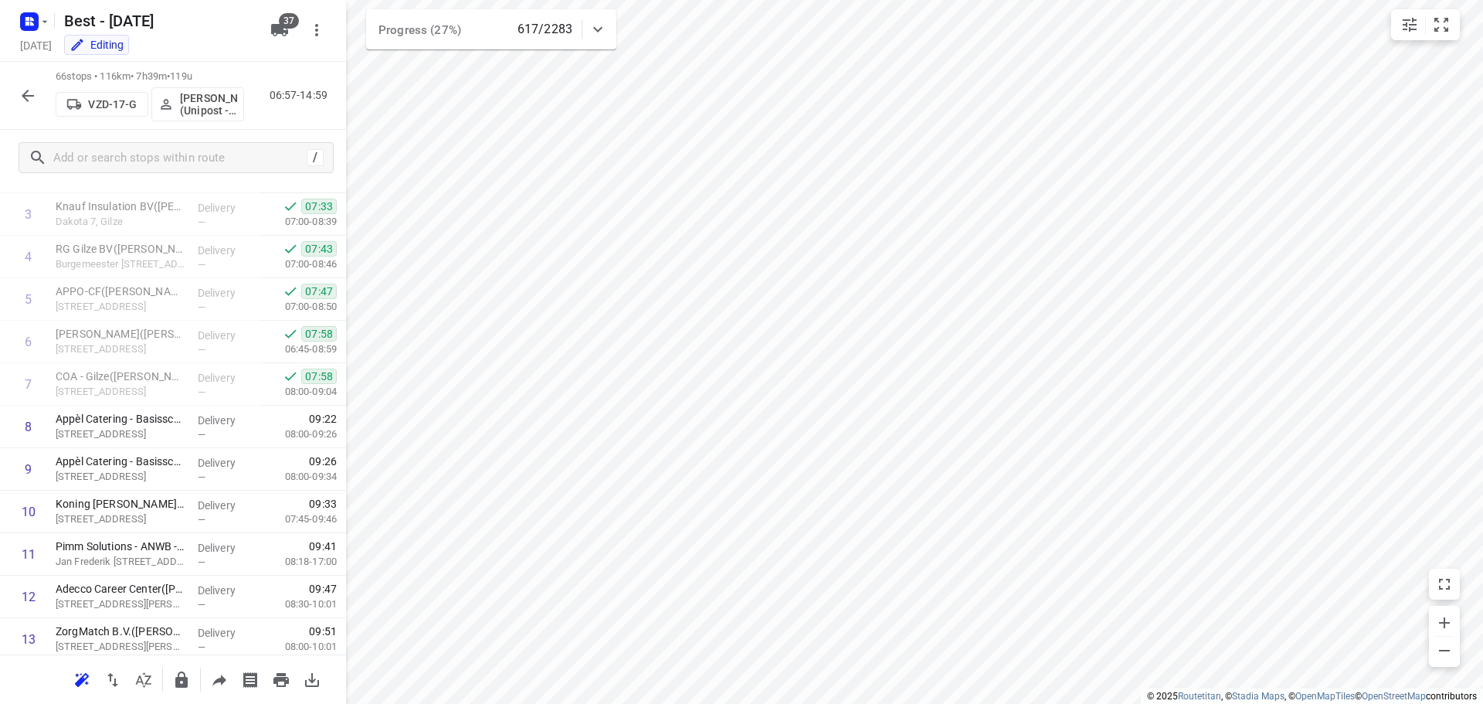
click at [22, 90] on icon "button" at bounding box center [28, 96] width 19 height 19
